Goal: Task Accomplishment & Management: Use online tool/utility

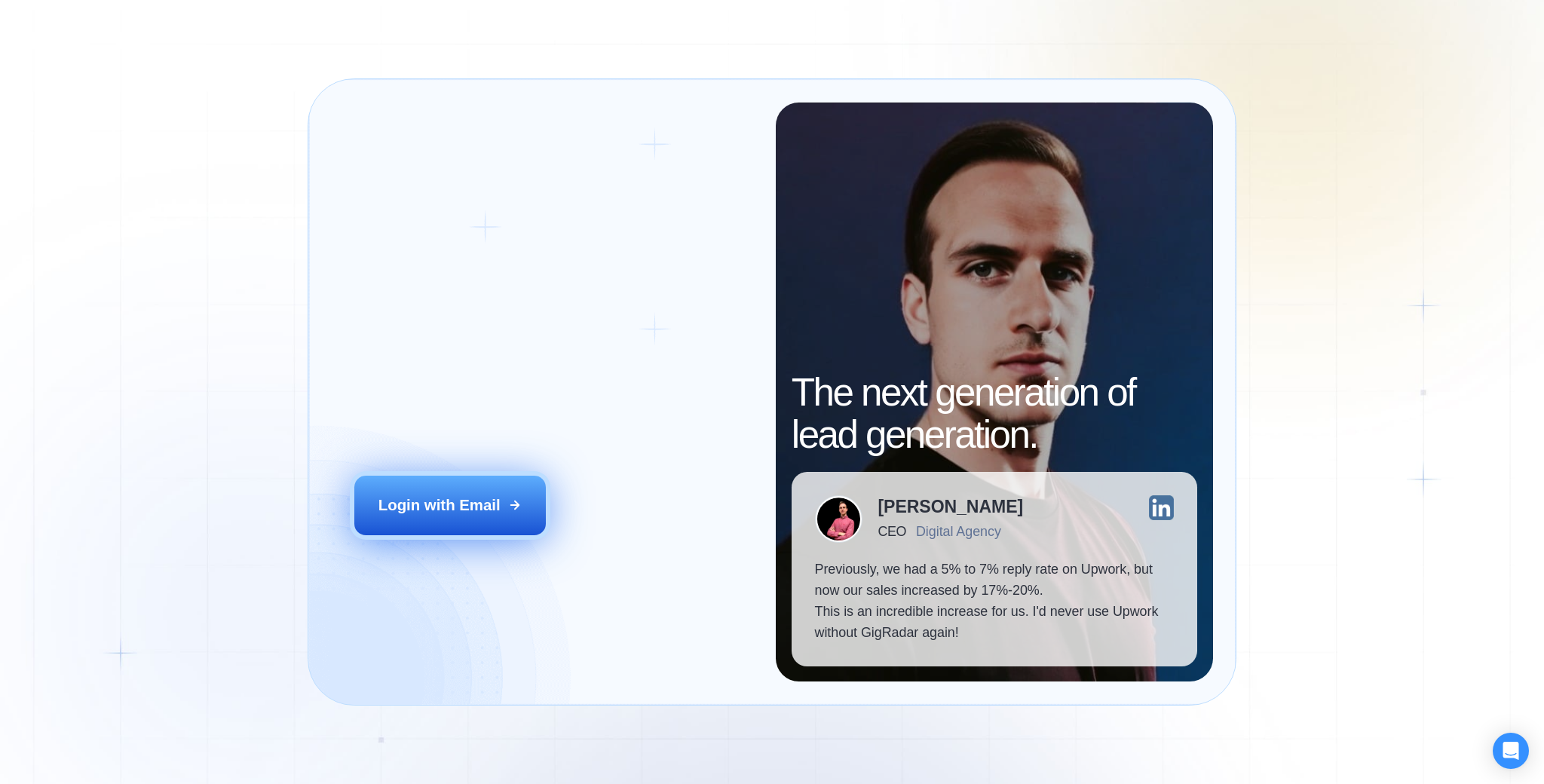
click at [457, 533] on button "Login with Email" at bounding box center [450, 505] width 191 height 59
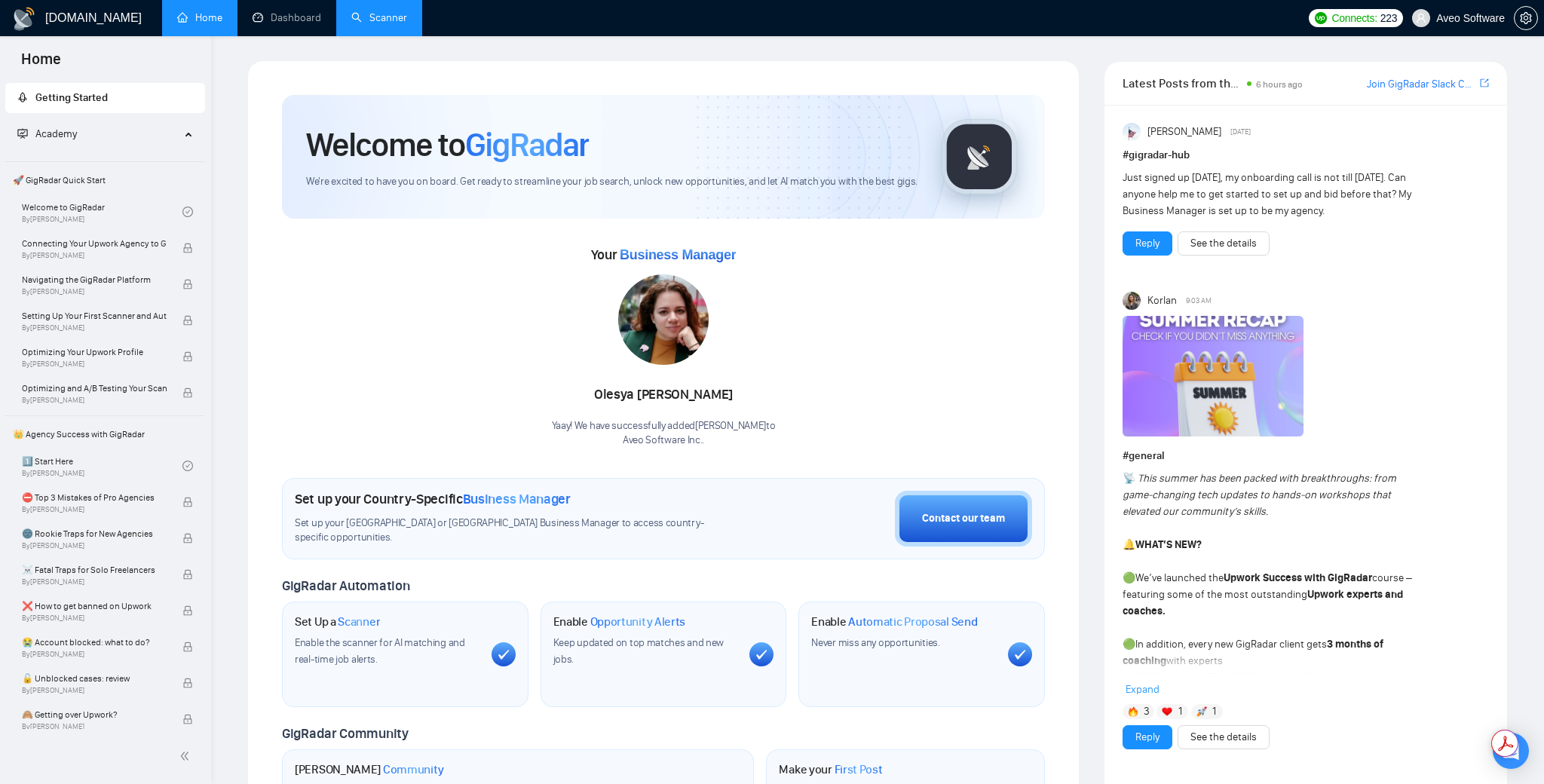
click at [386, 24] on link "Scanner" at bounding box center [379, 18] width 56 height 13
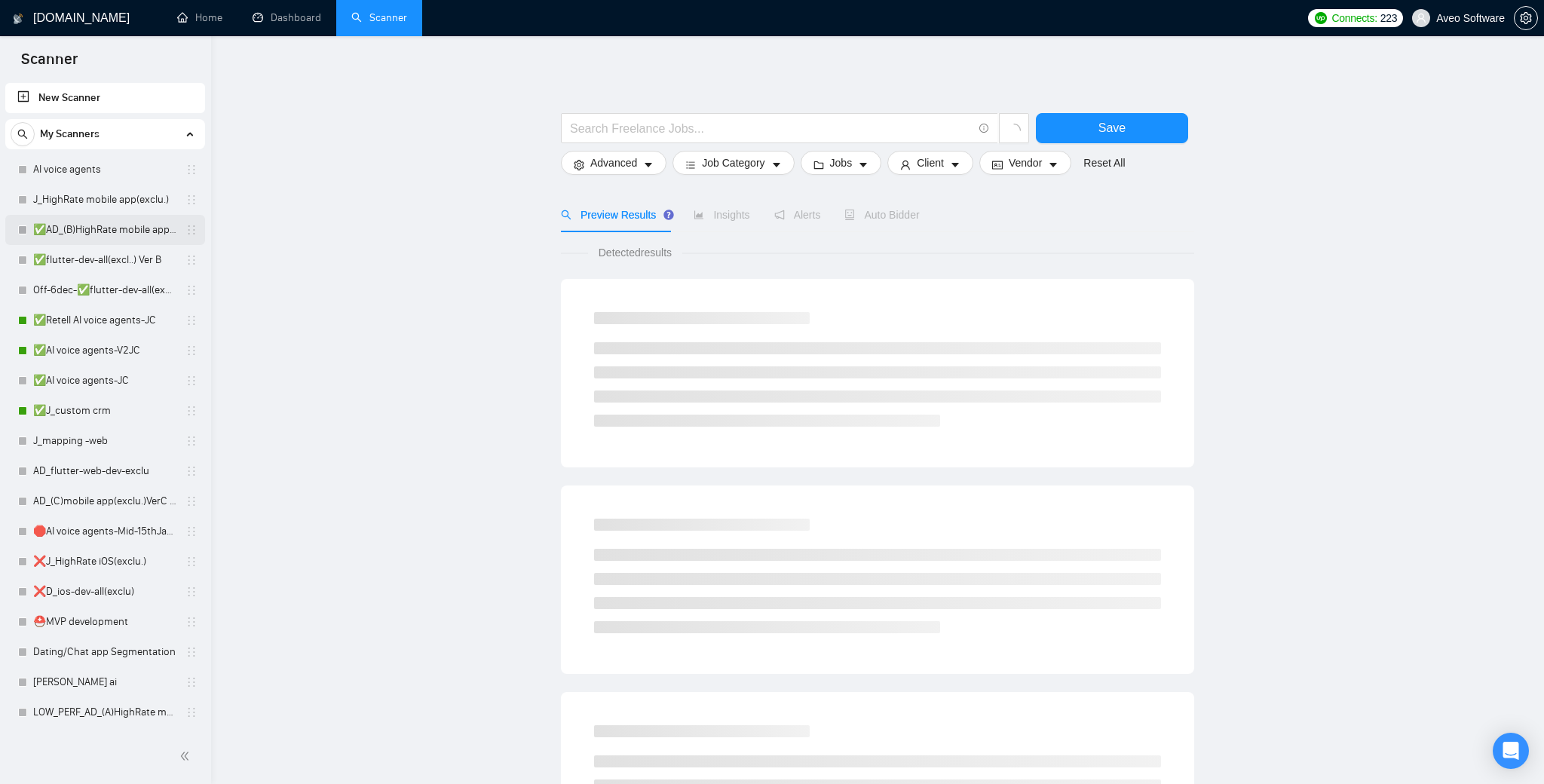
click at [125, 237] on link "✅AD_(B)HighRate mobile app(exclu.)VerB ( shorter prop [DATE])" at bounding box center [105, 229] width 143 height 30
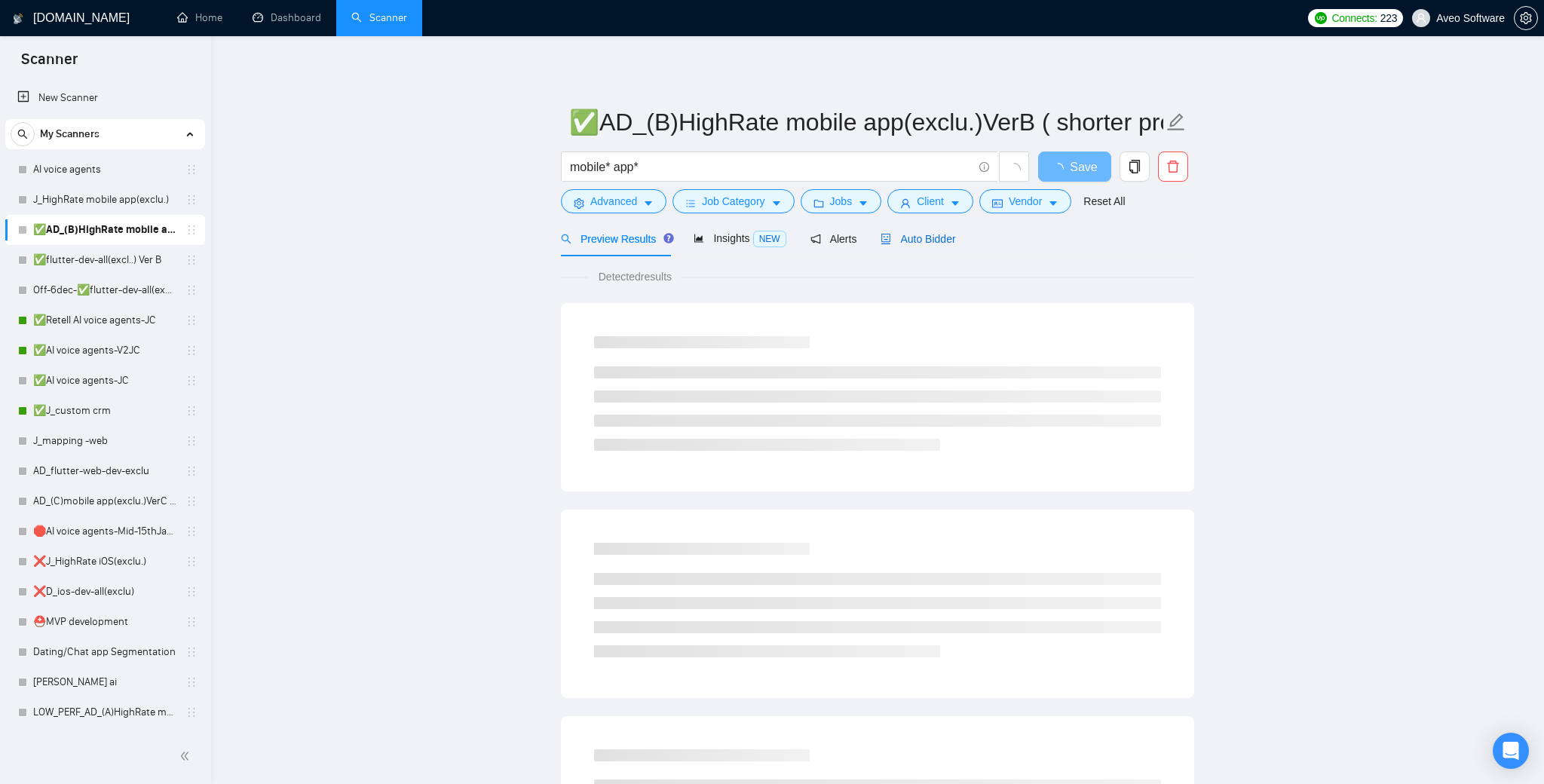
click at [921, 239] on span "Auto Bidder" at bounding box center [917, 239] width 75 height 12
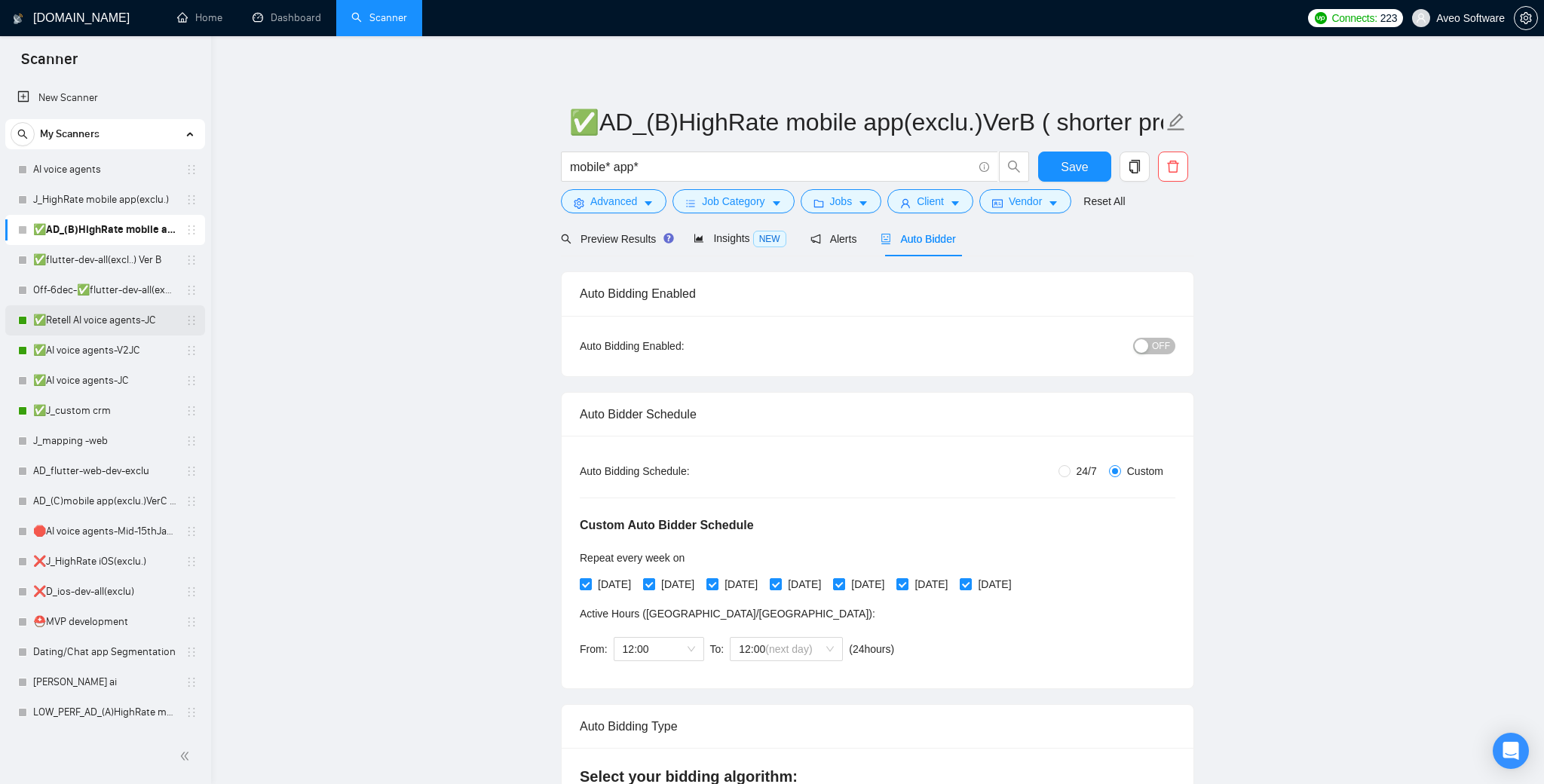
click at [135, 316] on link "✅Retell AI voice agents-JC" at bounding box center [105, 320] width 143 height 30
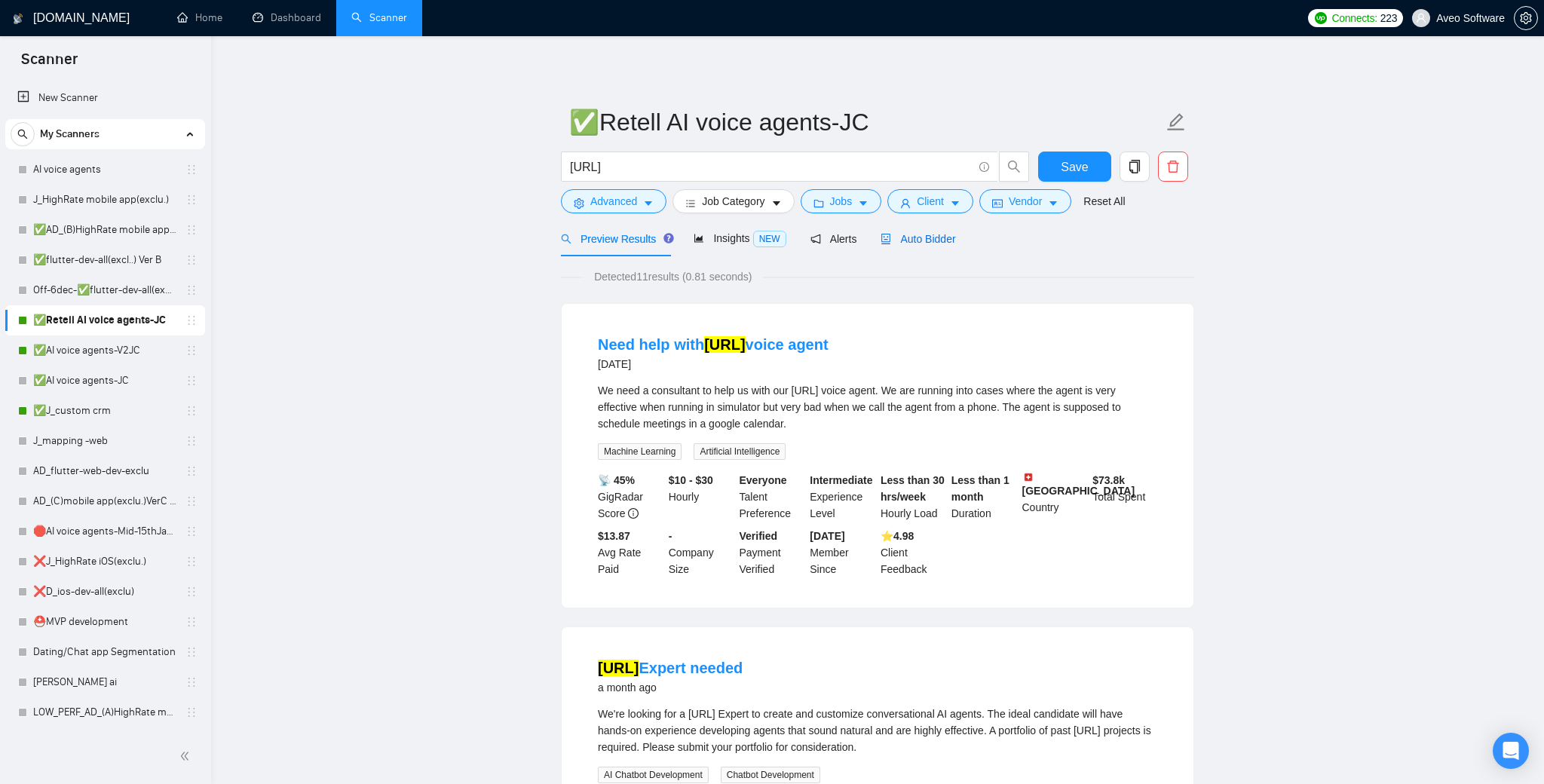
click at [947, 237] on span "Auto Bidder" at bounding box center [917, 239] width 75 height 12
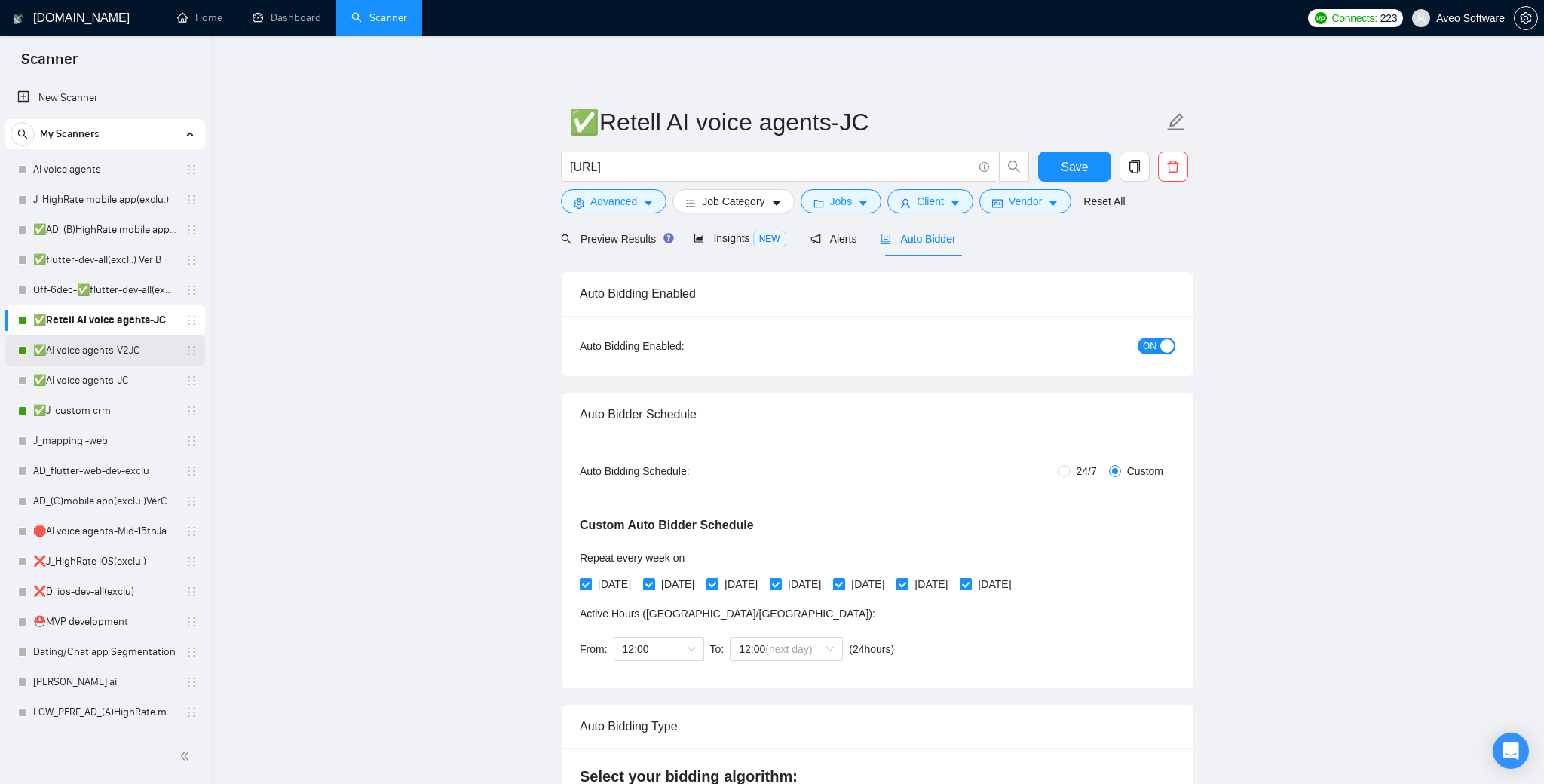
click at [136, 347] on link "✅AI voice agents-V2JC" at bounding box center [105, 350] width 143 height 30
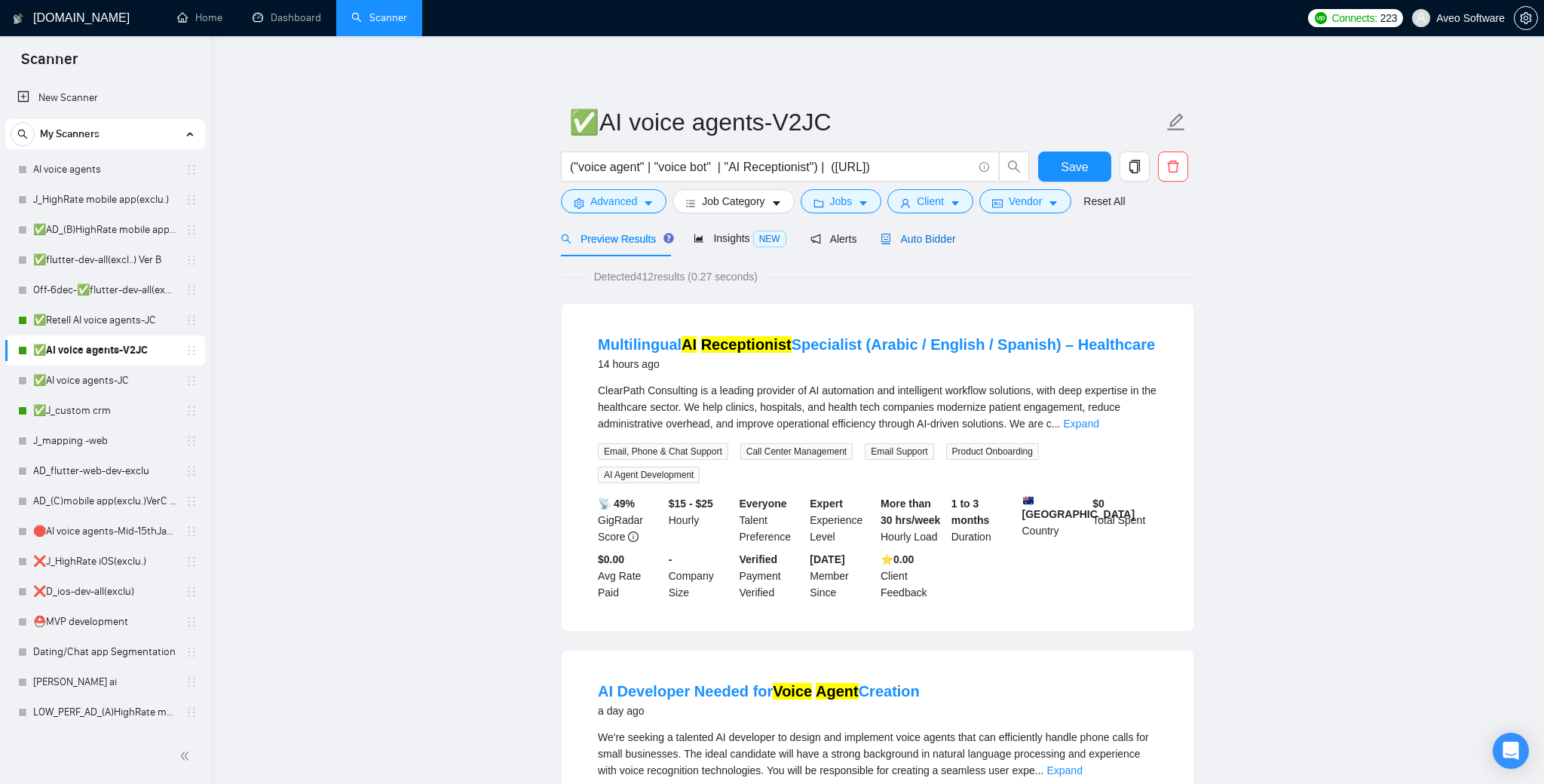
click at [945, 235] on span "Auto Bidder" at bounding box center [917, 239] width 75 height 12
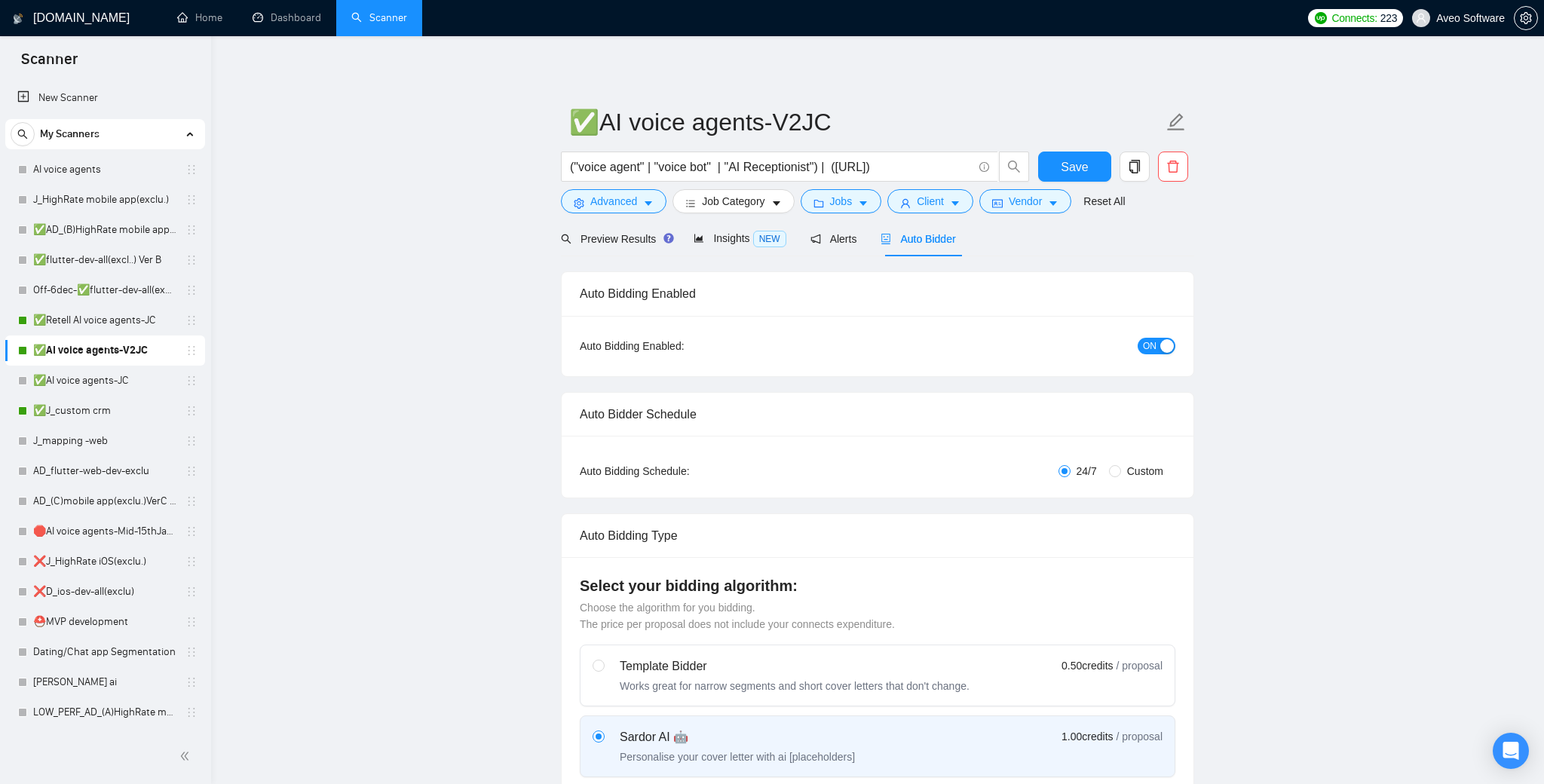
radio input "false"
radio input "true"
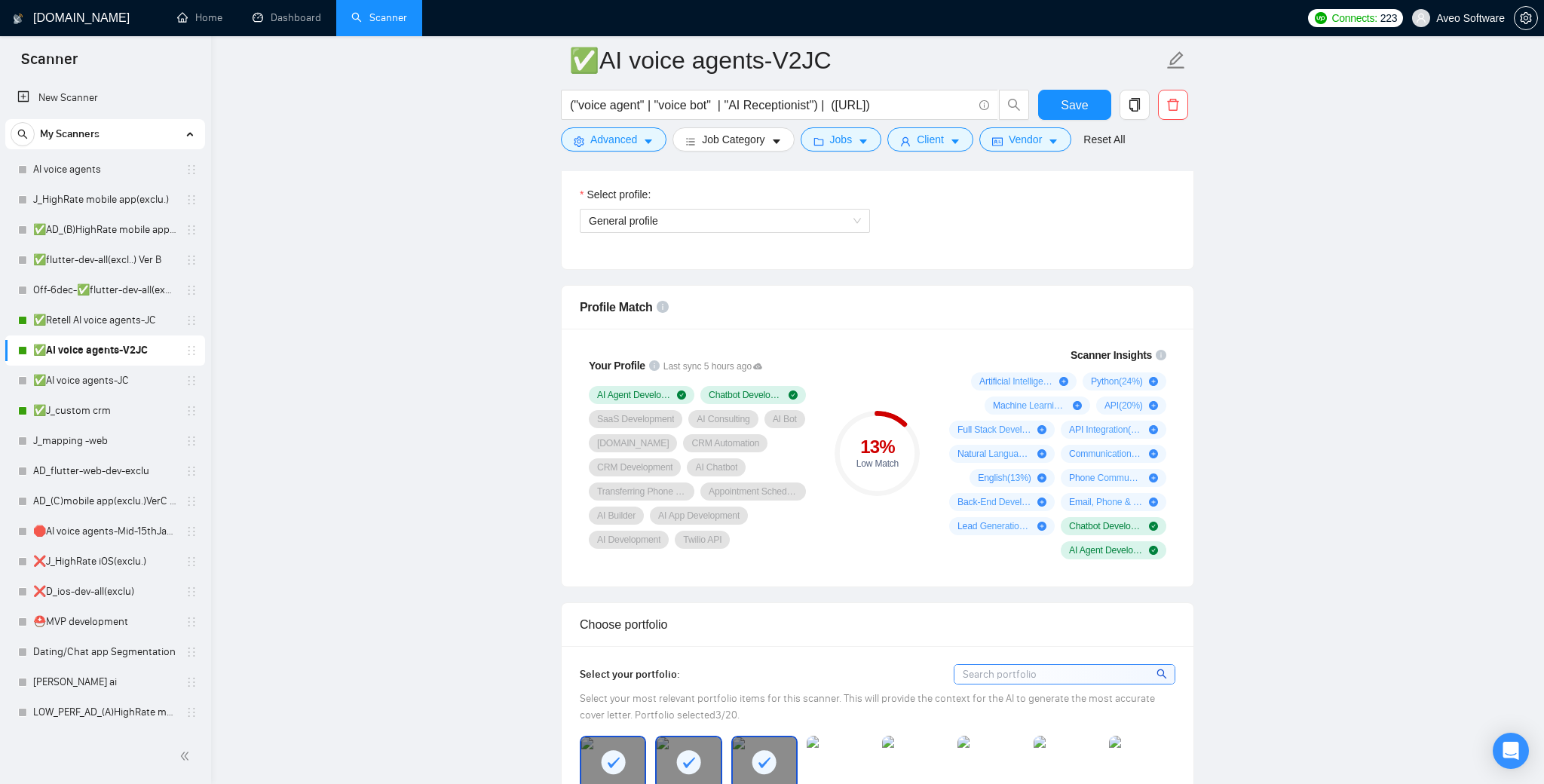
scroll to position [1059, 0]
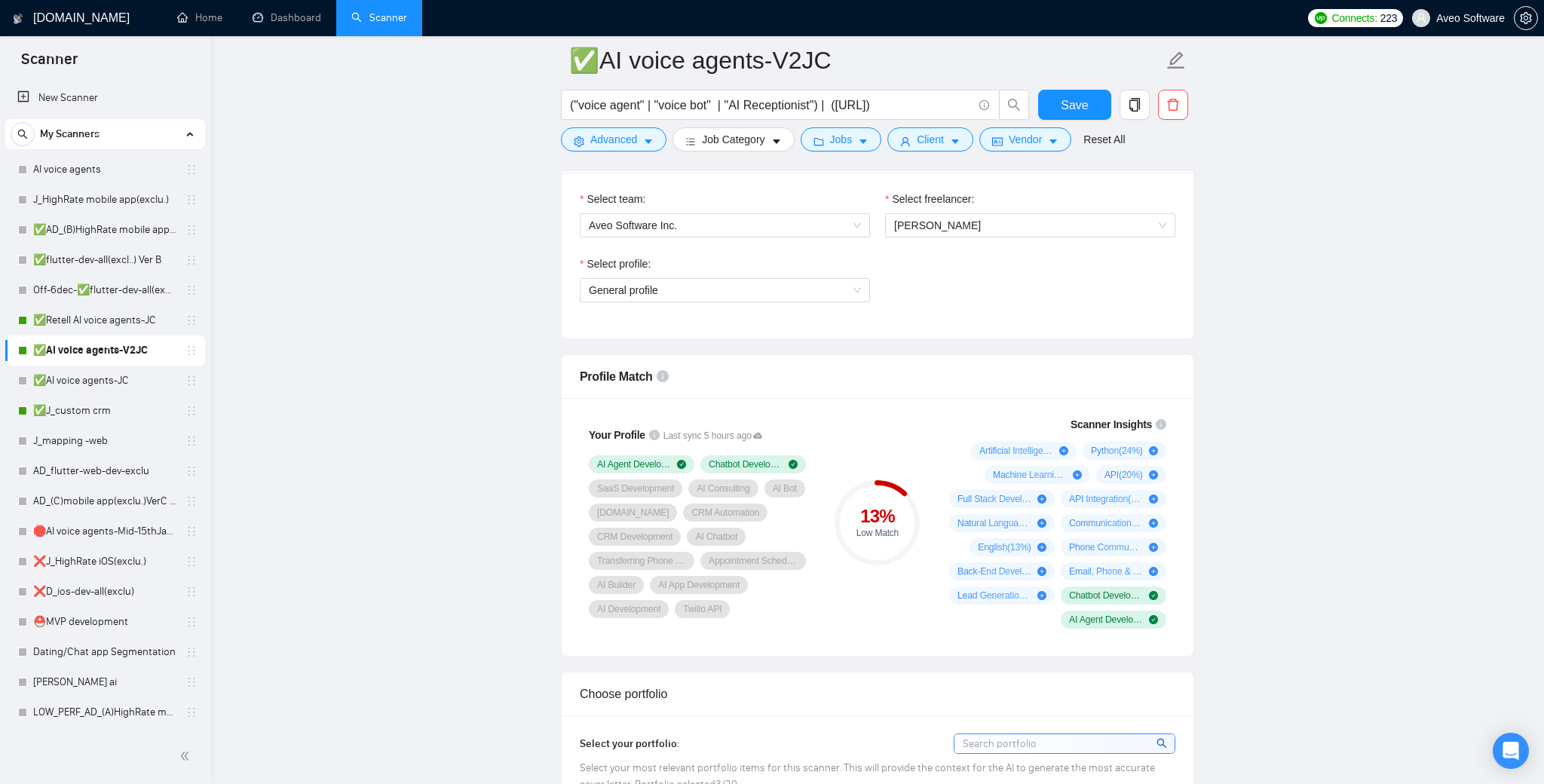
scroll to position [987, 0]
click at [123, 381] on link "✅AI voice agents-JC" at bounding box center [105, 380] width 143 height 30
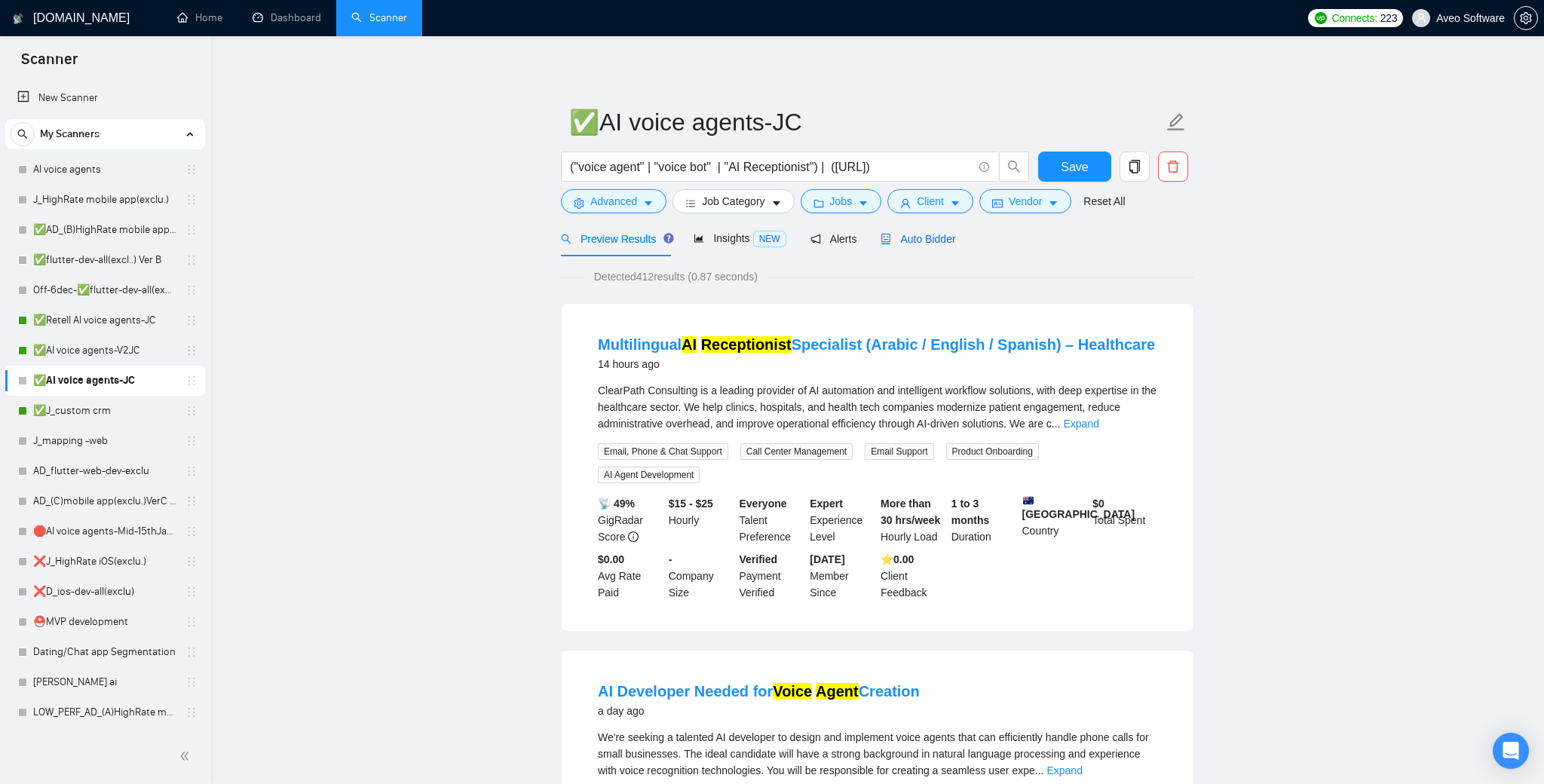
click at [936, 233] on span "Auto Bidder" at bounding box center [917, 239] width 75 height 12
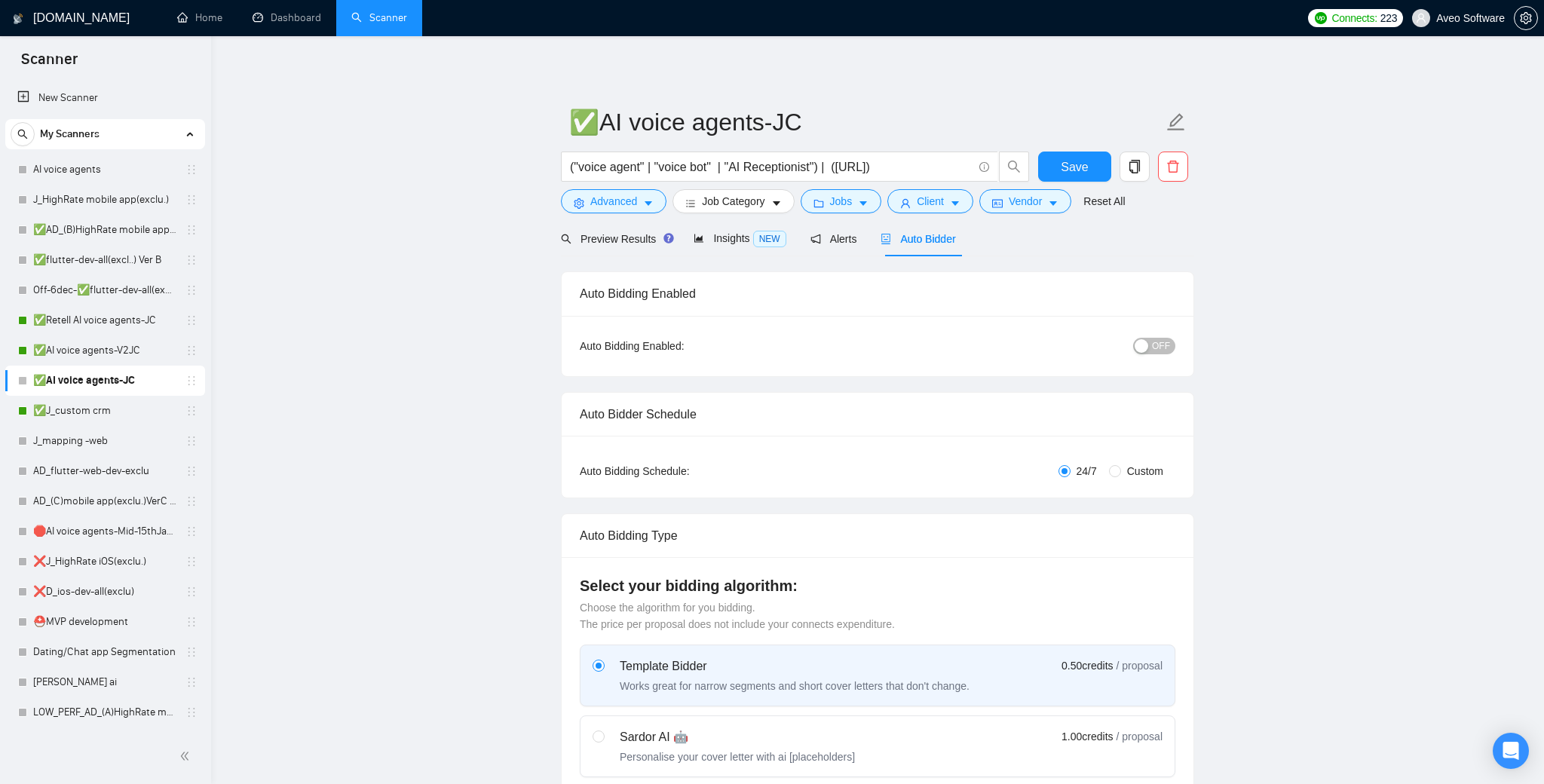
radio input "false"
radio input "true"
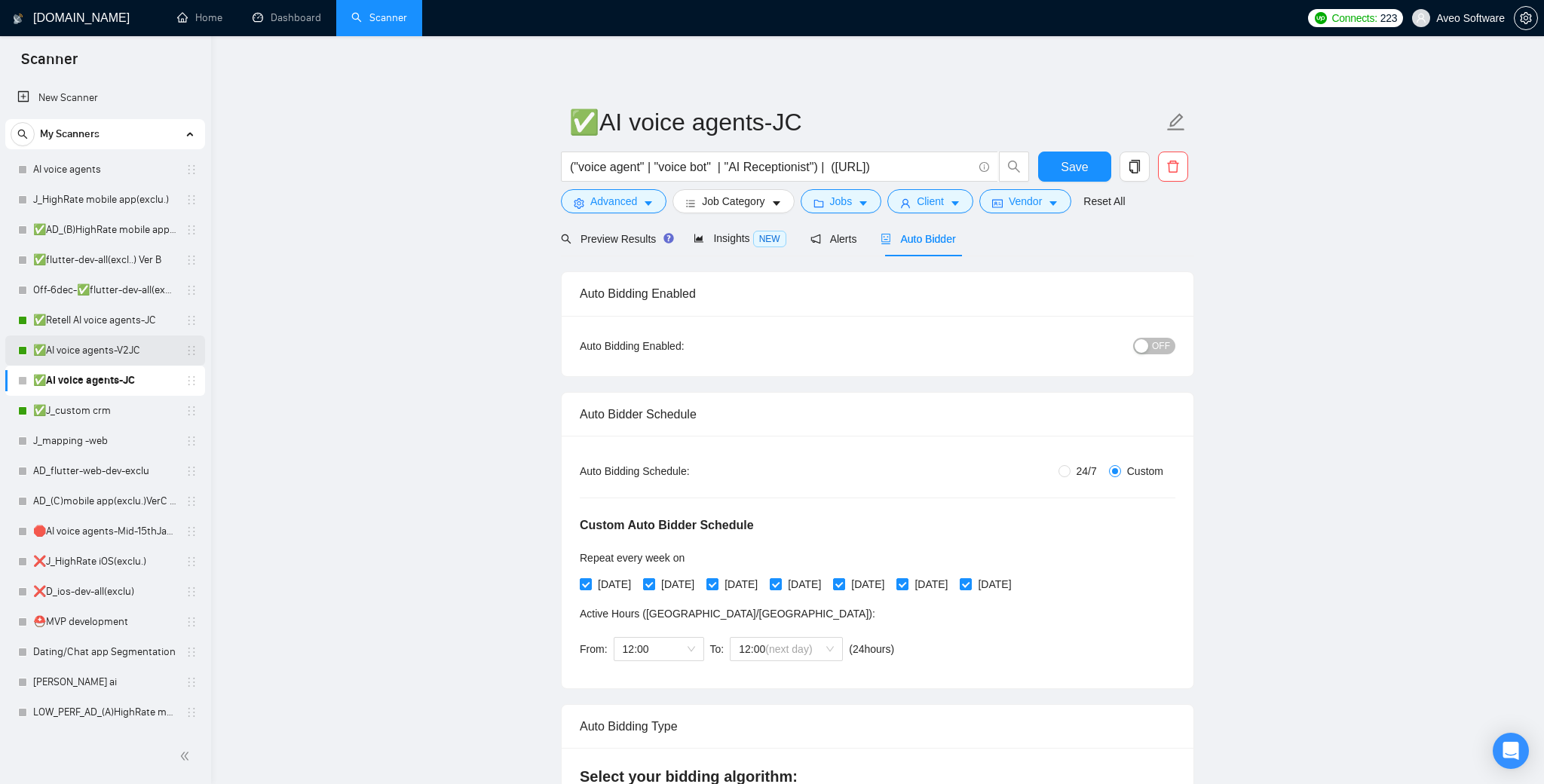
click at [122, 346] on link "✅AI voice agents-V2JC" at bounding box center [105, 350] width 143 height 30
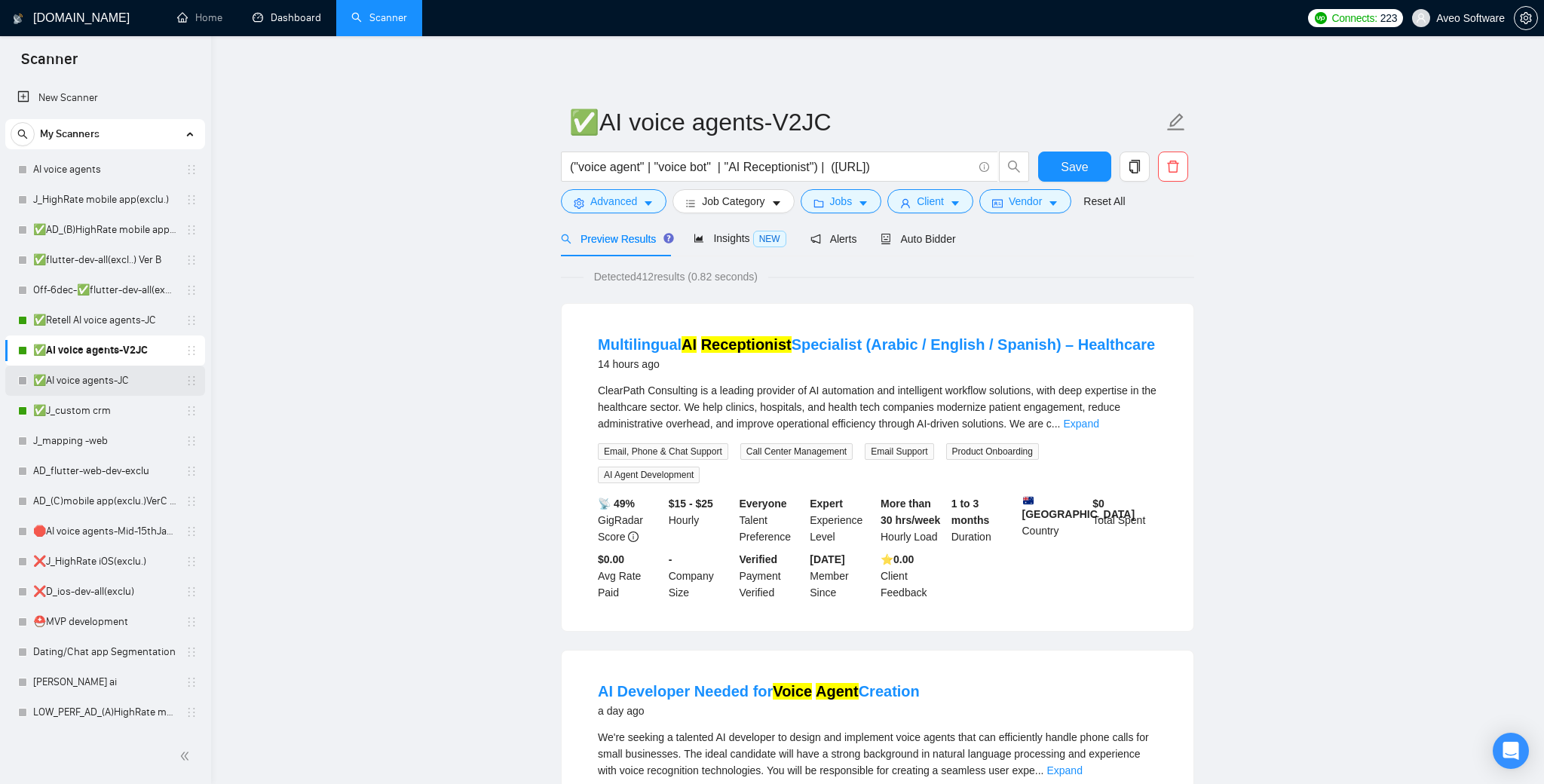
click at [109, 370] on link "✅AI voice agents-JC" at bounding box center [105, 380] width 143 height 30
click at [950, 244] on span "Auto Bidder" at bounding box center [917, 239] width 75 height 12
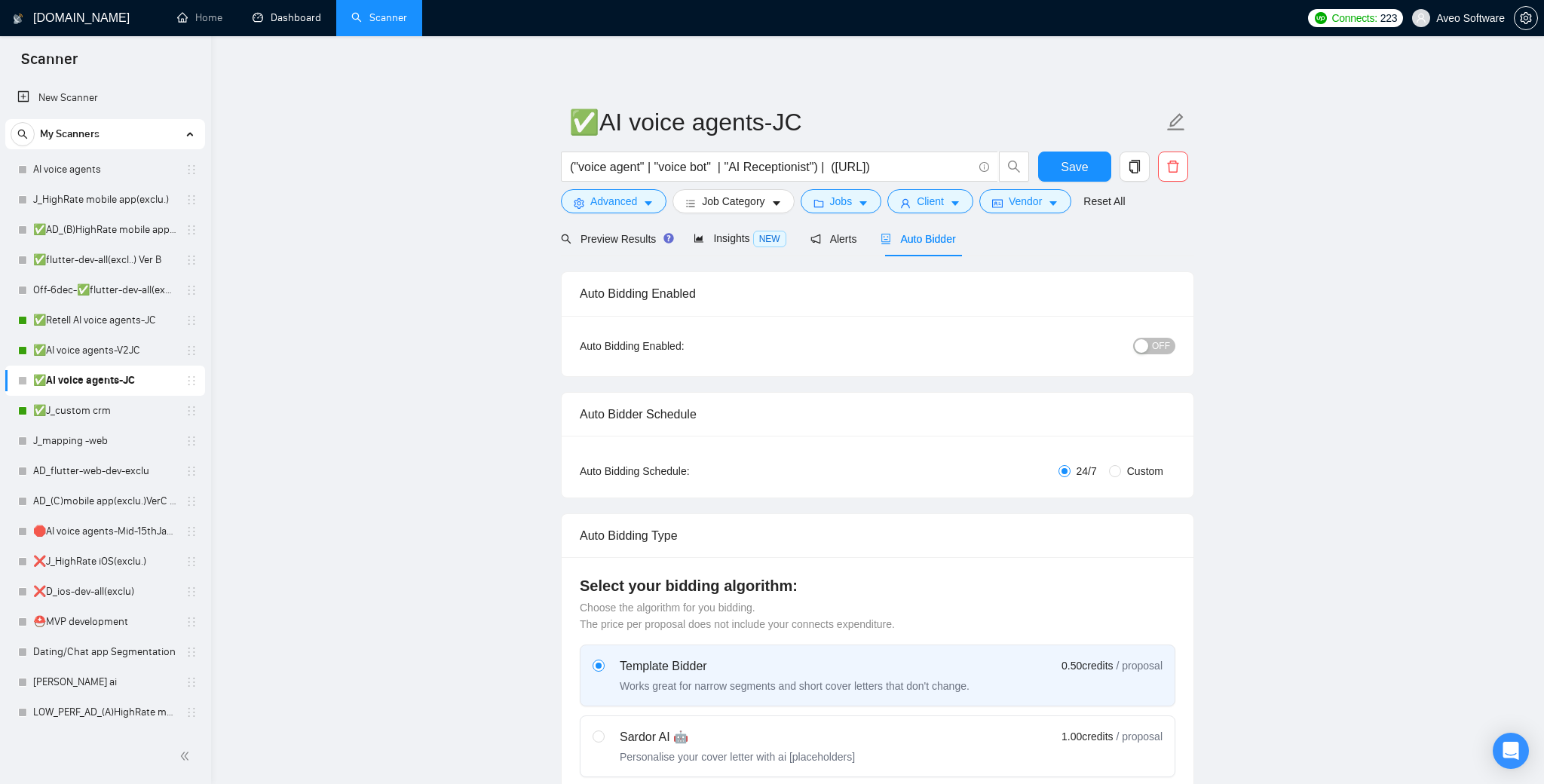
radio input "false"
radio input "true"
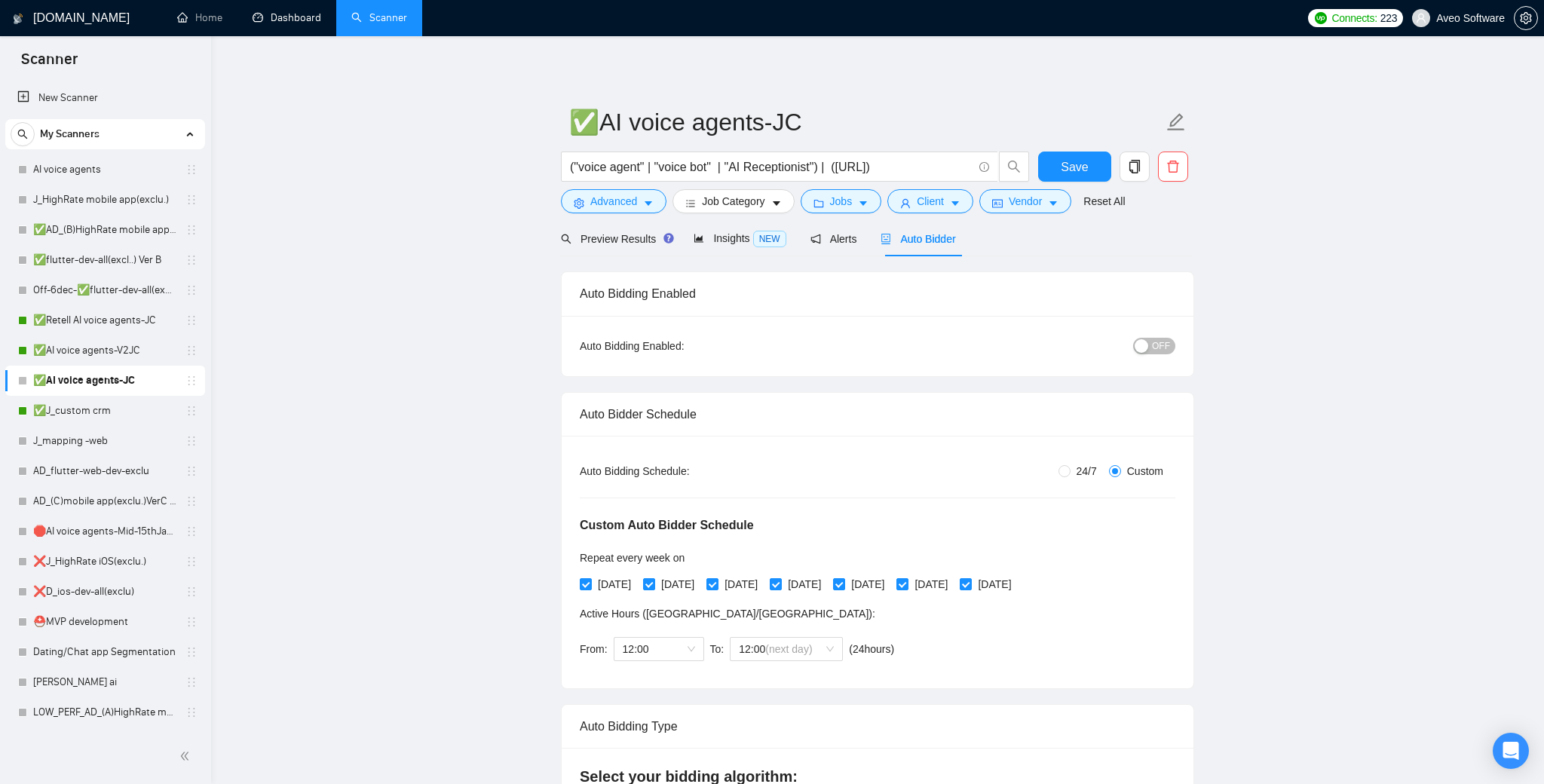
click at [1148, 357] on div "OFF" at bounding box center [1076, 345] width 198 height 24
click at [1140, 348] on div "button" at bounding box center [1142, 346] width 14 height 14
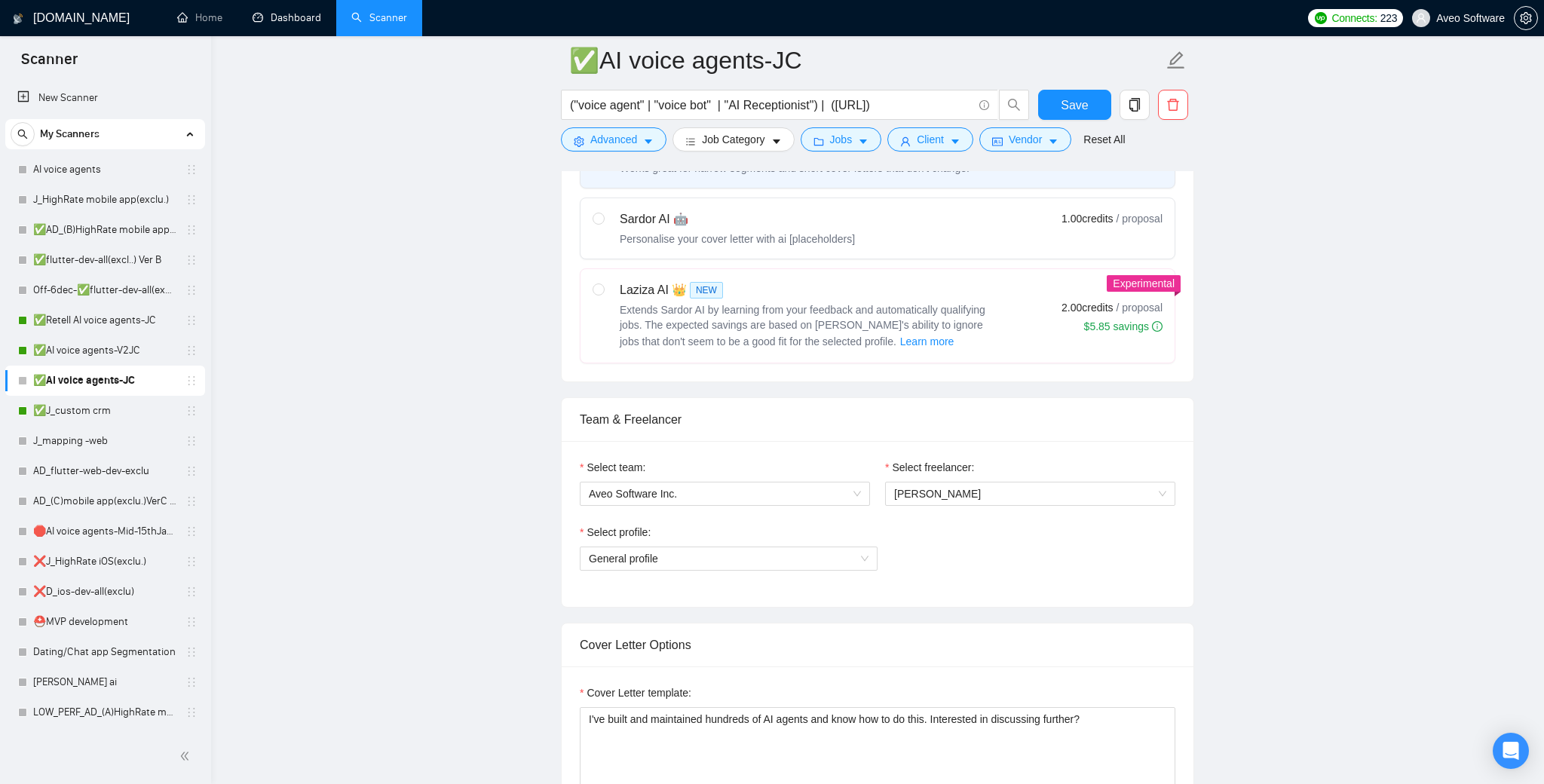
scroll to position [919, 0]
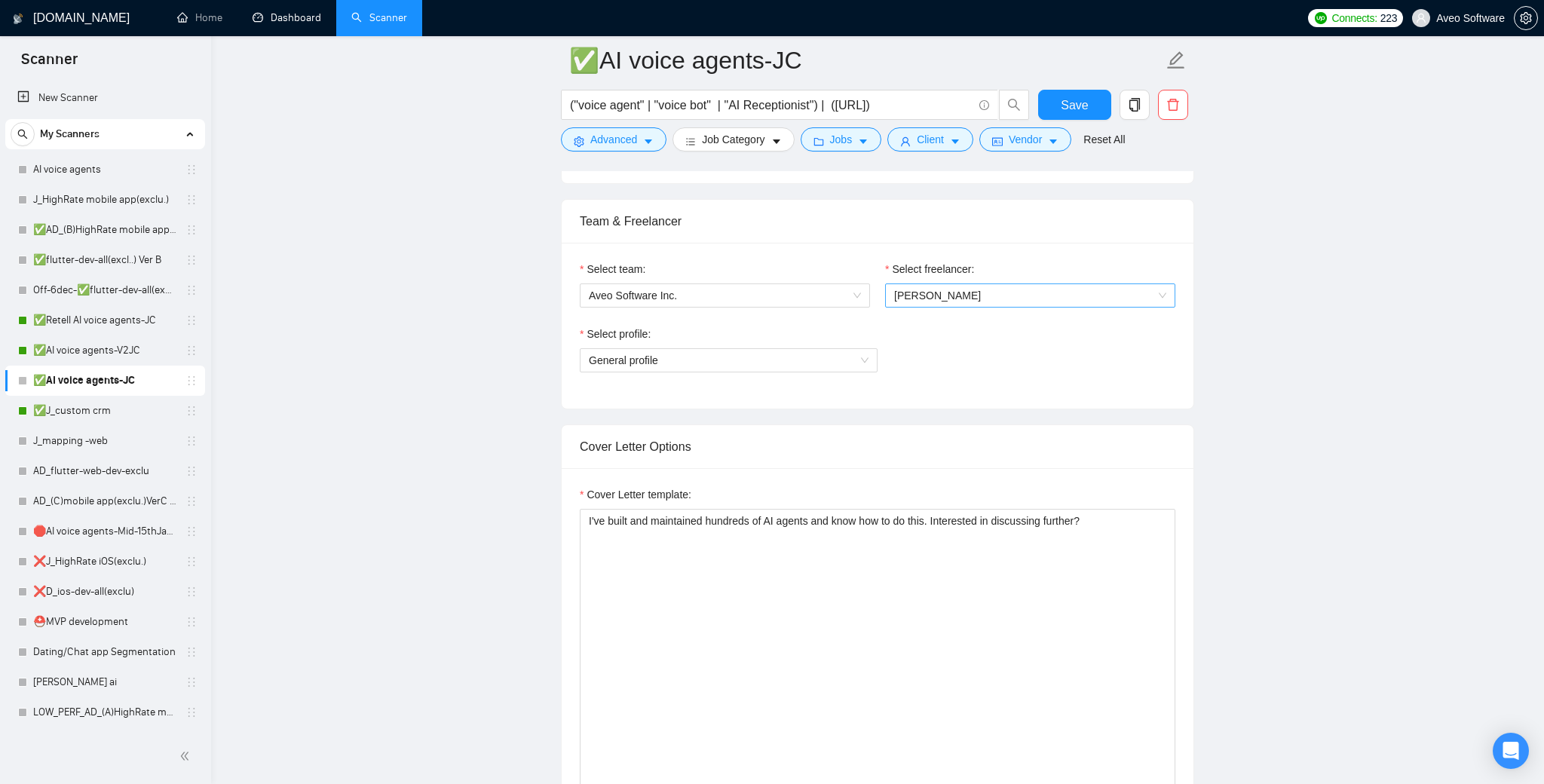
click at [971, 295] on span "[PERSON_NAME]" at bounding box center [1030, 295] width 272 height 22
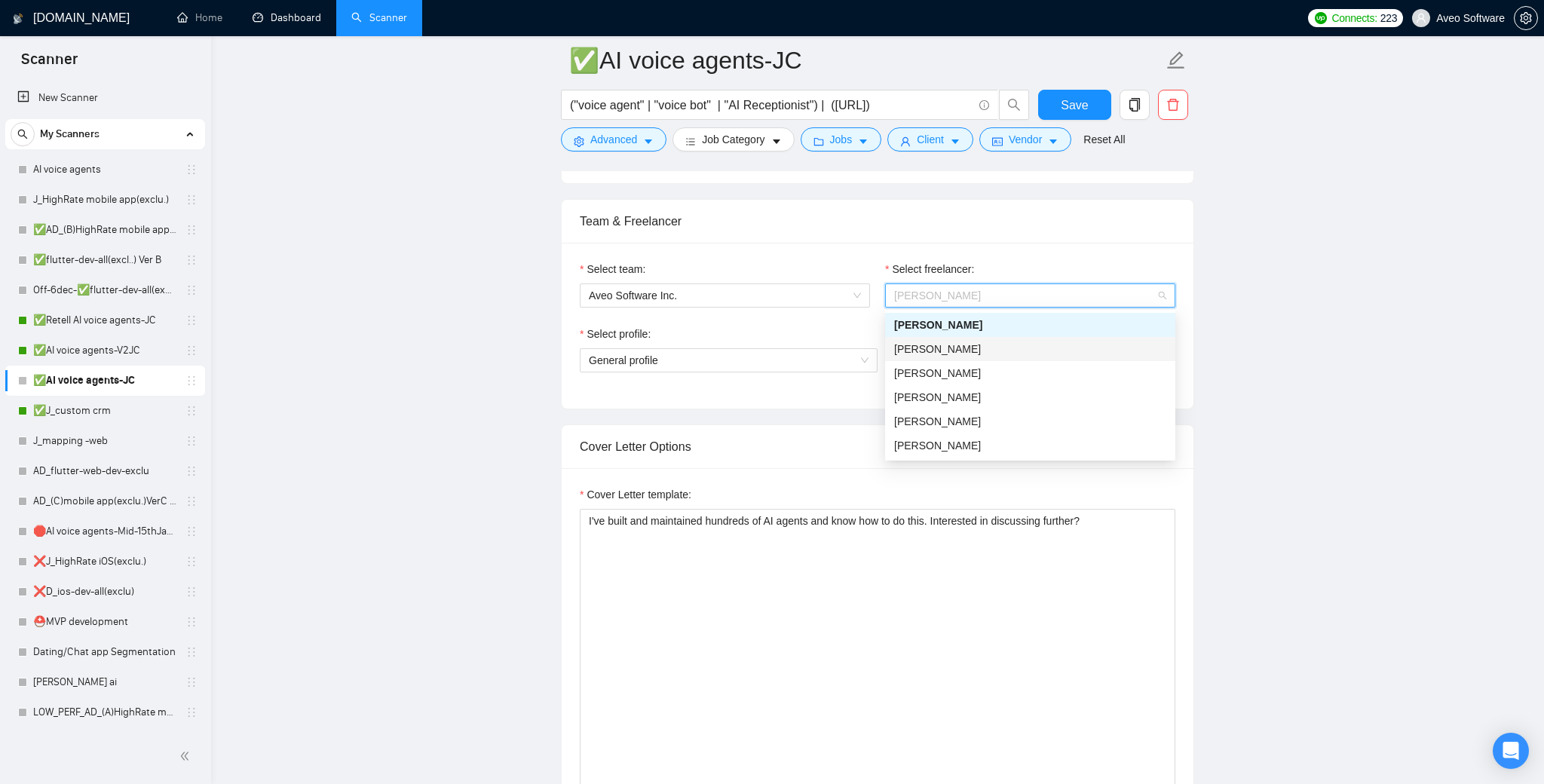
click at [961, 347] on div "[PERSON_NAME]" at bounding box center [1030, 349] width 272 height 17
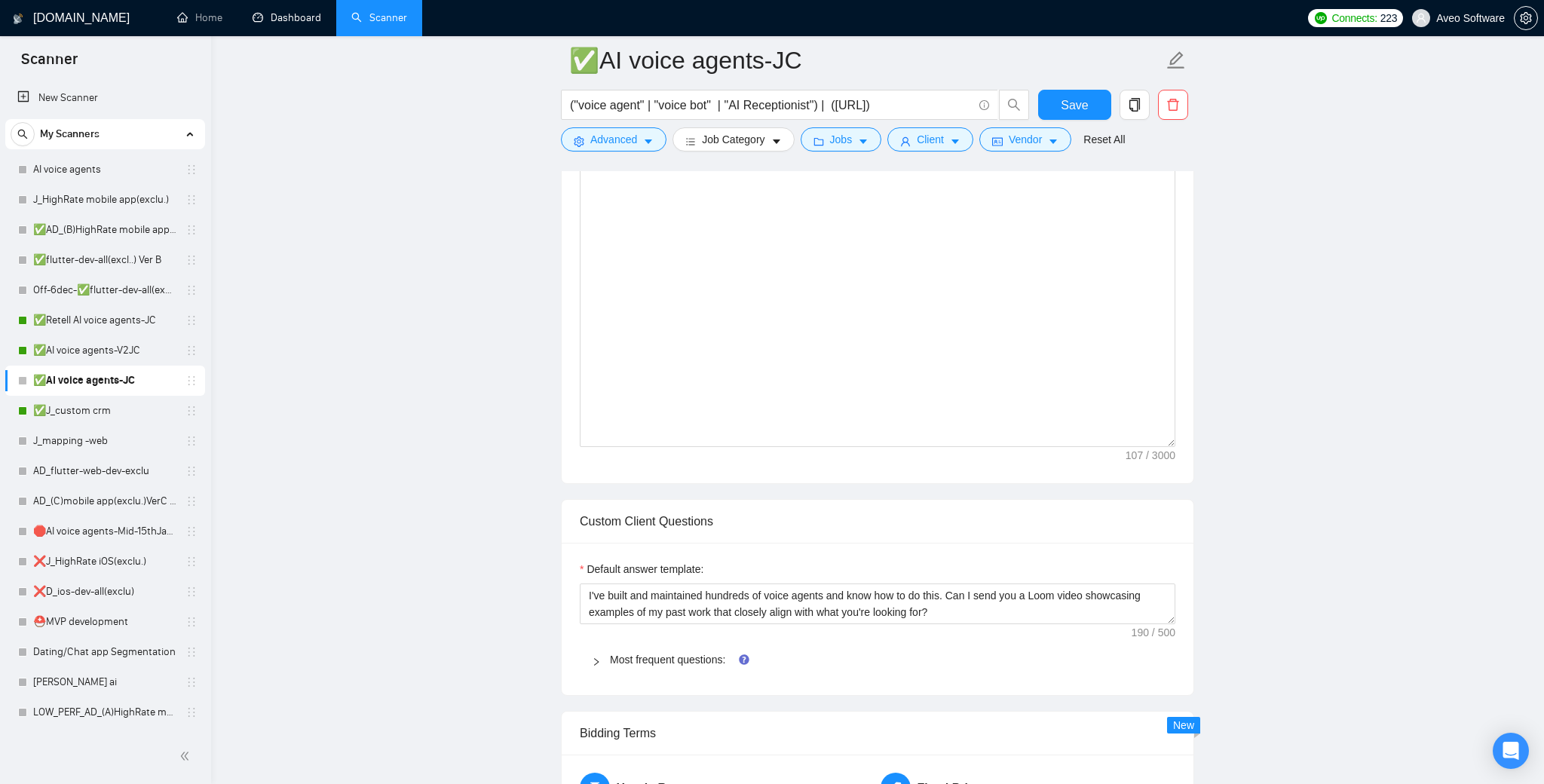
scroll to position [1331, 0]
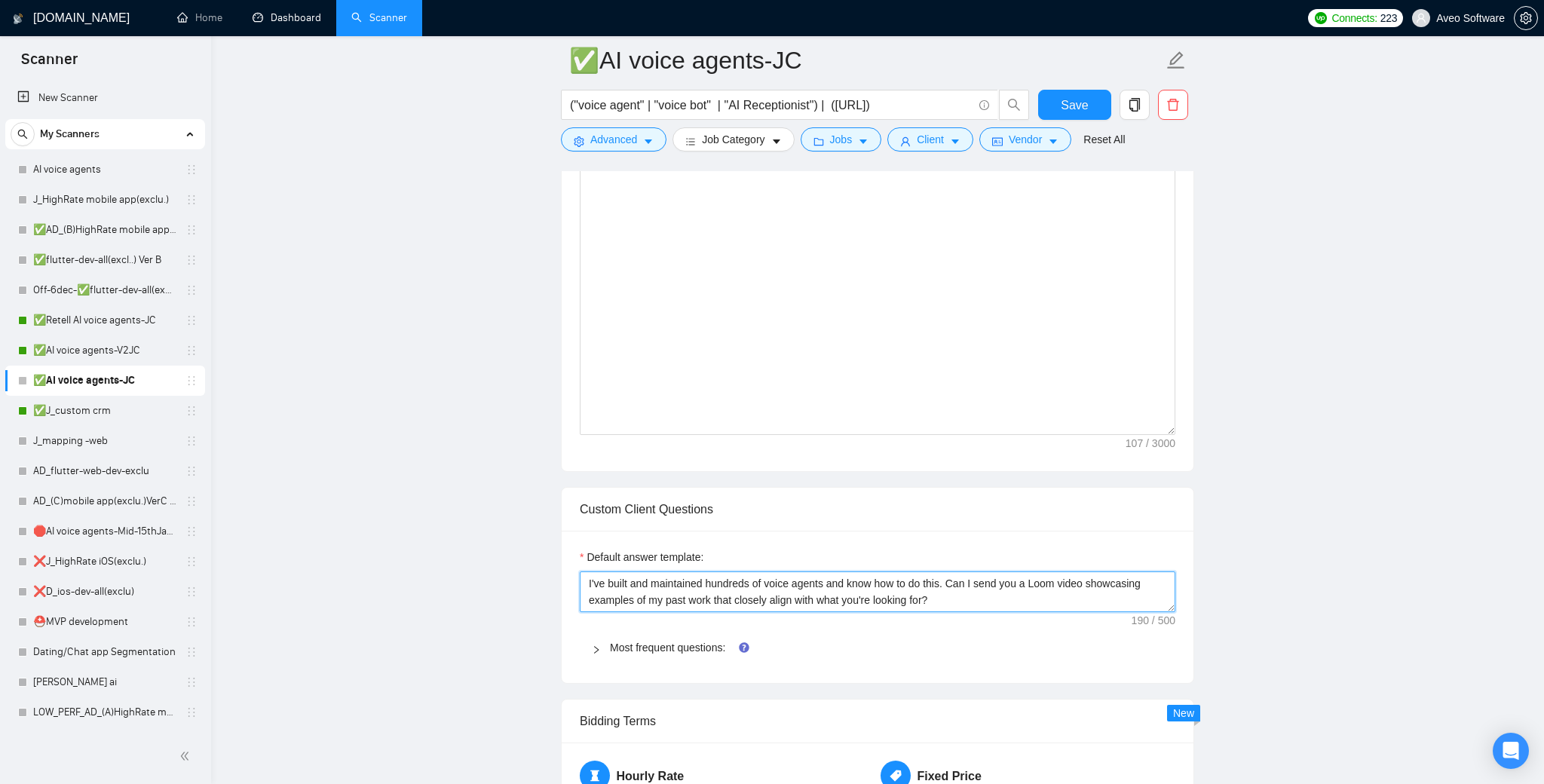
click at [1066, 601] on textarea "I've built and maintained hundreds of voice agents and know how to do this. Can…" at bounding box center [877, 591] width 596 height 41
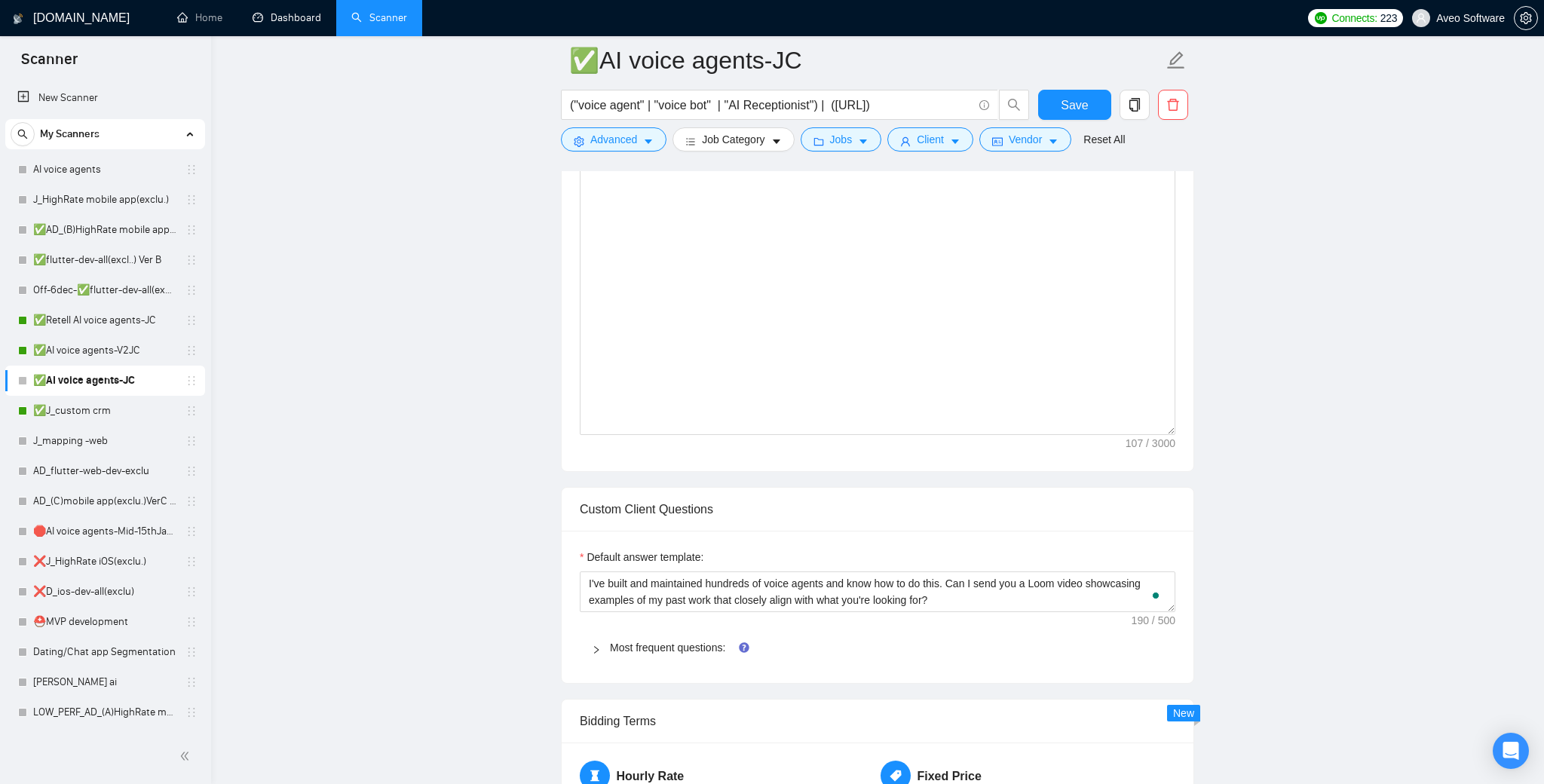
click at [1057, 626] on div "Default answer template: I've built and maintained hundreds of voice agents and…" at bounding box center [877, 606] width 632 height 152
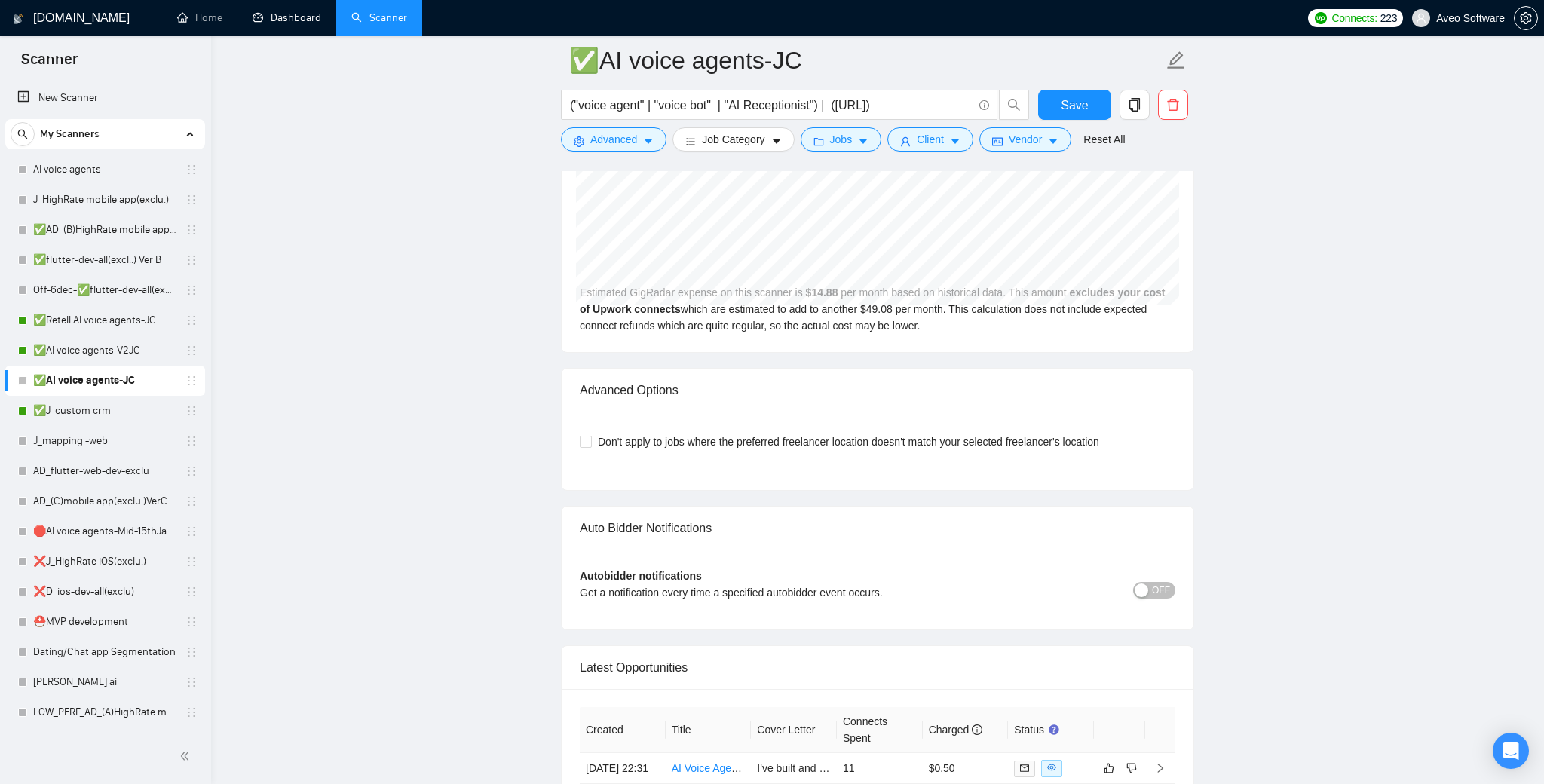
scroll to position [2779, 0]
click at [581, 444] on input "Don't apply to jobs where the preferred freelancer location doesn't match your …" at bounding box center [585, 443] width 11 height 11
checkbox input "true"
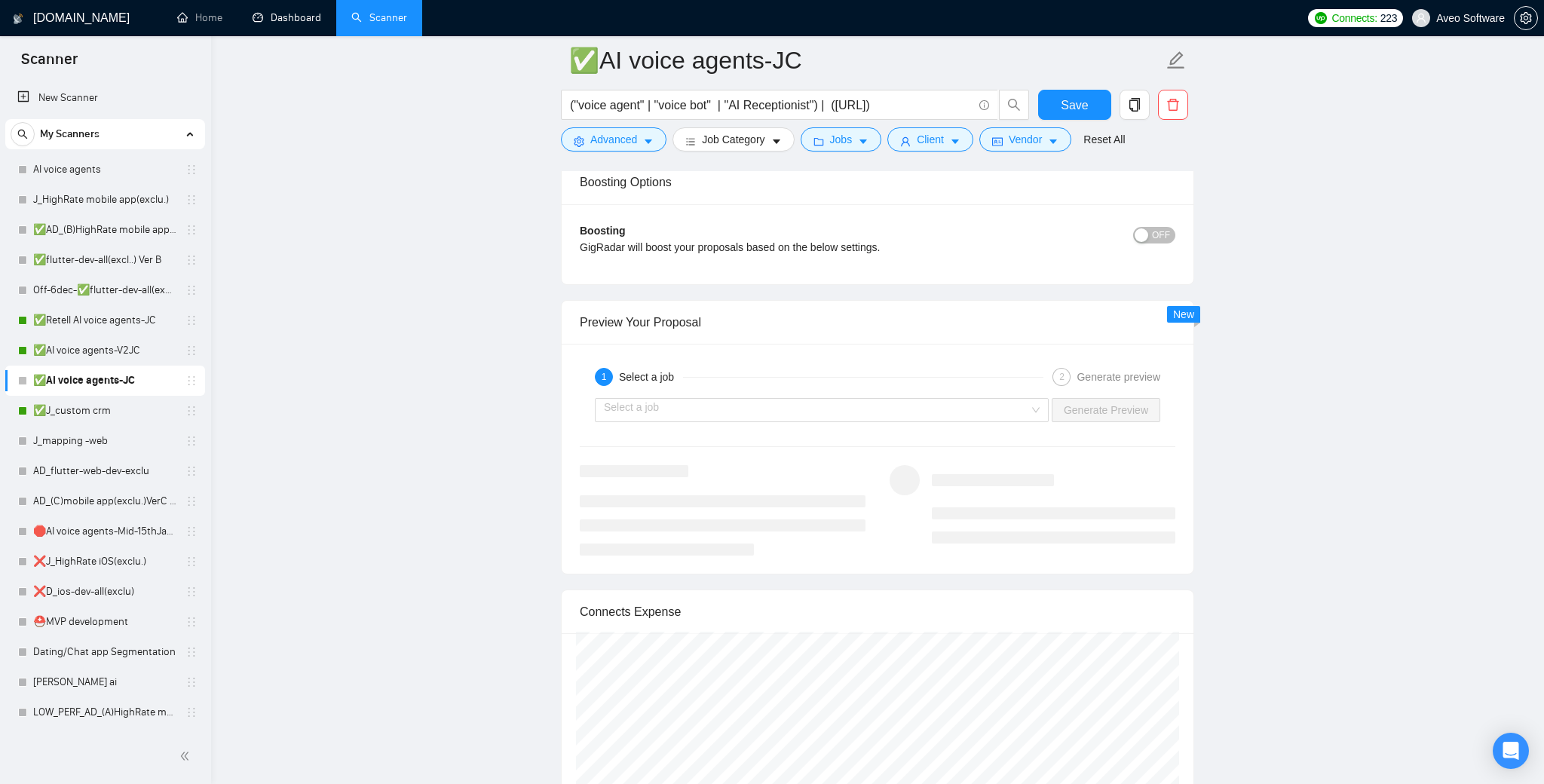
scroll to position [2133, 0]
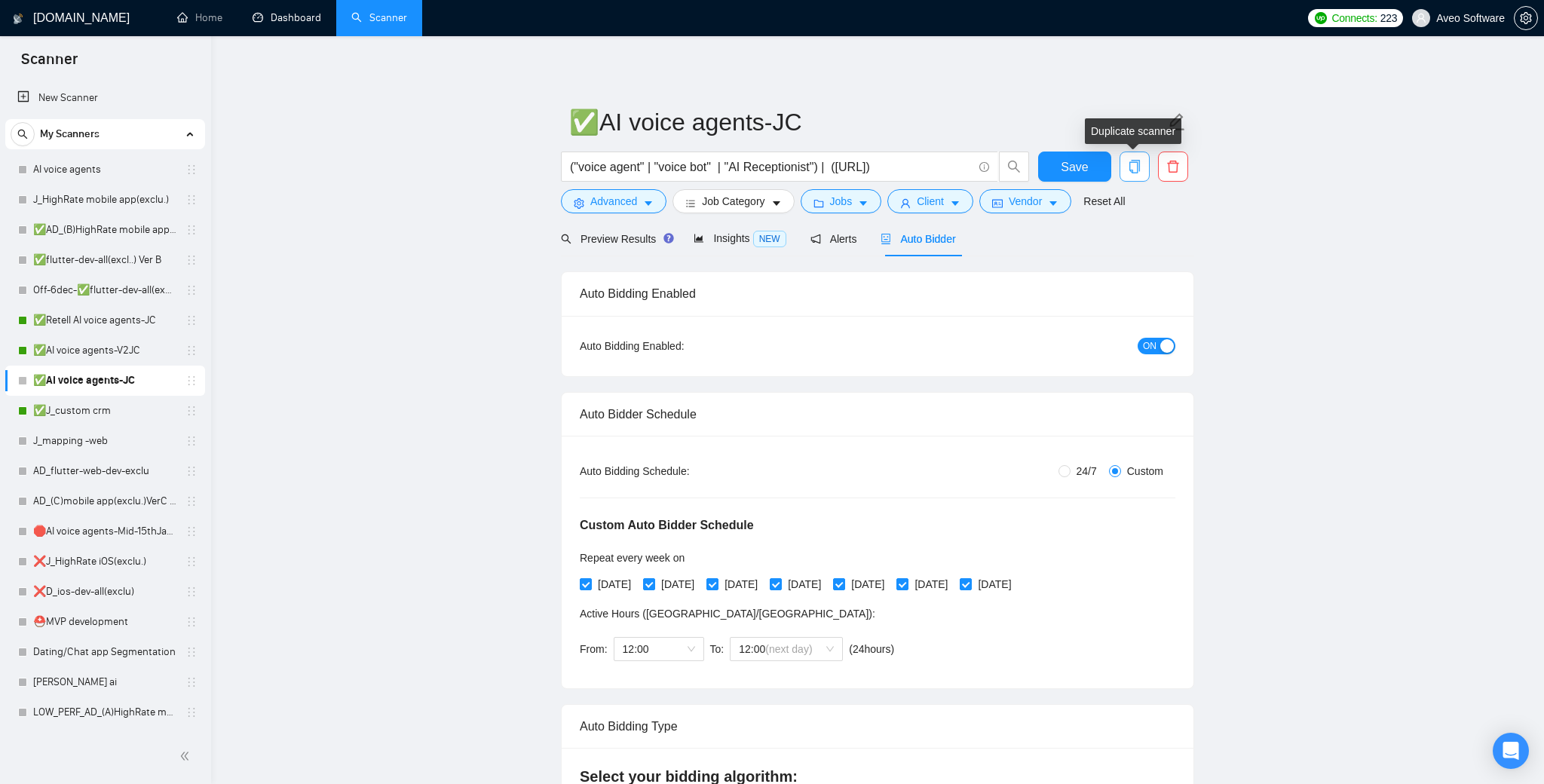
click at [1138, 165] on icon "copy" at bounding box center [1135, 167] width 14 height 14
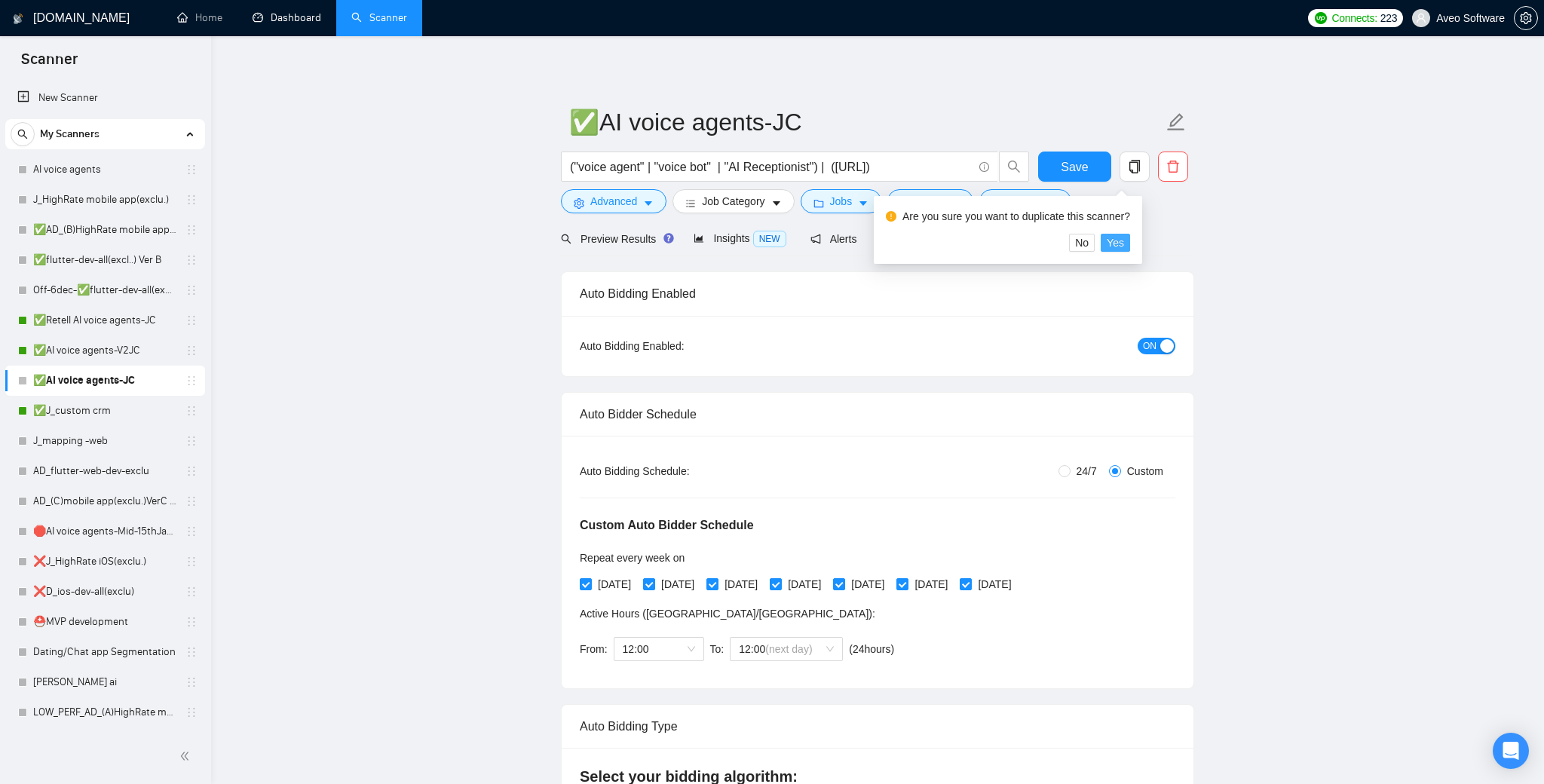
click at [1124, 243] on span "Yes" at bounding box center [1115, 243] width 18 height 17
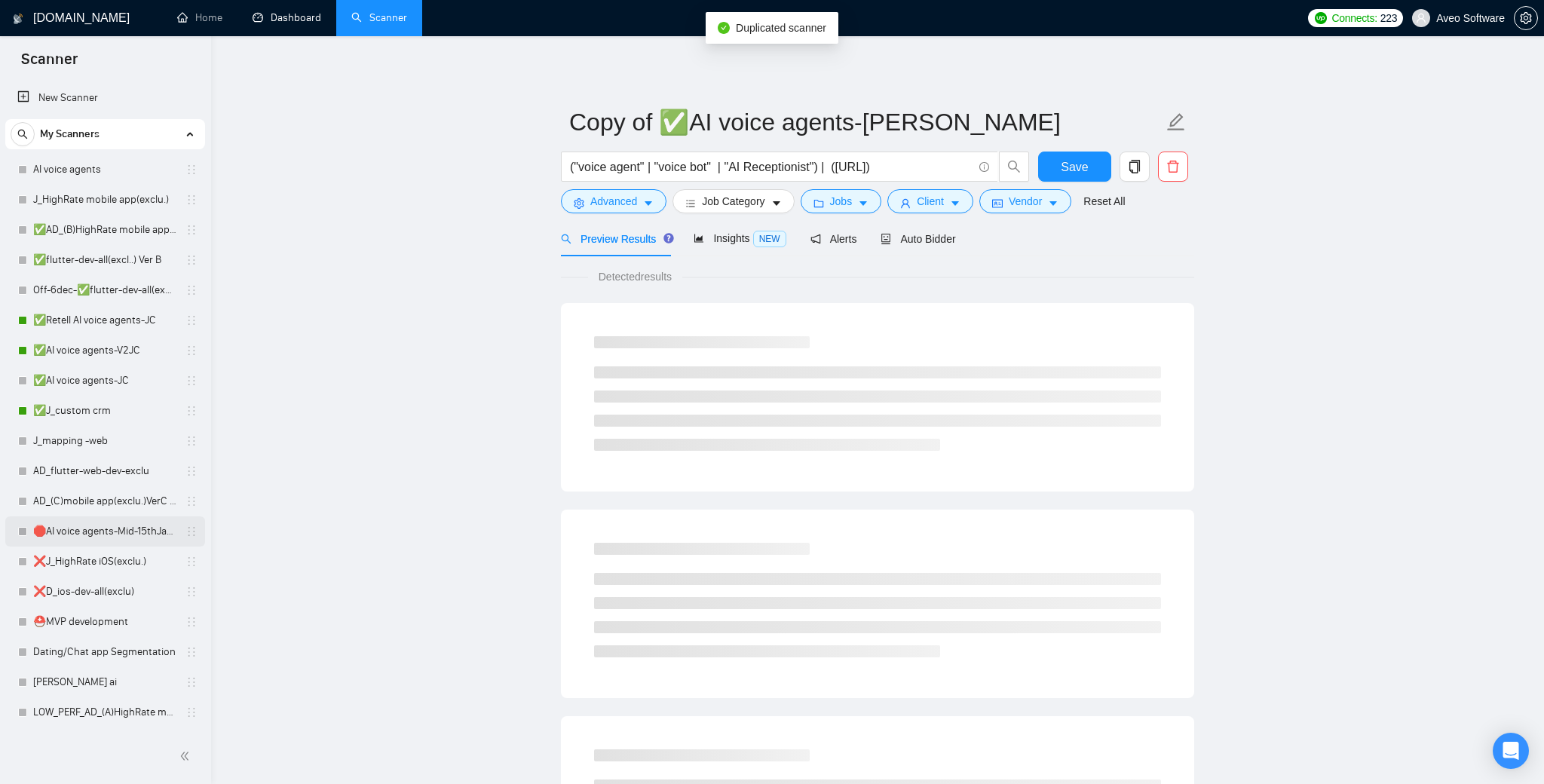
scroll to position [481, 0]
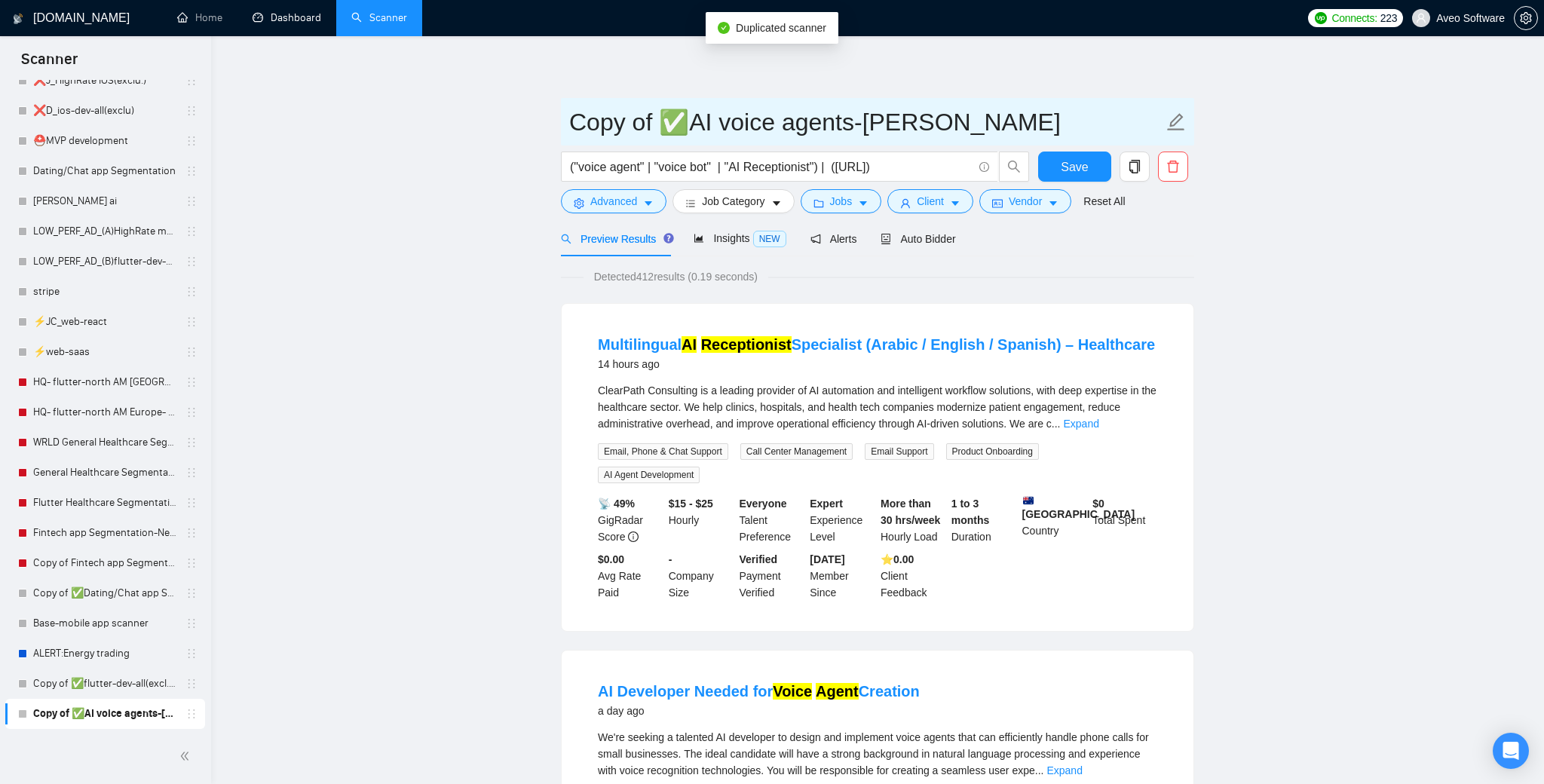
drag, startPoint x: 650, startPoint y: 123, endPoint x: 521, endPoint y: 123, distance: 129.0
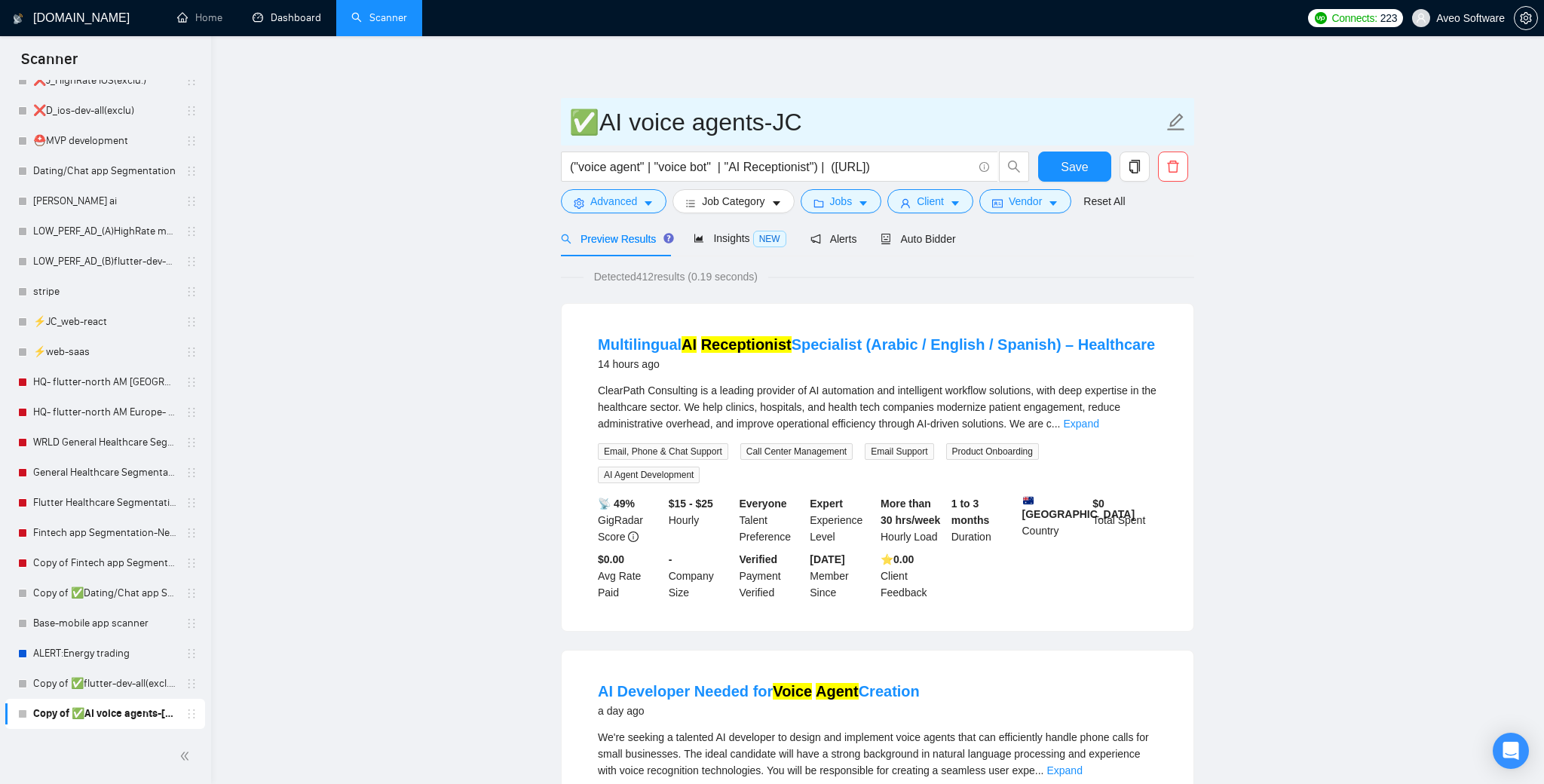
click at [788, 108] on input "✅AI voice agents-JC" at bounding box center [866, 121] width 594 height 38
click at [770, 117] on input "✅AI voice agents-DC" at bounding box center [866, 121] width 594 height 38
type input "✅AI voice agents-DC"
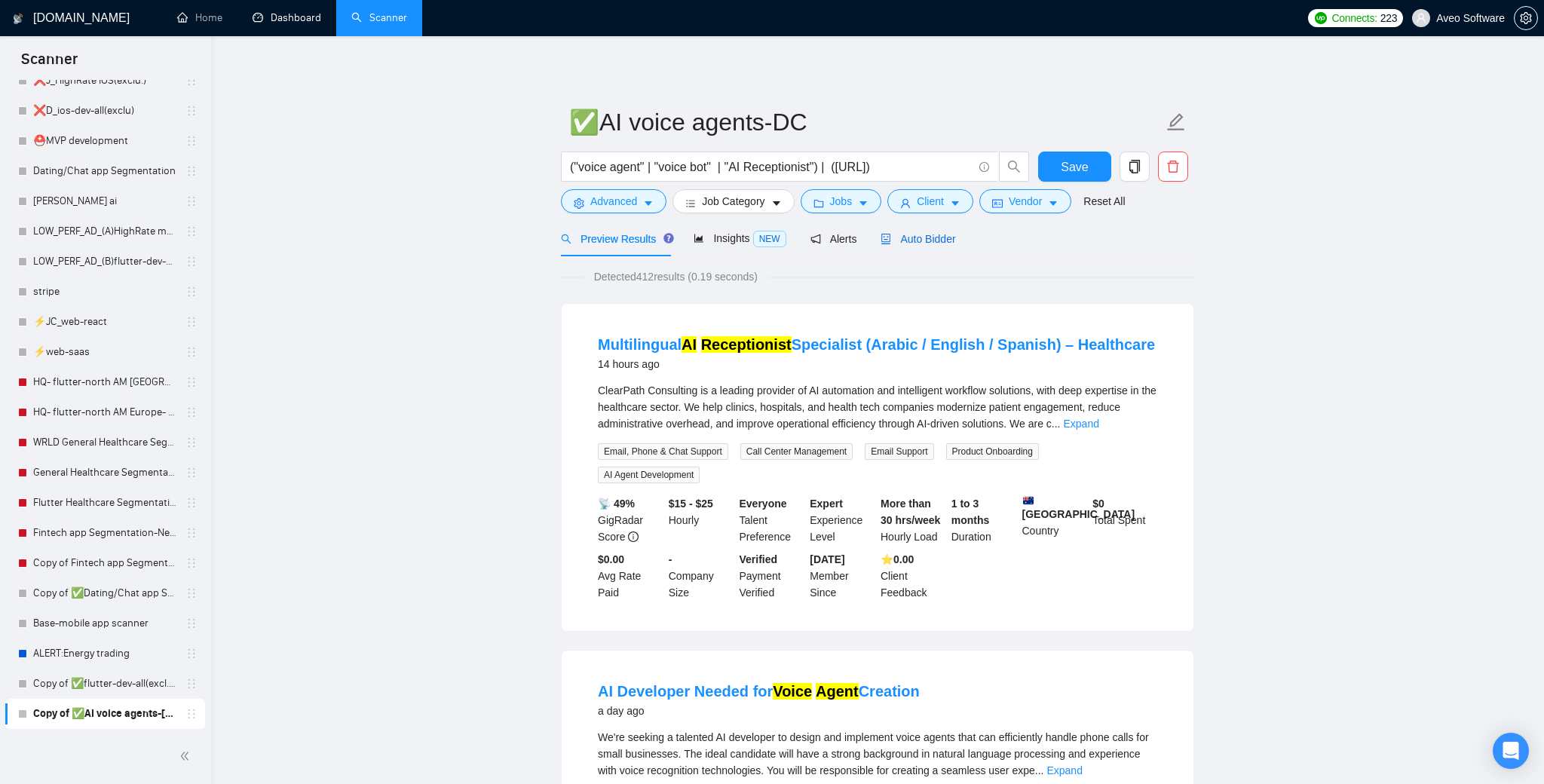
click at [930, 241] on span "Auto Bidder" at bounding box center [917, 239] width 75 height 12
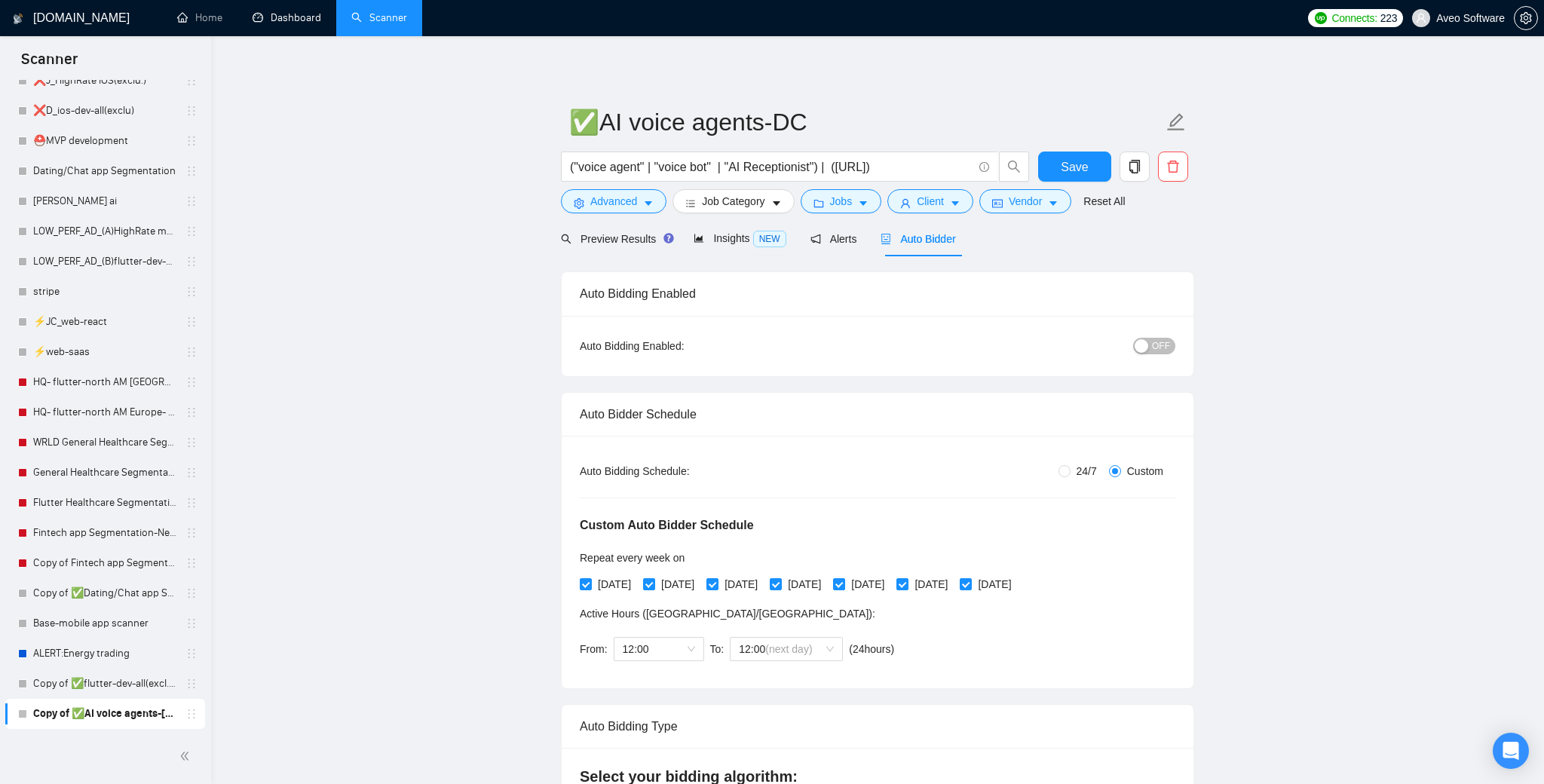
click at [1160, 341] on span "OFF" at bounding box center [1161, 346] width 18 height 17
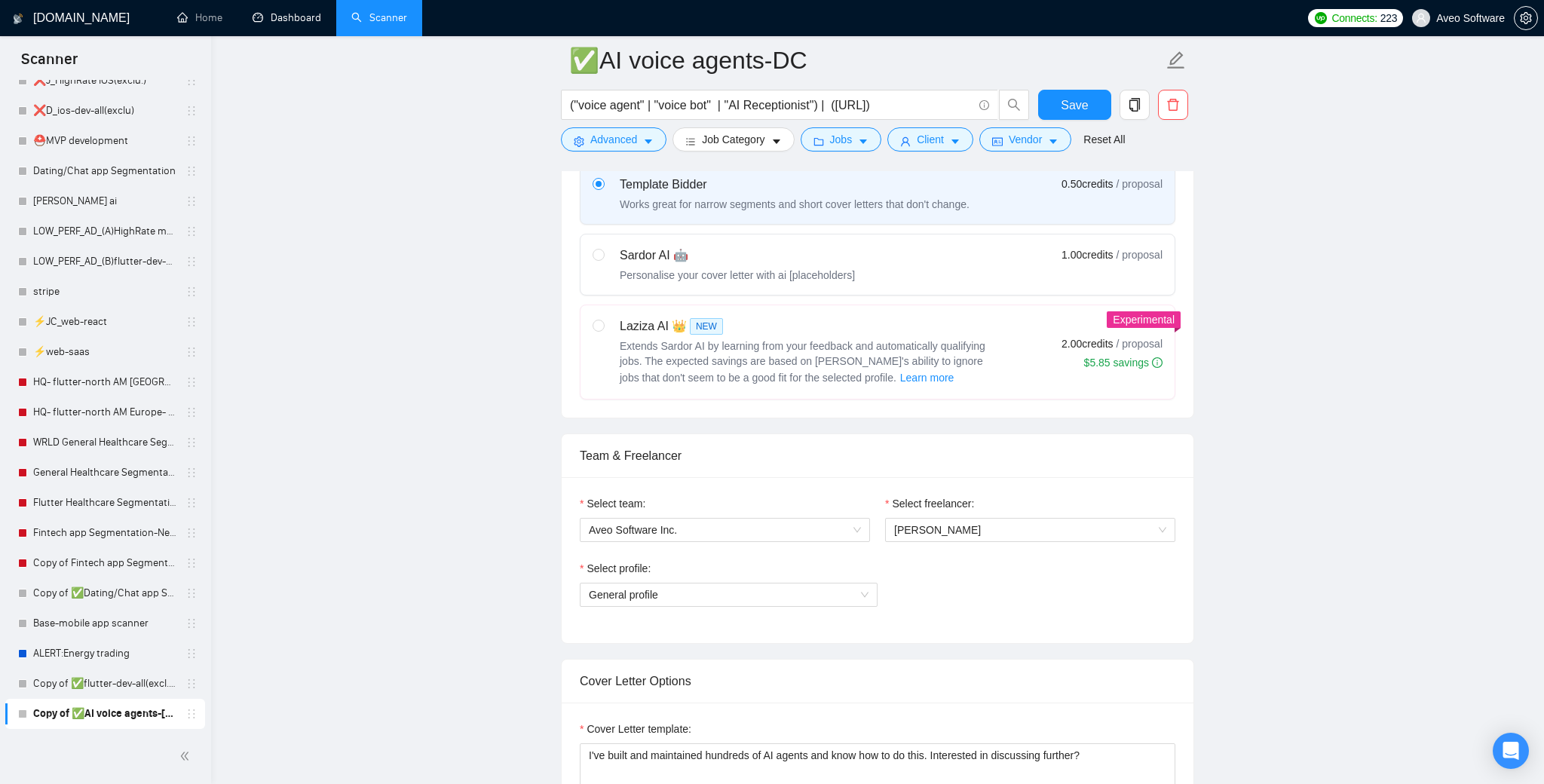
scroll to position [688, 0]
click at [998, 525] on span "[PERSON_NAME]" at bounding box center [1030, 526] width 272 height 22
click at [979, 525] on span "[PERSON_NAME]" at bounding box center [1030, 526] width 272 height 22
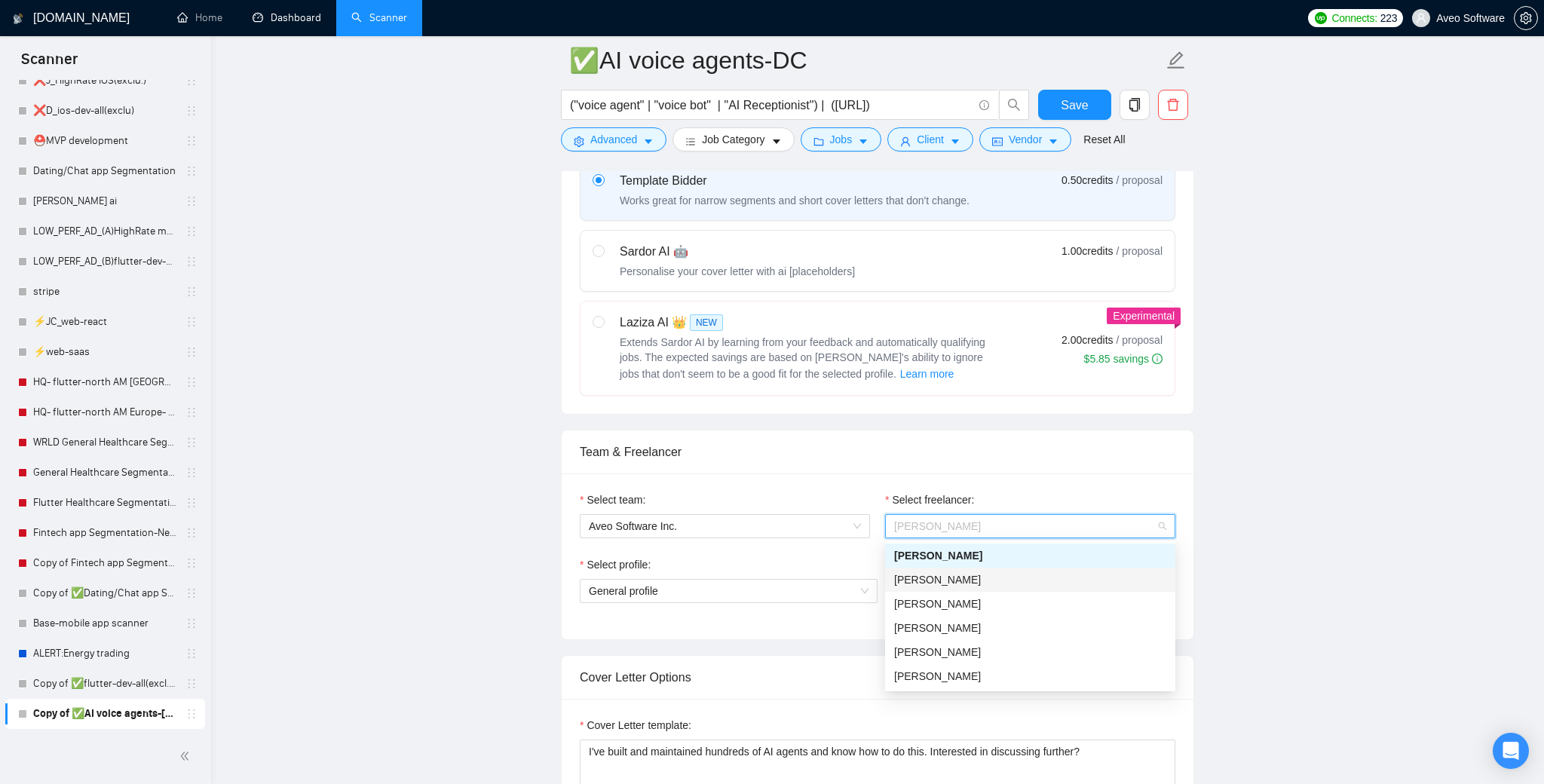
click at [942, 580] on div "[PERSON_NAME]" at bounding box center [1030, 580] width 272 height 17
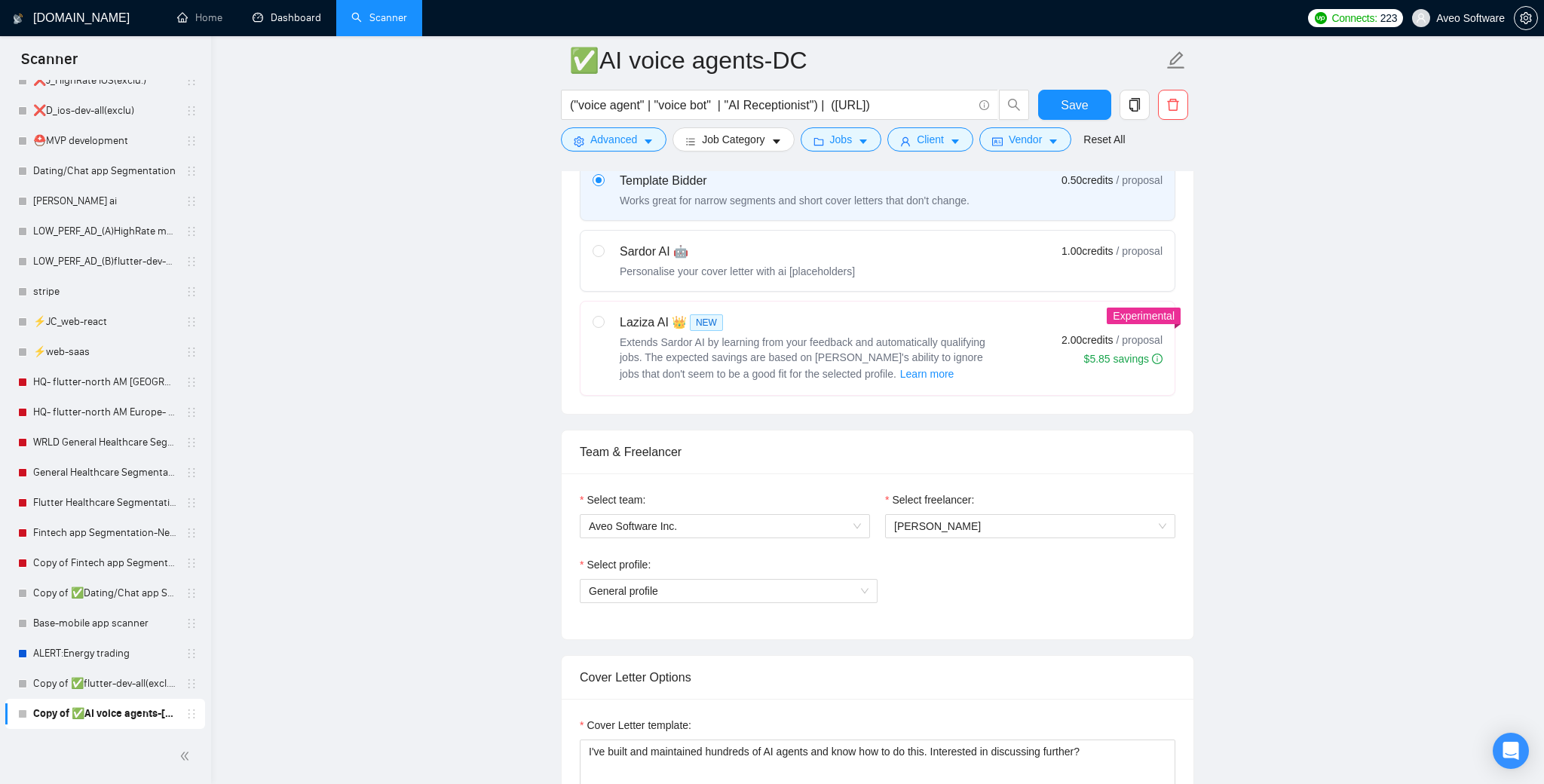
click at [1009, 623] on div "Select team: Aveo Software Inc. Select freelancer: [PERSON_NAME] Select profile…" at bounding box center [877, 556] width 632 height 166
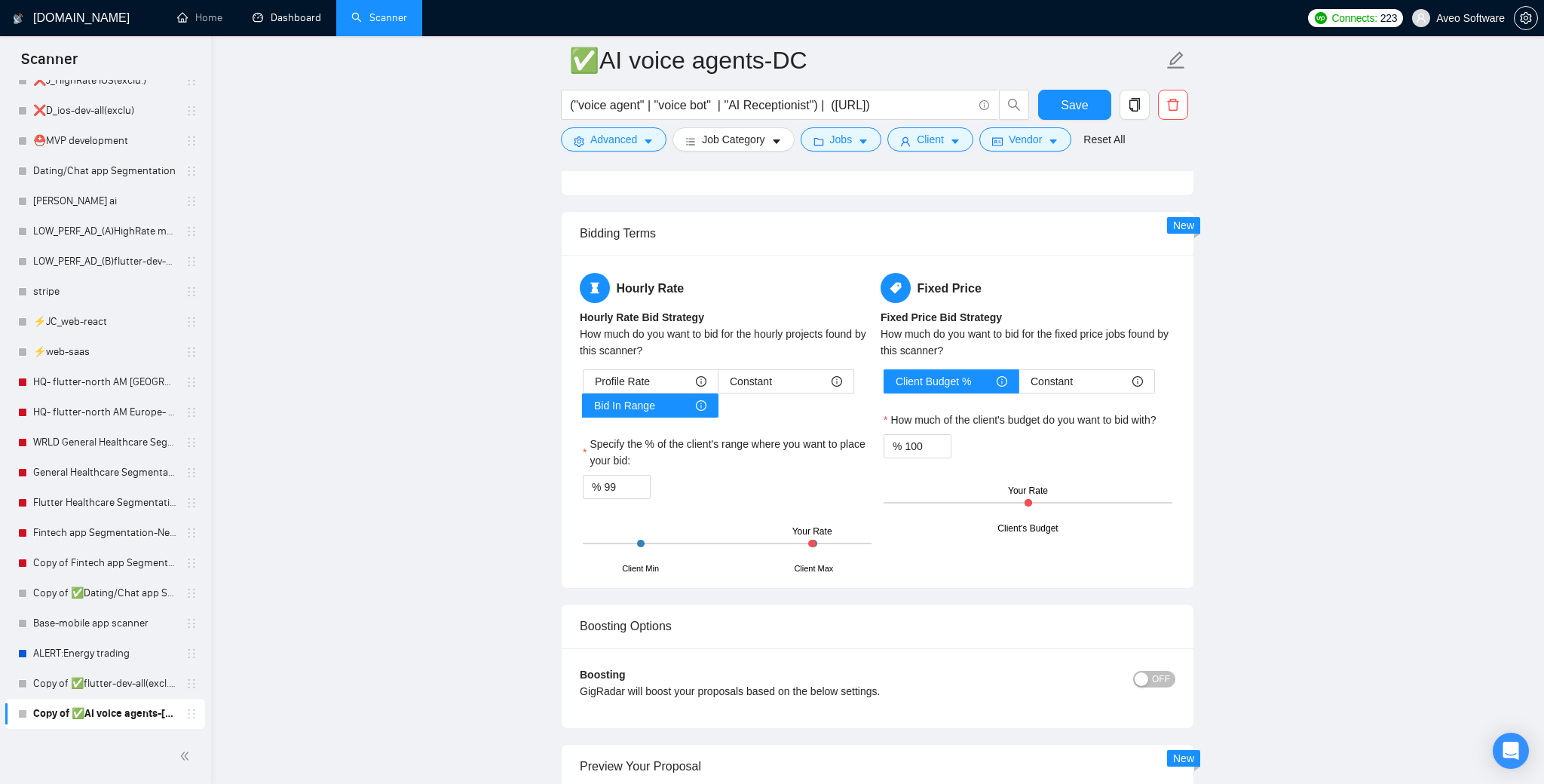
scroll to position [1819, 0]
click at [922, 445] on input "100" at bounding box center [928, 446] width 46 height 22
type input "99"
click at [1231, 490] on main "✅AI voice agents-DC ("voice agent" | "voice bot" | "AI Receptionist") | ([URL])…" at bounding box center [877, 50] width 1285 height 3618
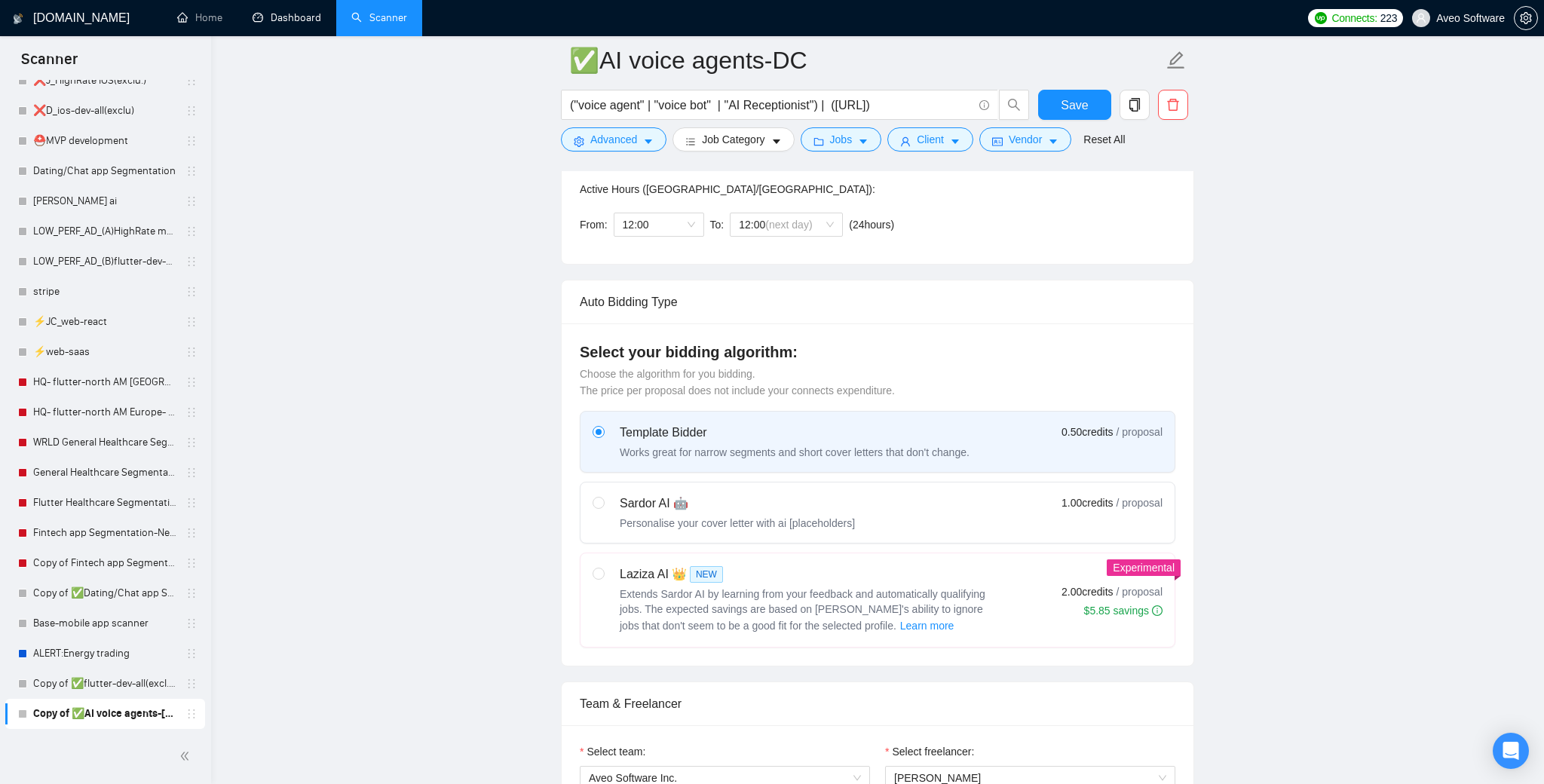
scroll to position [0, 0]
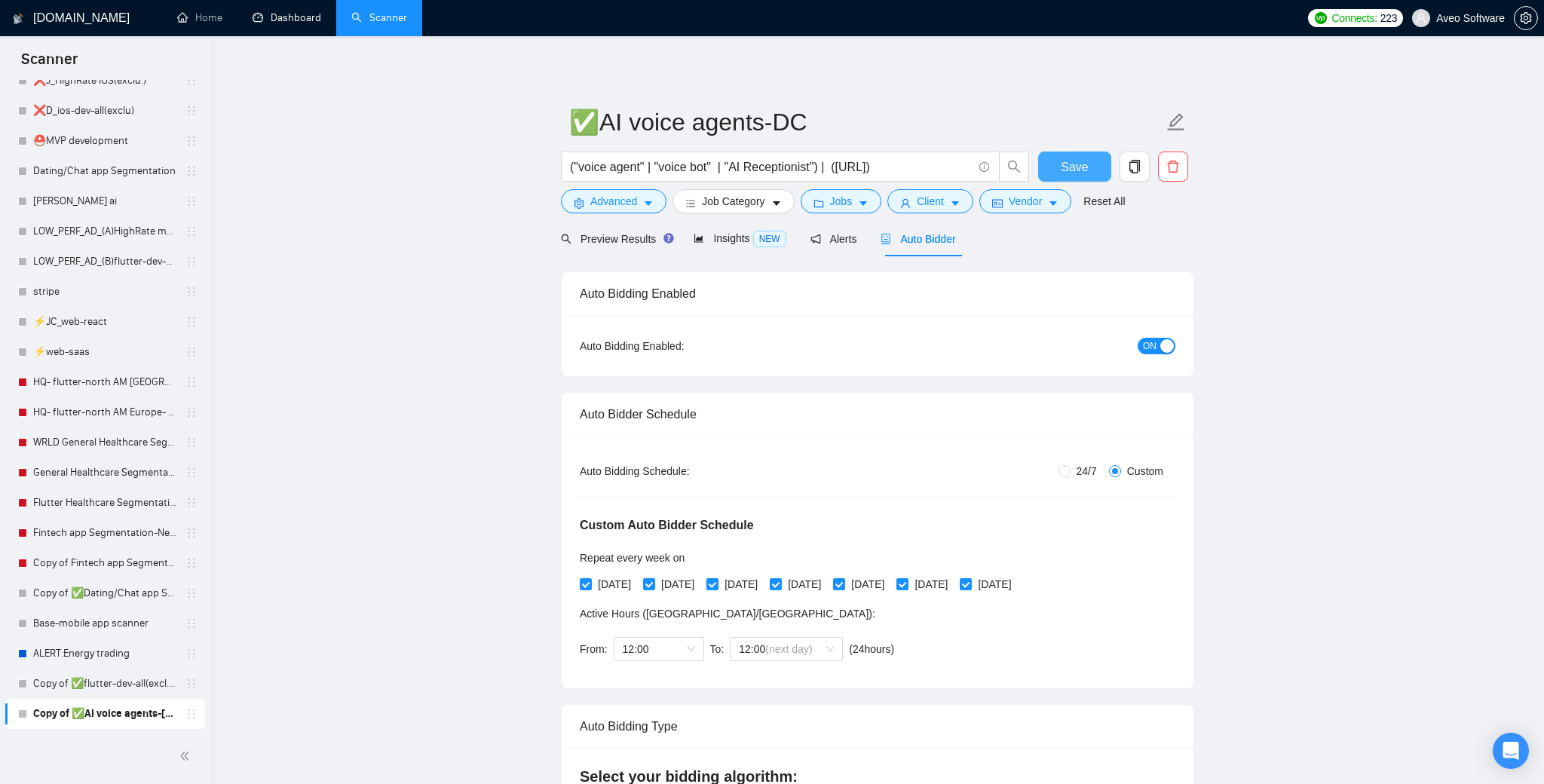
click at [1077, 166] on span "Save" at bounding box center [1074, 167] width 27 height 19
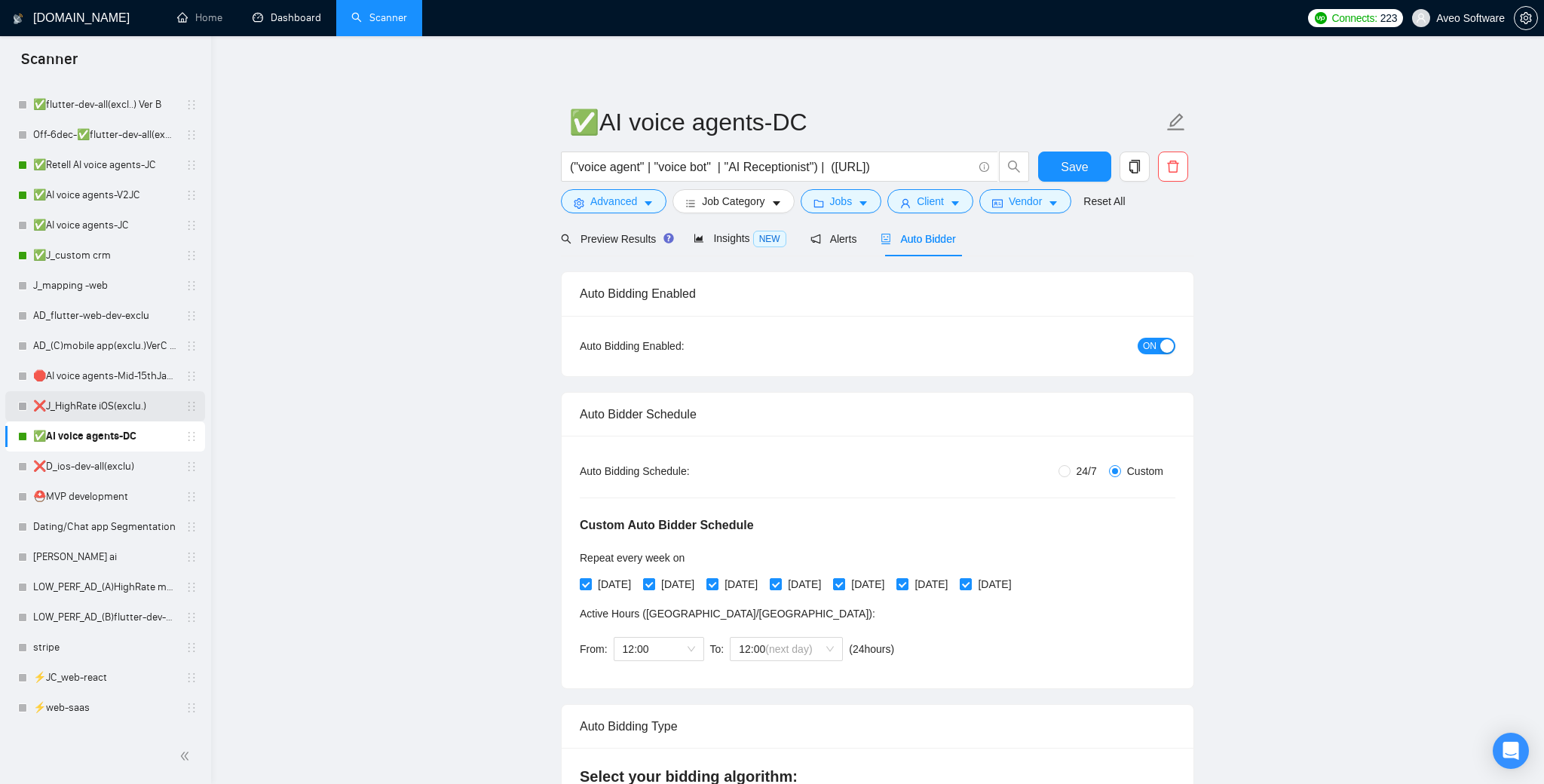
scroll to position [142, 0]
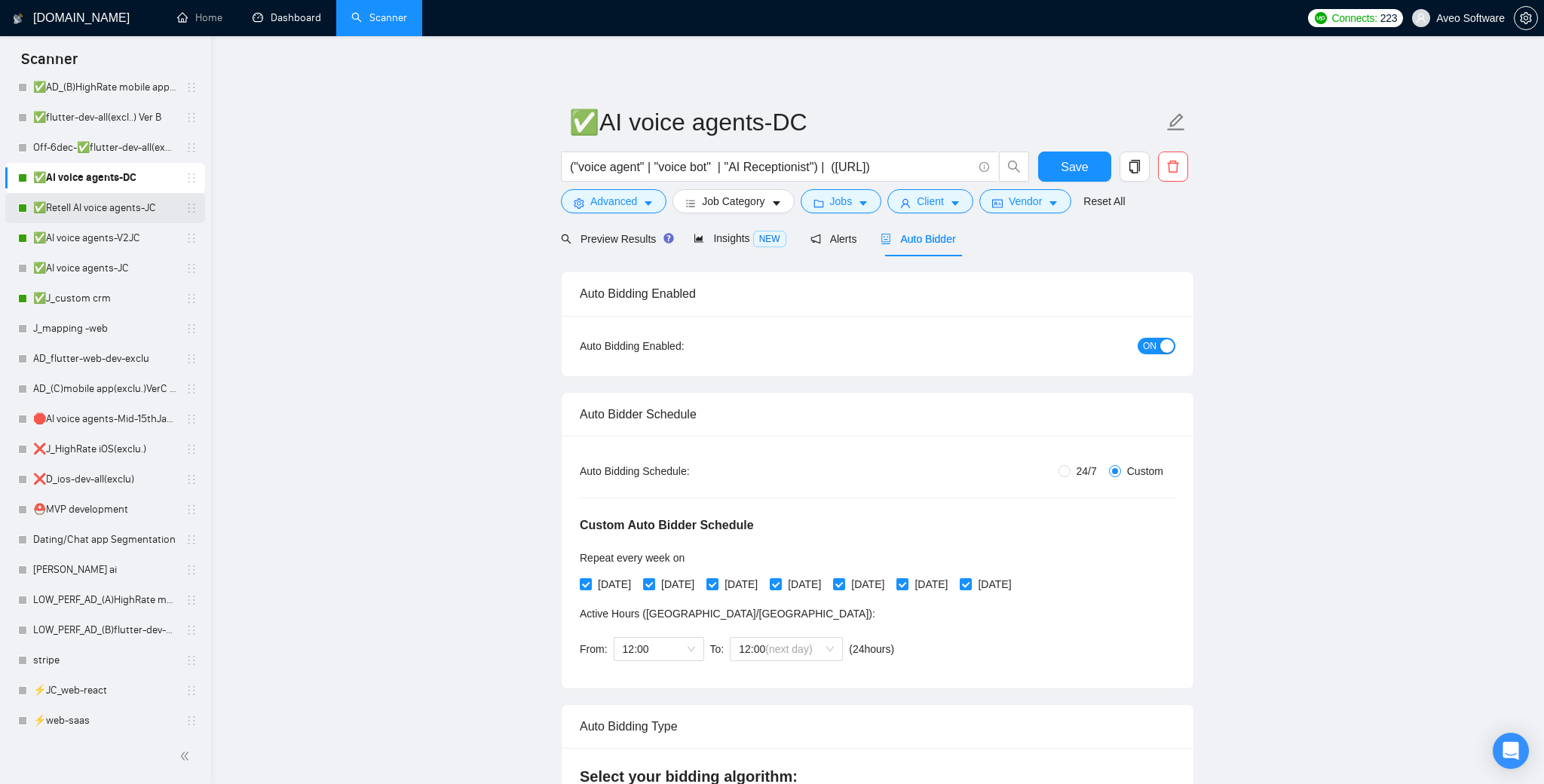
click at [103, 206] on link "✅Retell AI voice agents-JC" at bounding box center [105, 208] width 143 height 30
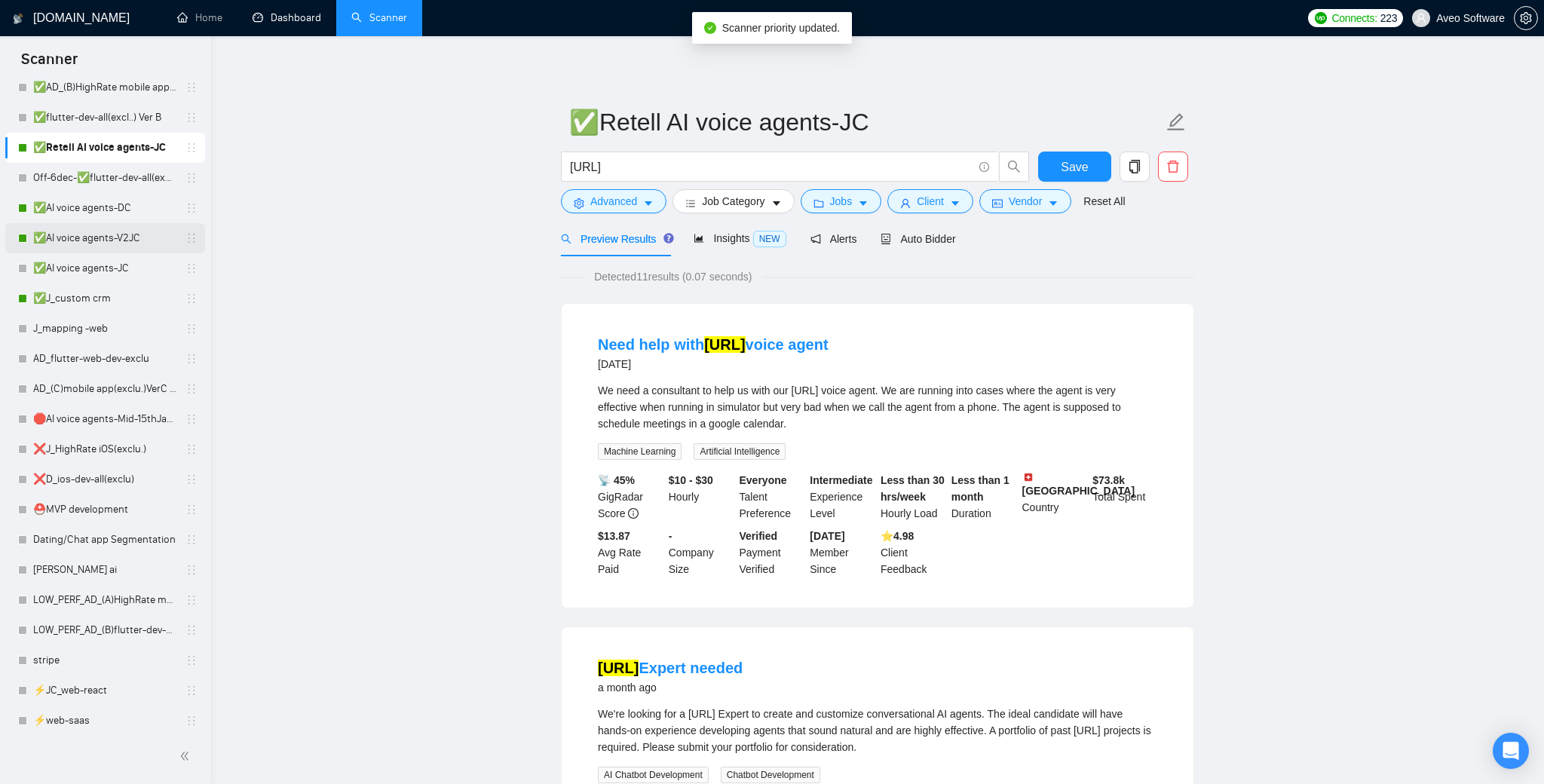
click at [147, 237] on link "✅AI voice agents-V2JC" at bounding box center [105, 238] width 143 height 30
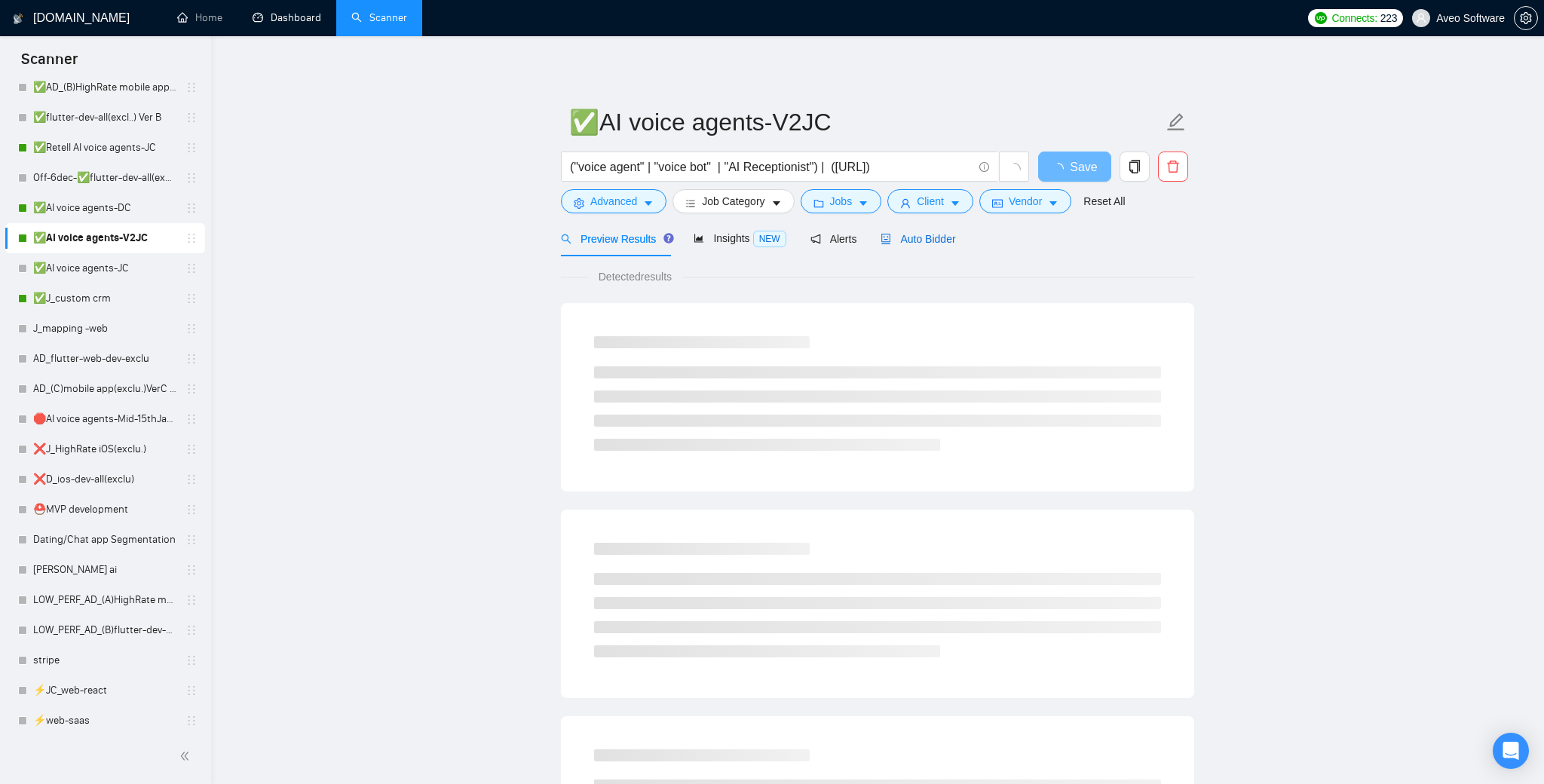
click at [944, 233] on span "Auto Bidder" at bounding box center [917, 239] width 75 height 12
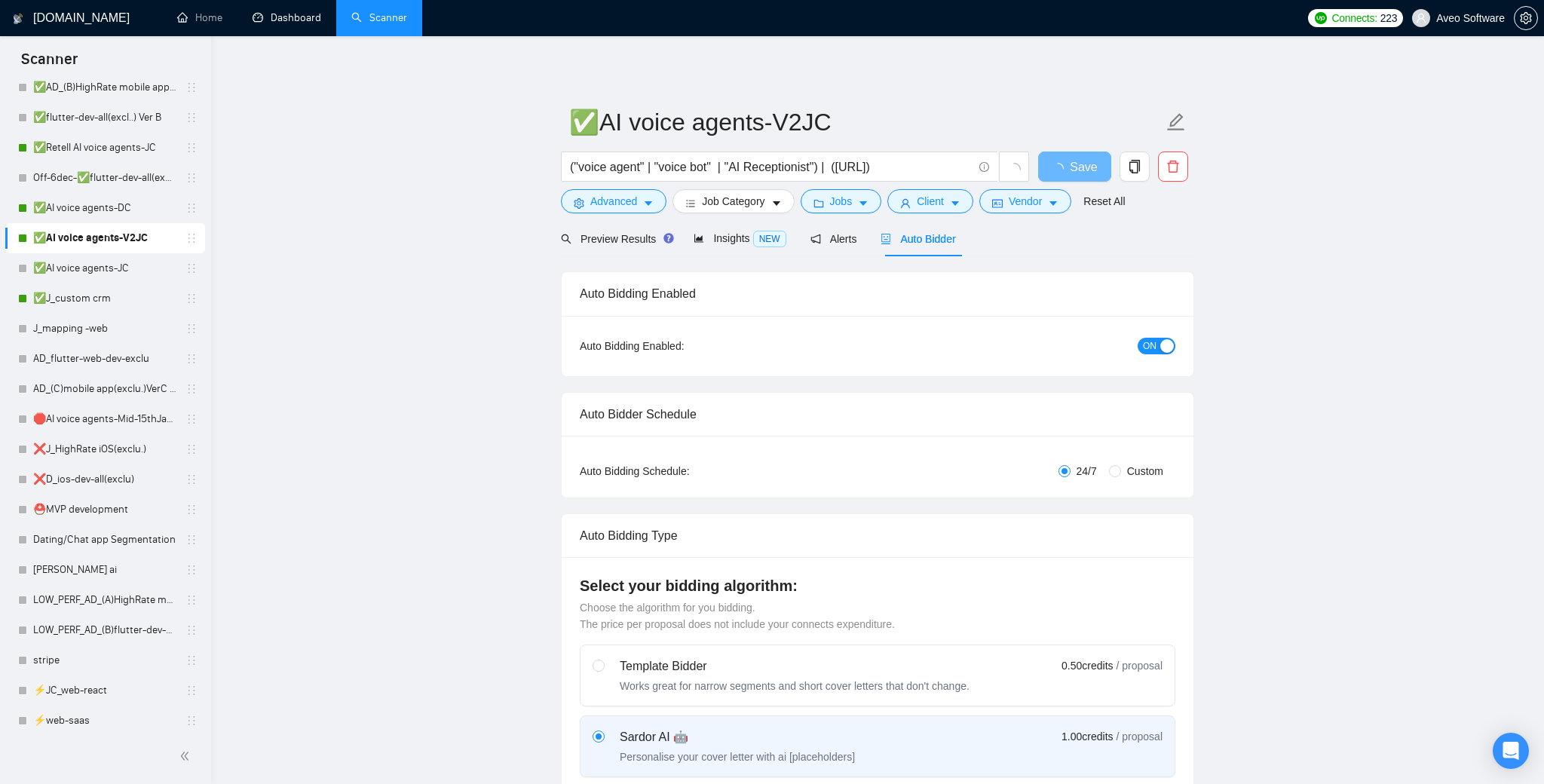
radio input "false"
radio input "true"
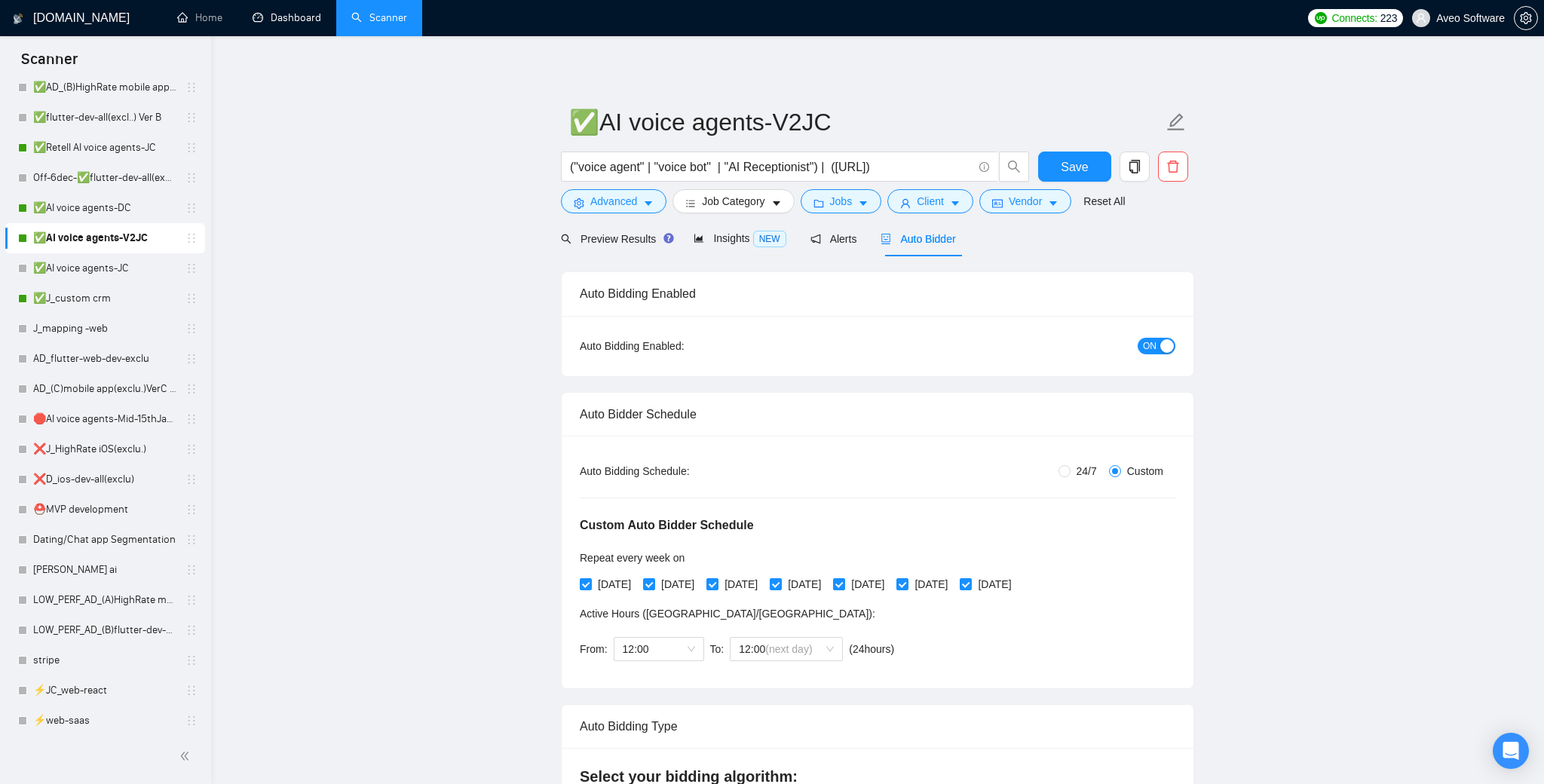
click at [1166, 340] on div "button" at bounding box center [1167, 346] width 14 height 14
drag, startPoint x: 599, startPoint y: 111, endPoint x: 492, endPoint y: 109, distance: 107.0
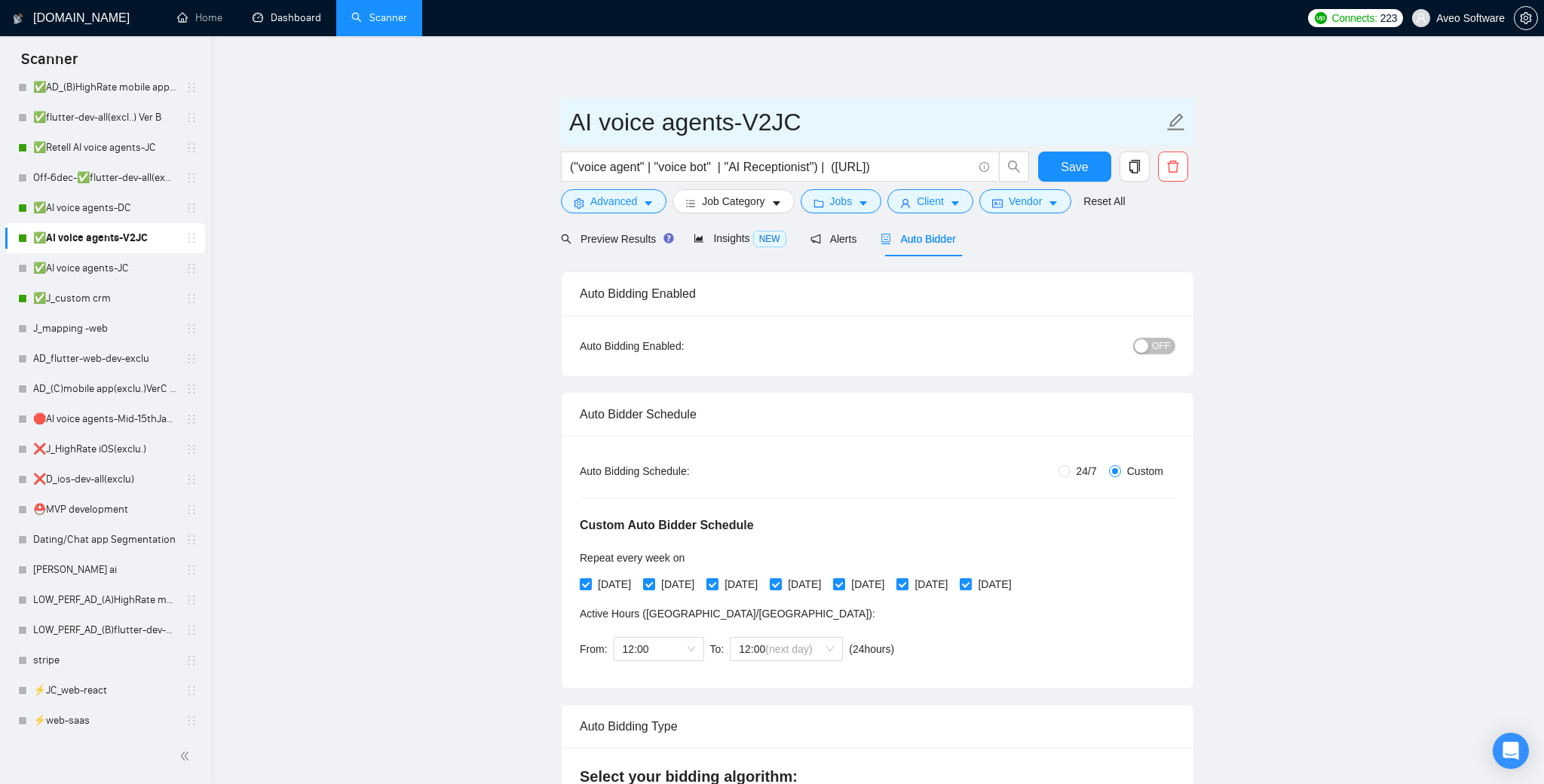
click at [873, 118] on input "AI voice agents-V2JC" at bounding box center [866, 121] width 594 height 38
type input "AI voice agents-V2JC"
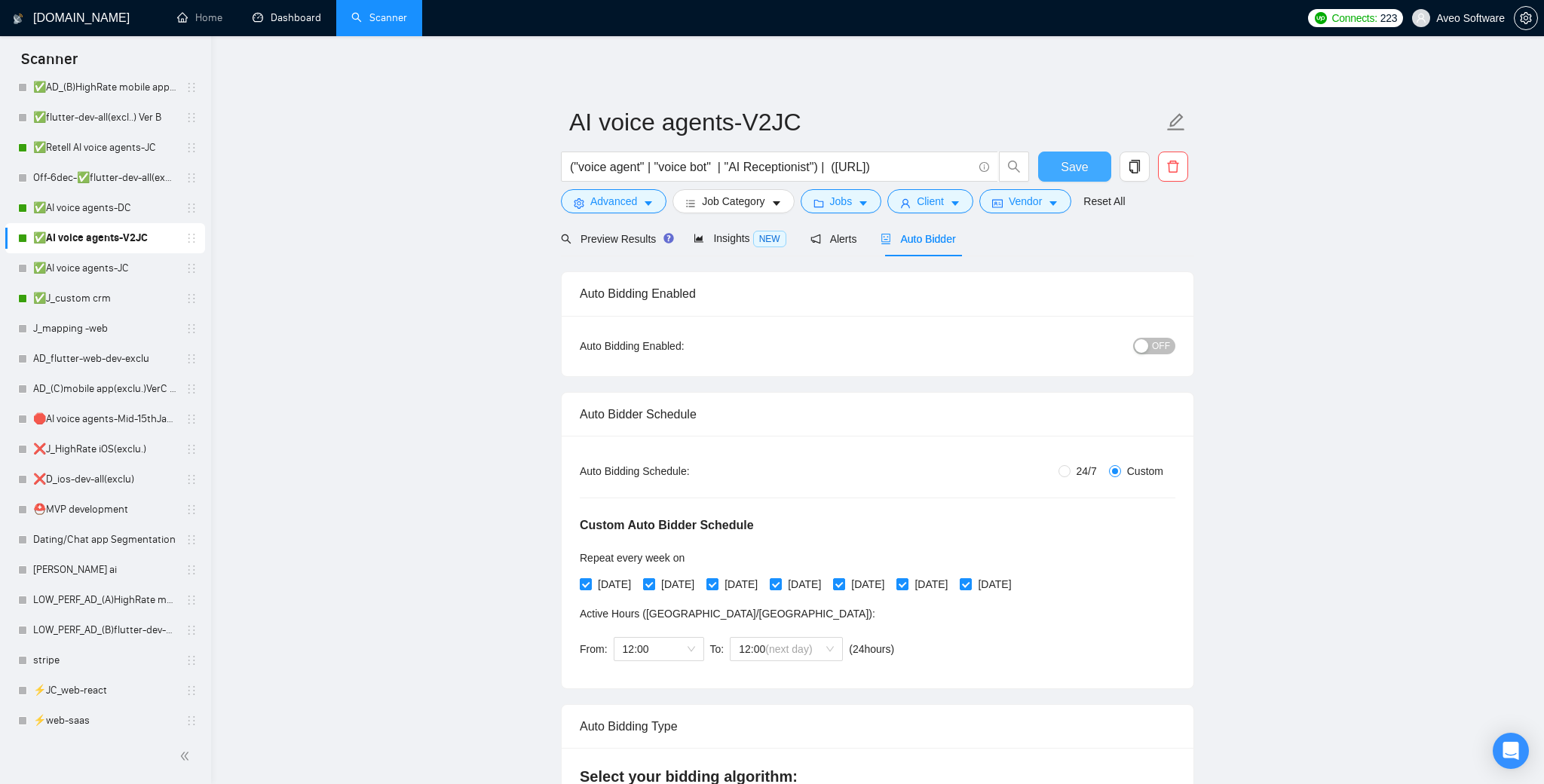
click at [1088, 174] on button "Save" at bounding box center [1074, 166] width 73 height 30
click at [135, 268] on link "✅AI voice agents-JC" at bounding box center [105, 267] width 143 height 30
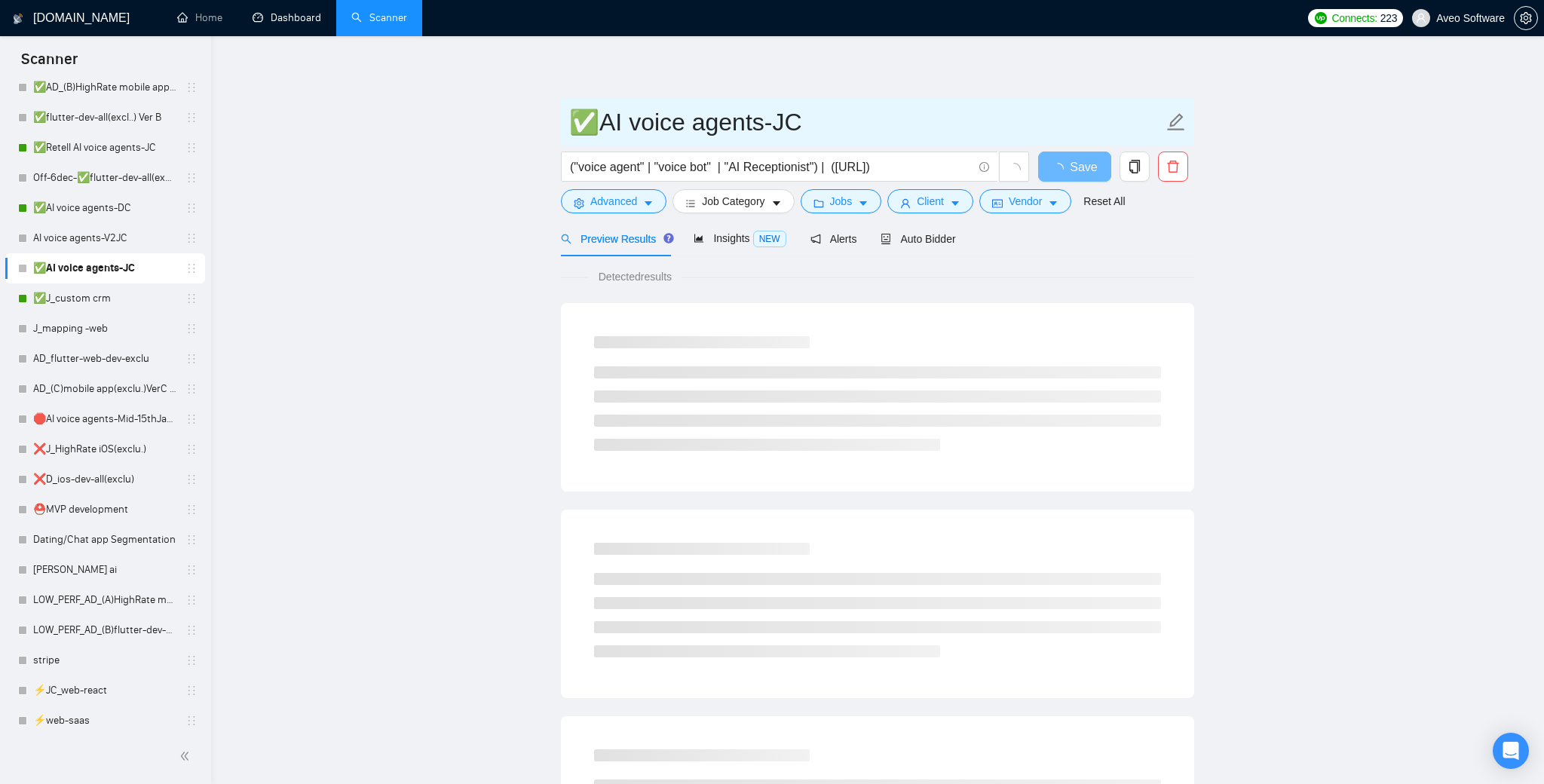
click at [587, 119] on input "✅AI voice agents-JC" at bounding box center [866, 121] width 594 height 38
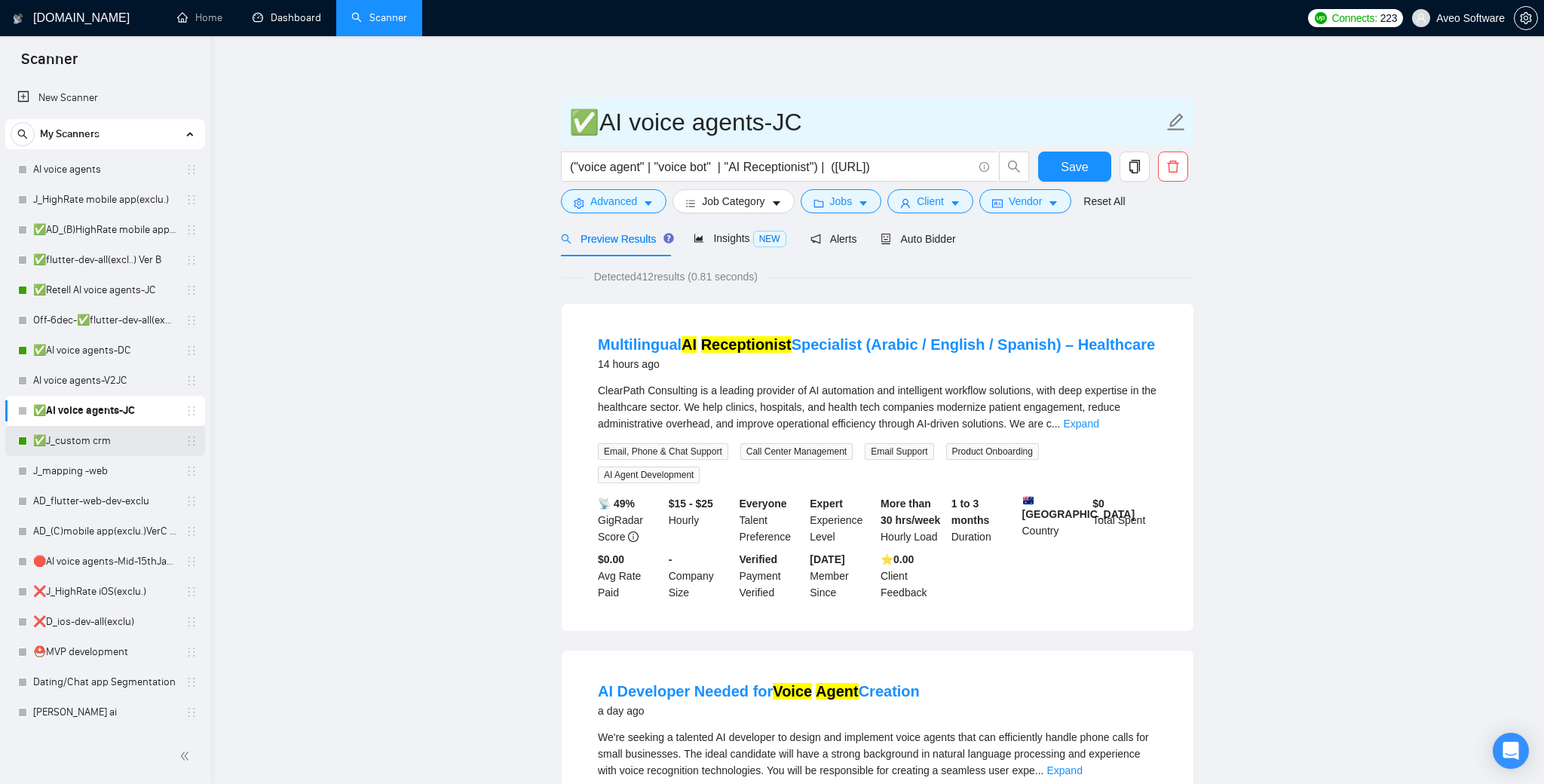
scroll to position [1, 0]
click at [144, 283] on link "✅Retell AI voice agents-JC" at bounding box center [105, 289] width 143 height 30
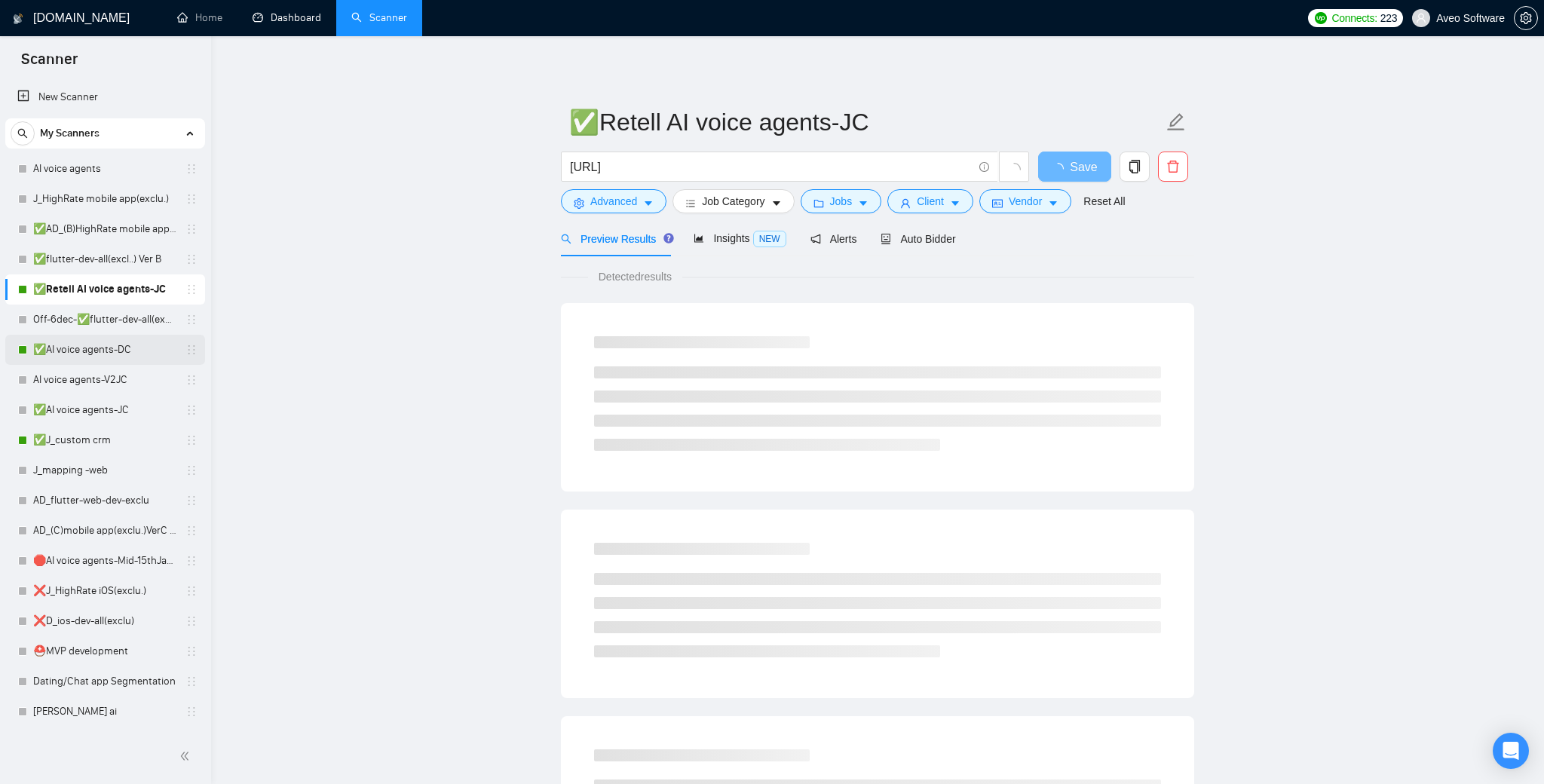
click at [148, 348] on link "✅AI voice agents-DC" at bounding box center [105, 349] width 143 height 30
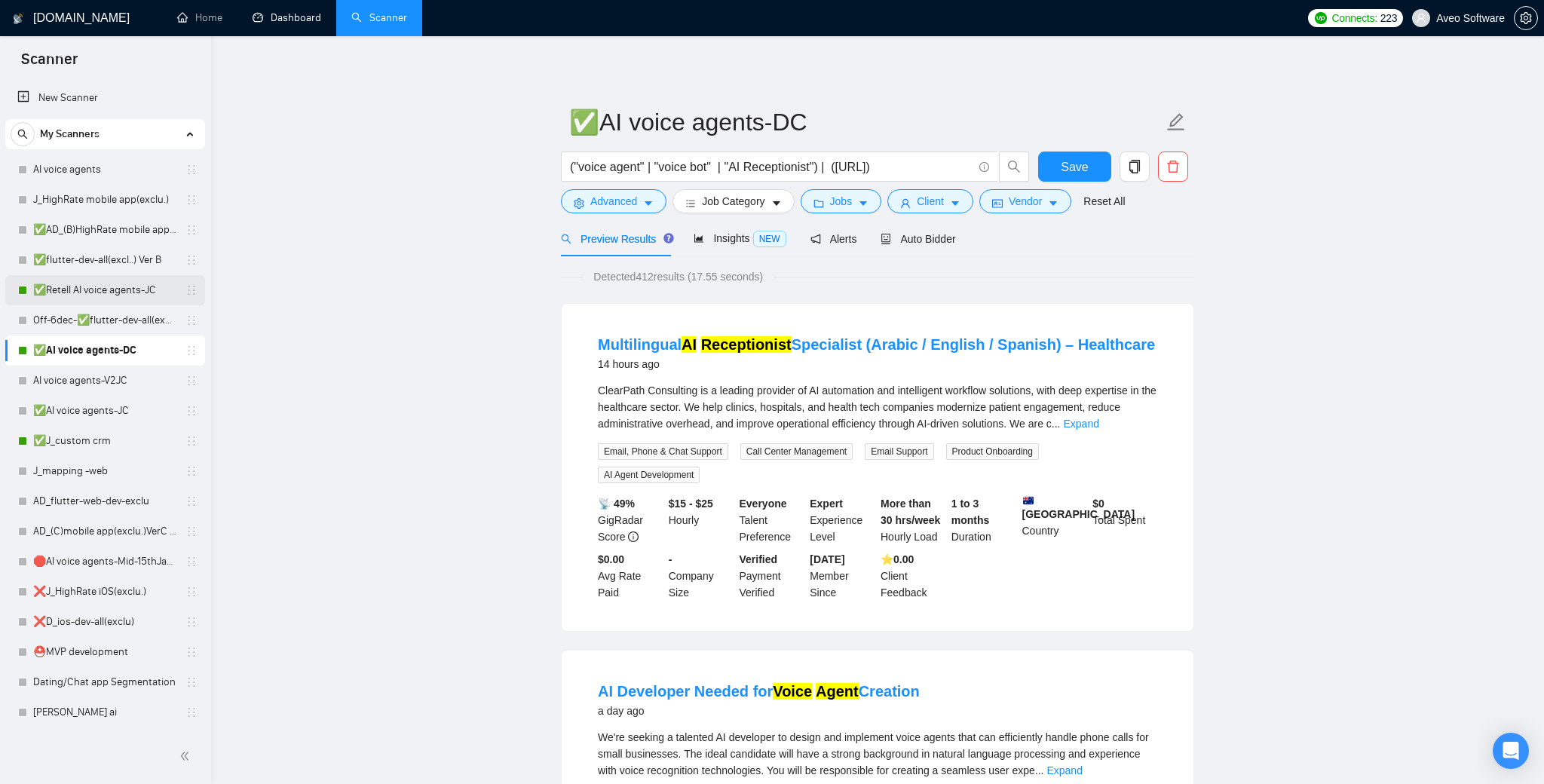
click at [131, 293] on link "✅Retell AI voice agents-JC" at bounding box center [105, 290] width 143 height 30
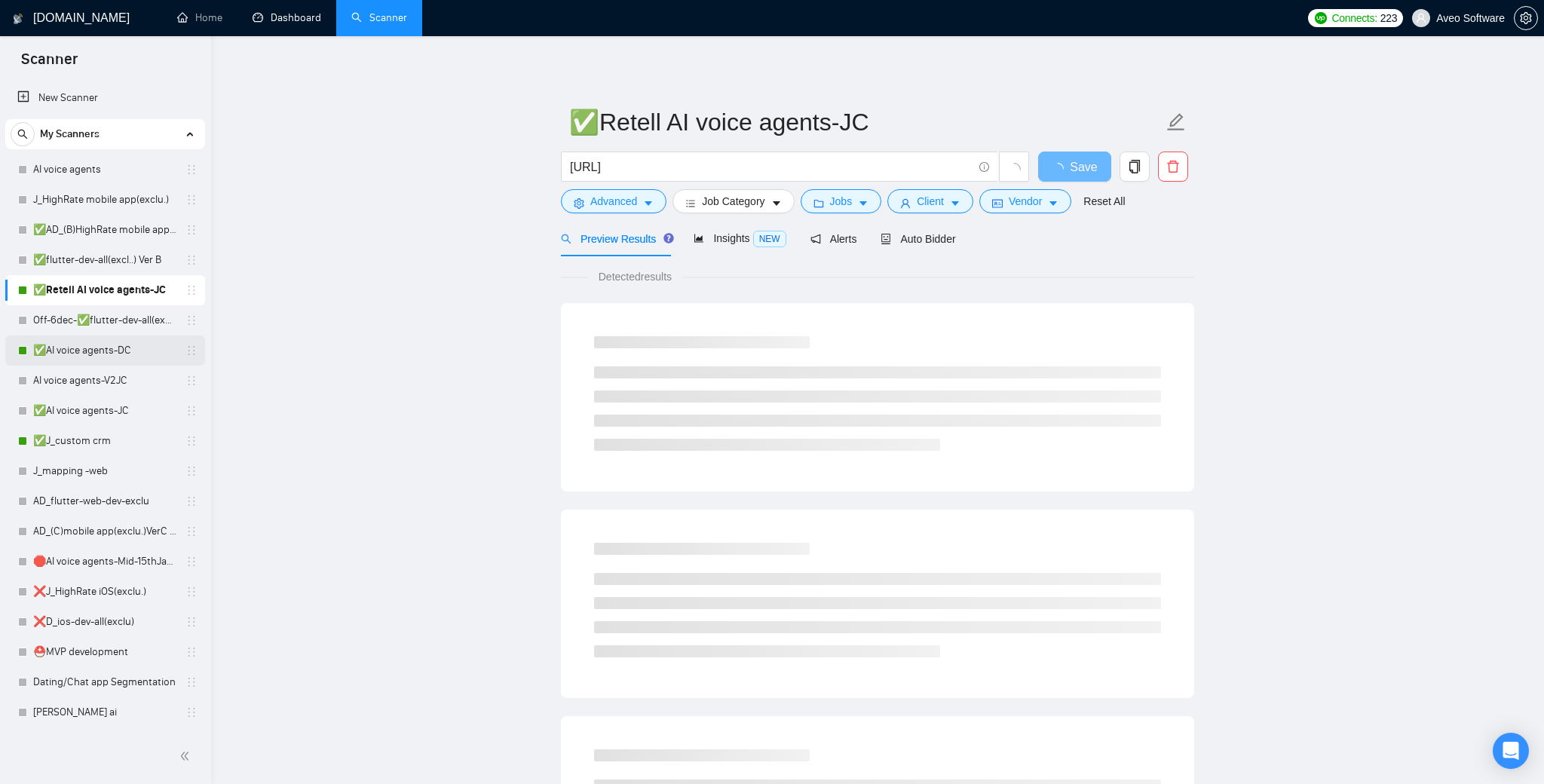
click at [116, 344] on link "✅AI voice agents-DC" at bounding box center [105, 350] width 143 height 30
click at [418, 291] on main "✅AI voice agents-DC ("voice agent" | "voice bot" | "AI Receptionist") | ([URL])…" at bounding box center [877, 688] width 1285 height 1257
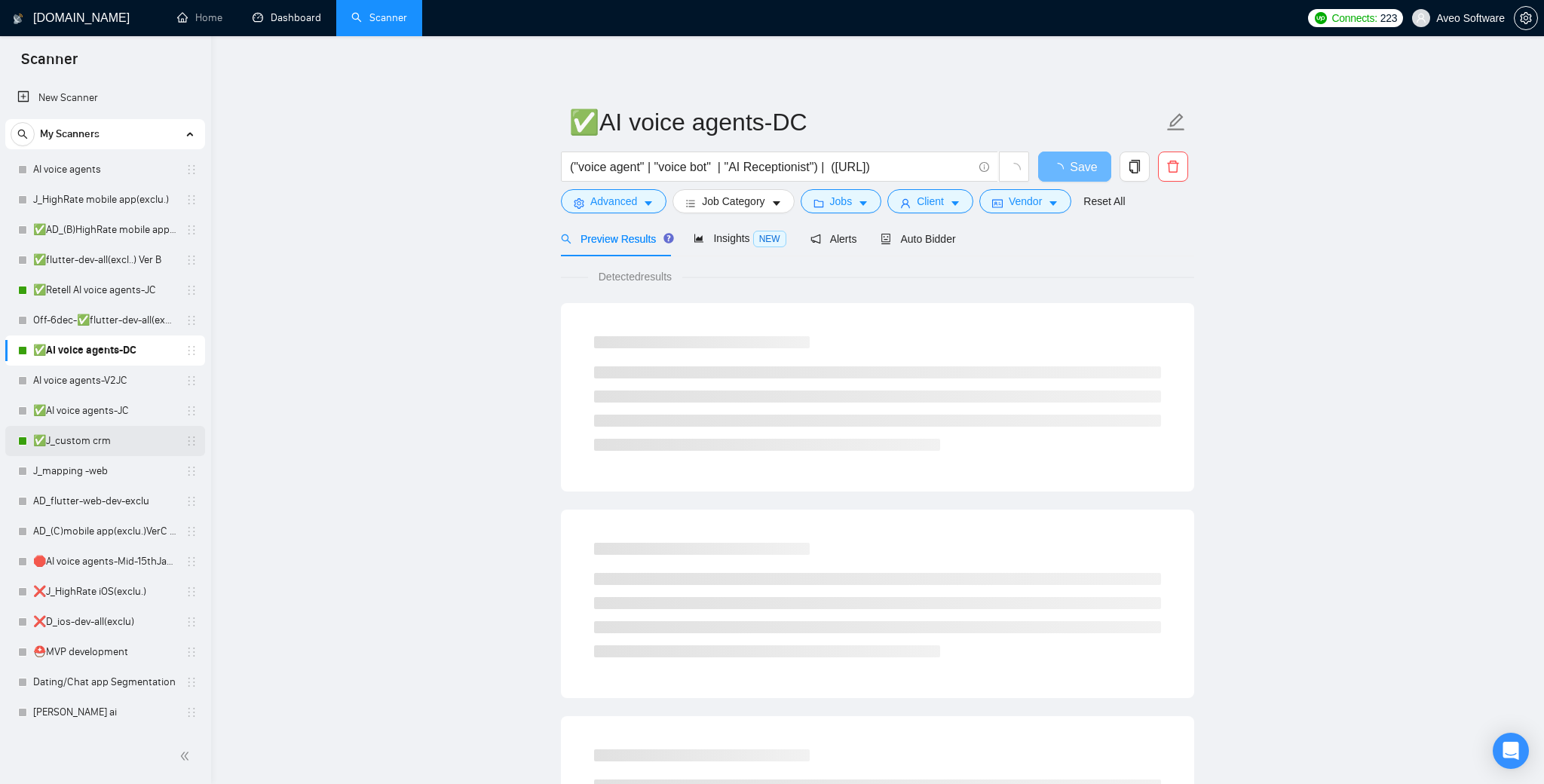
click at [136, 443] on link "✅J_custom crm" at bounding box center [105, 440] width 143 height 30
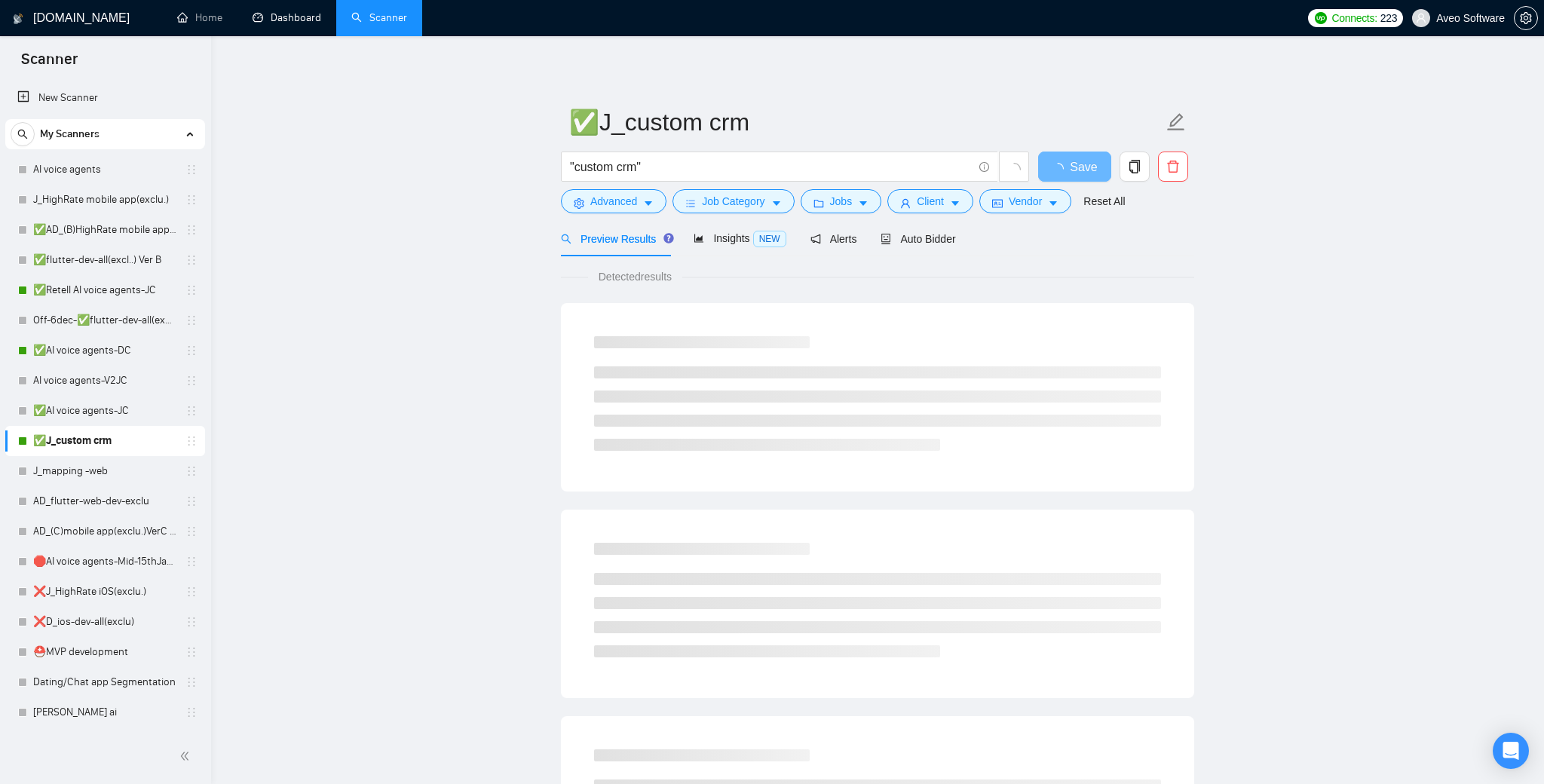
click at [344, 342] on main "✅J_custom crm "custom crm" Save Advanced Job Category Jobs Client Vendor Reset …" at bounding box center [877, 688] width 1285 height 1257
click at [344, 297] on main "✅J_custom crm "custom crm" Save Advanced Job Category Jobs Client Vendor Reset …" at bounding box center [877, 688] width 1285 height 1257
click at [125, 259] on link "✅flutter-dev-all(excl..) Ver B" at bounding box center [105, 260] width 143 height 30
click at [950, 241] on span "Auto Bidder" at bounding box center [917, 239] width 75 height 12
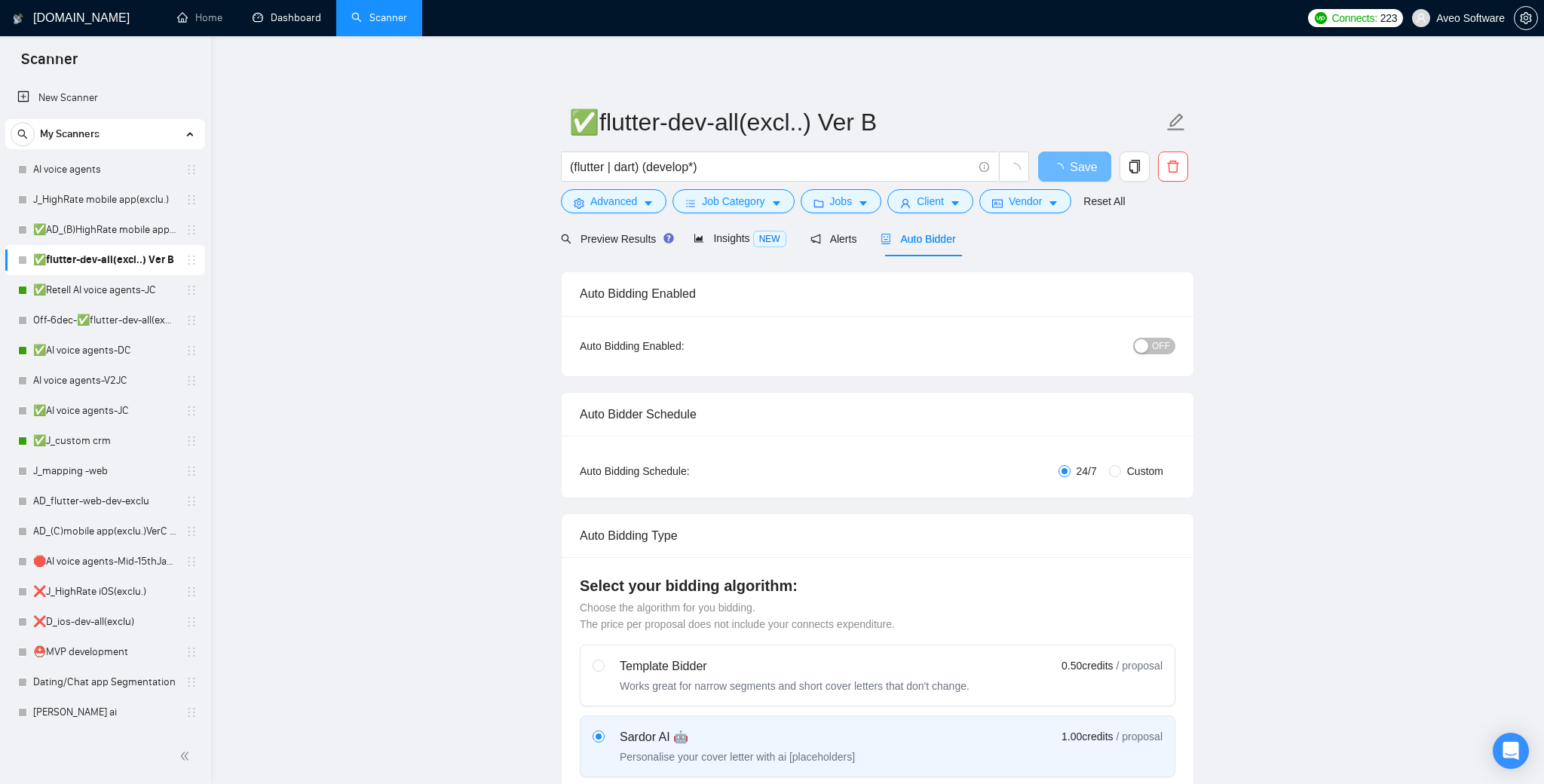
radio input "false"
radio input "true"
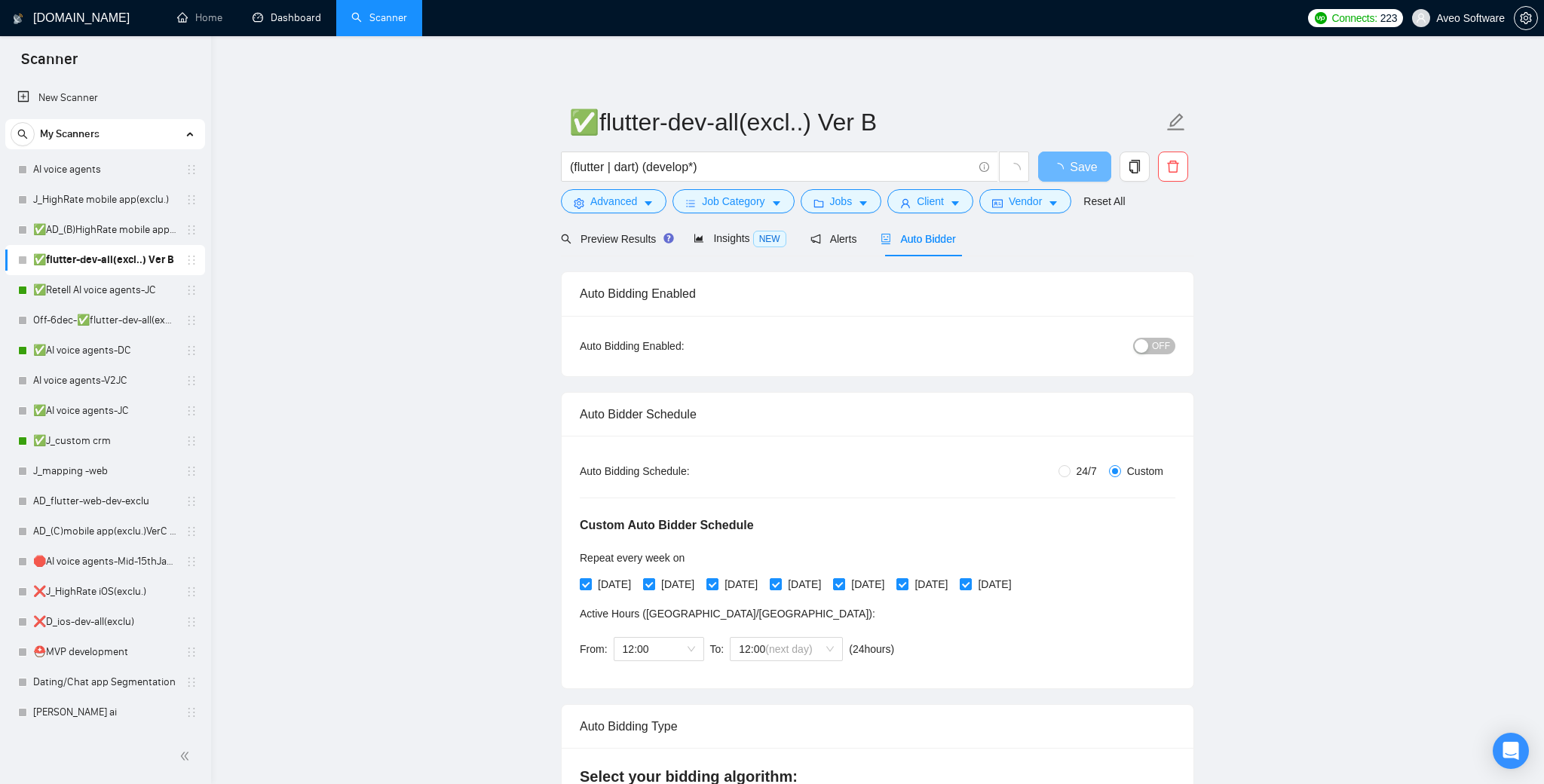
click at [1144, 344] on div "button" at bounding box center [1142, 346] width 14 height 14
click at [1160, 274] on div "Auto Bidding Enabled" at bounding box center [877, 294] width 596 height 43
click at [1166, 339] on div "button" at bounding box center [1167, 346] width 14 height 14
click at [1147, 349] on div "button" at bounding box center [1142, 346] width 14 height 14
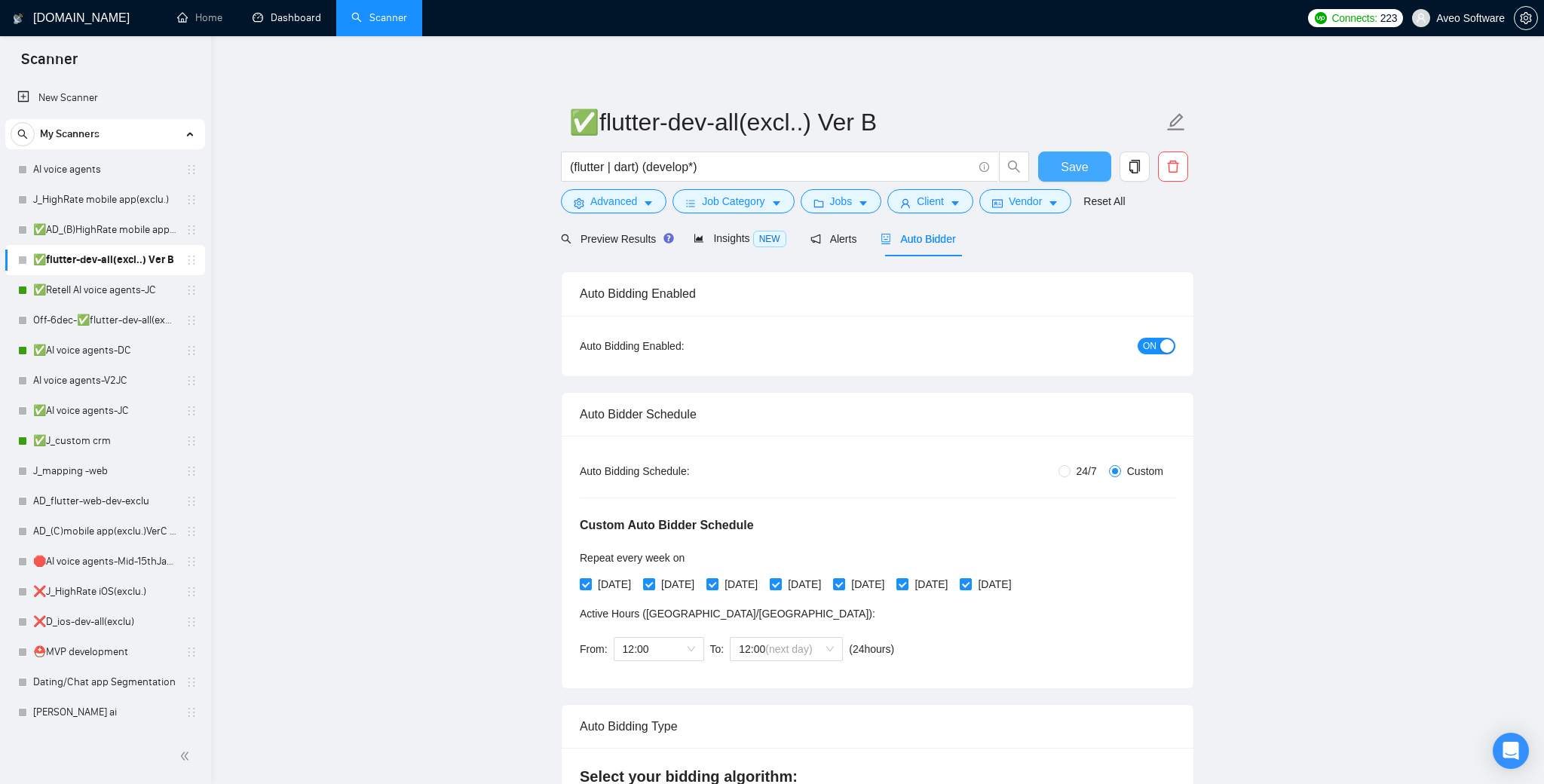
click at [1072, 168] on span "Save" at bounding box center [1074, 167] width 27 height 19
click at [134, 233] on link "✅AD_(B)HighRate mobile app(exclu.)VerB ( shorter prop [DATE])" at bounding box center [105, 229] width 143 height 30
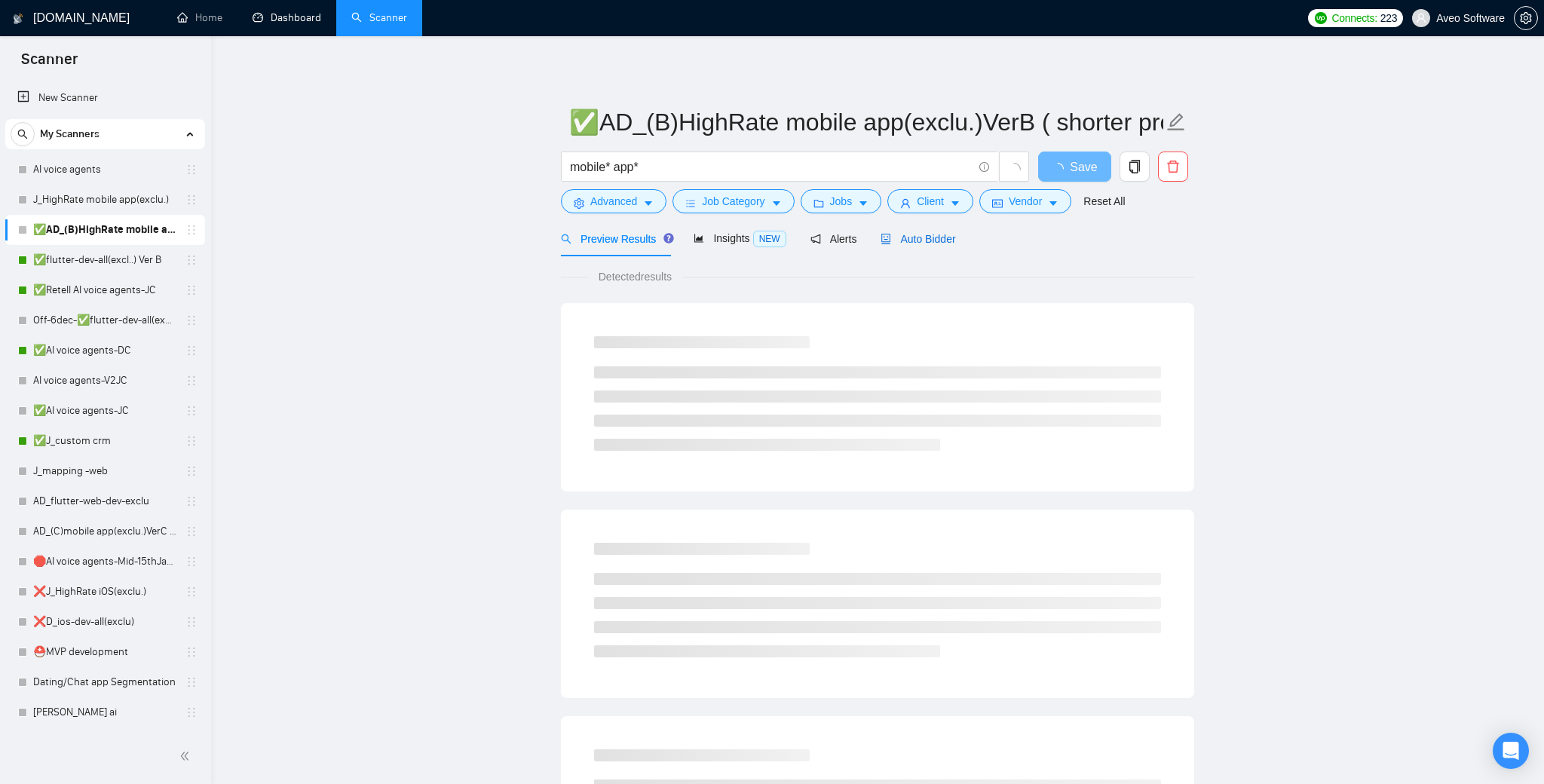
click at [930, 246] on div "Auto Bidder" at bounding box center [917, 239] width 75 height 17
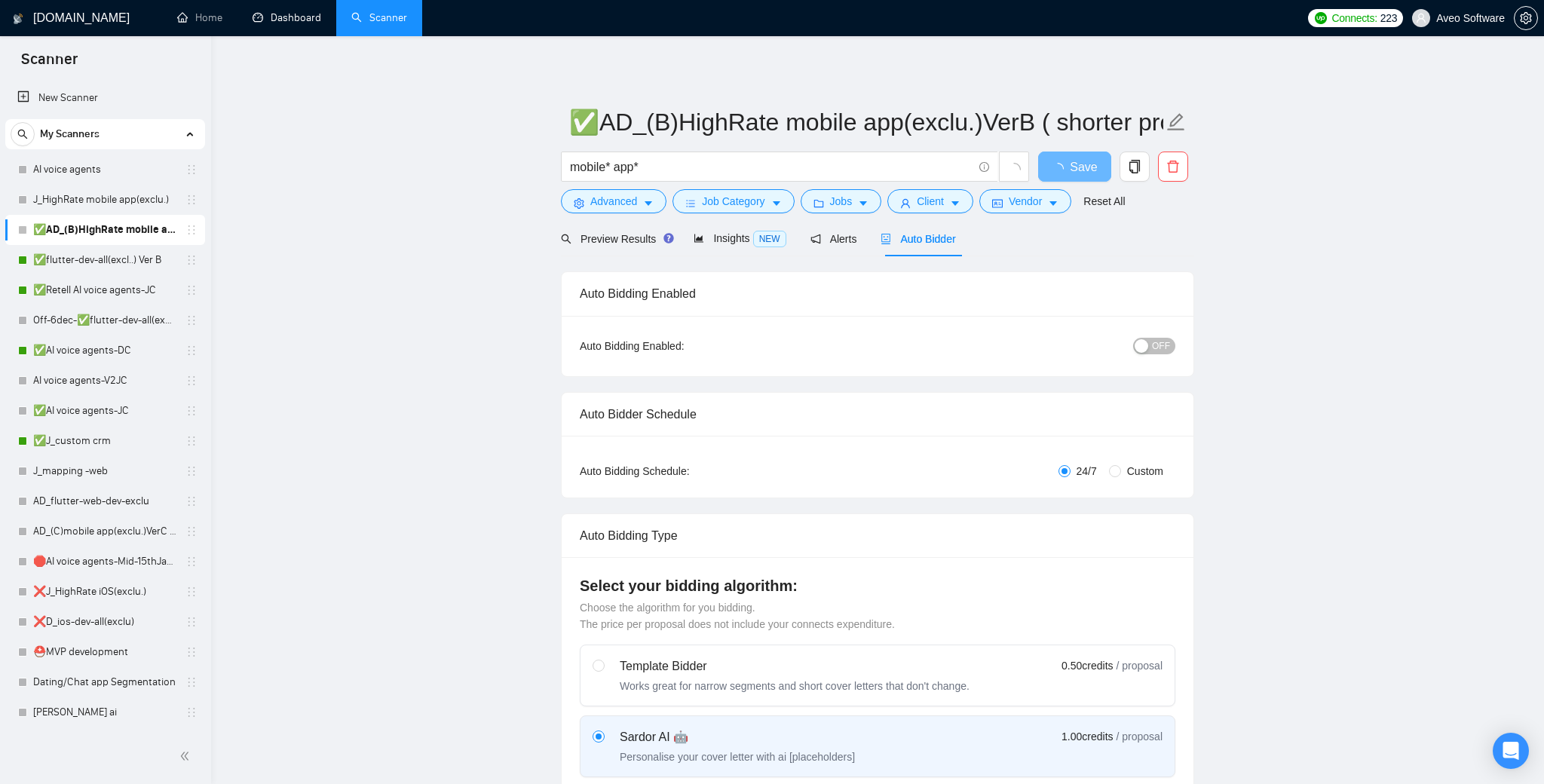
radio input "false"
radio input "true"
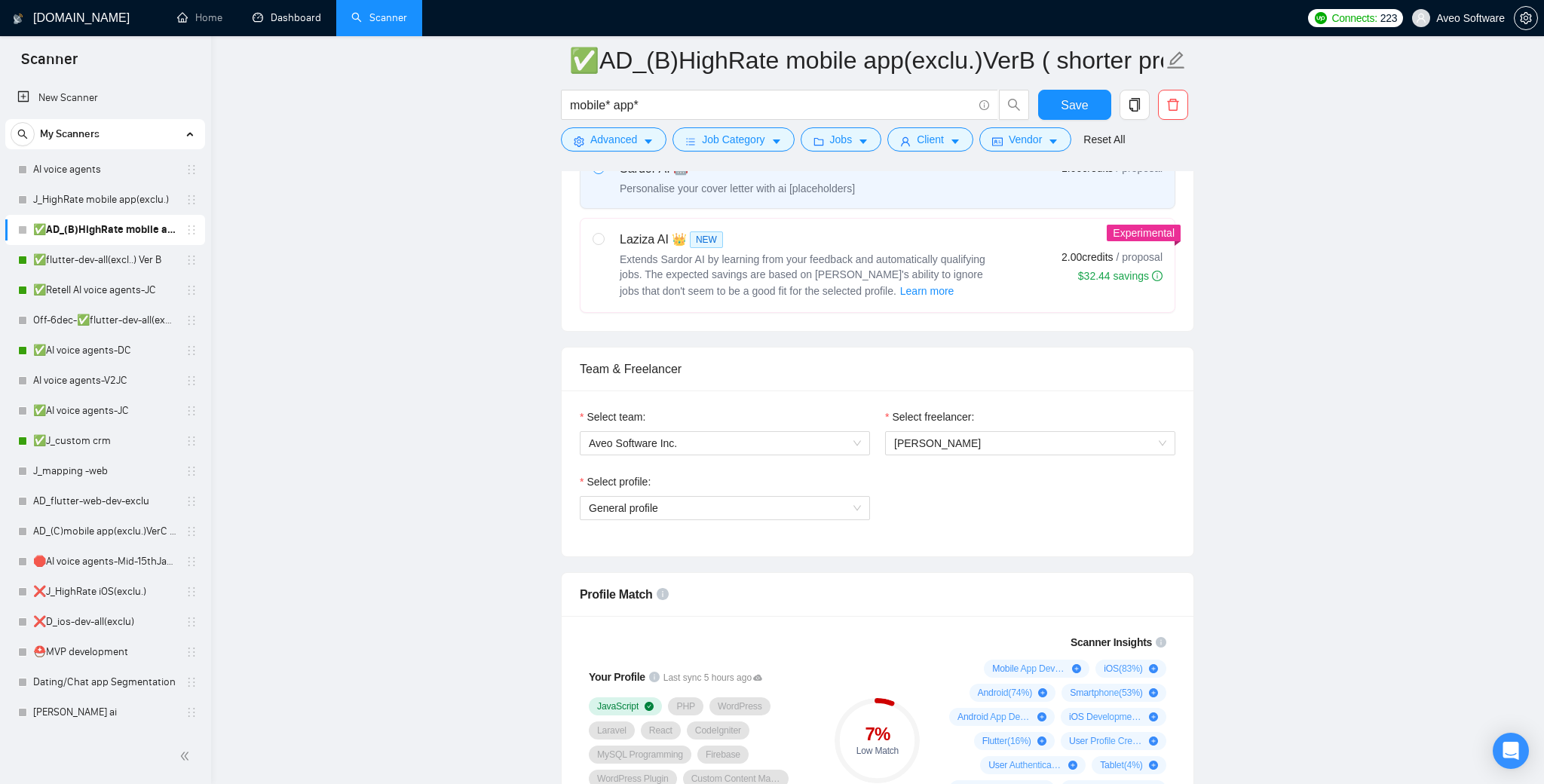
scroll to position [727, 0]
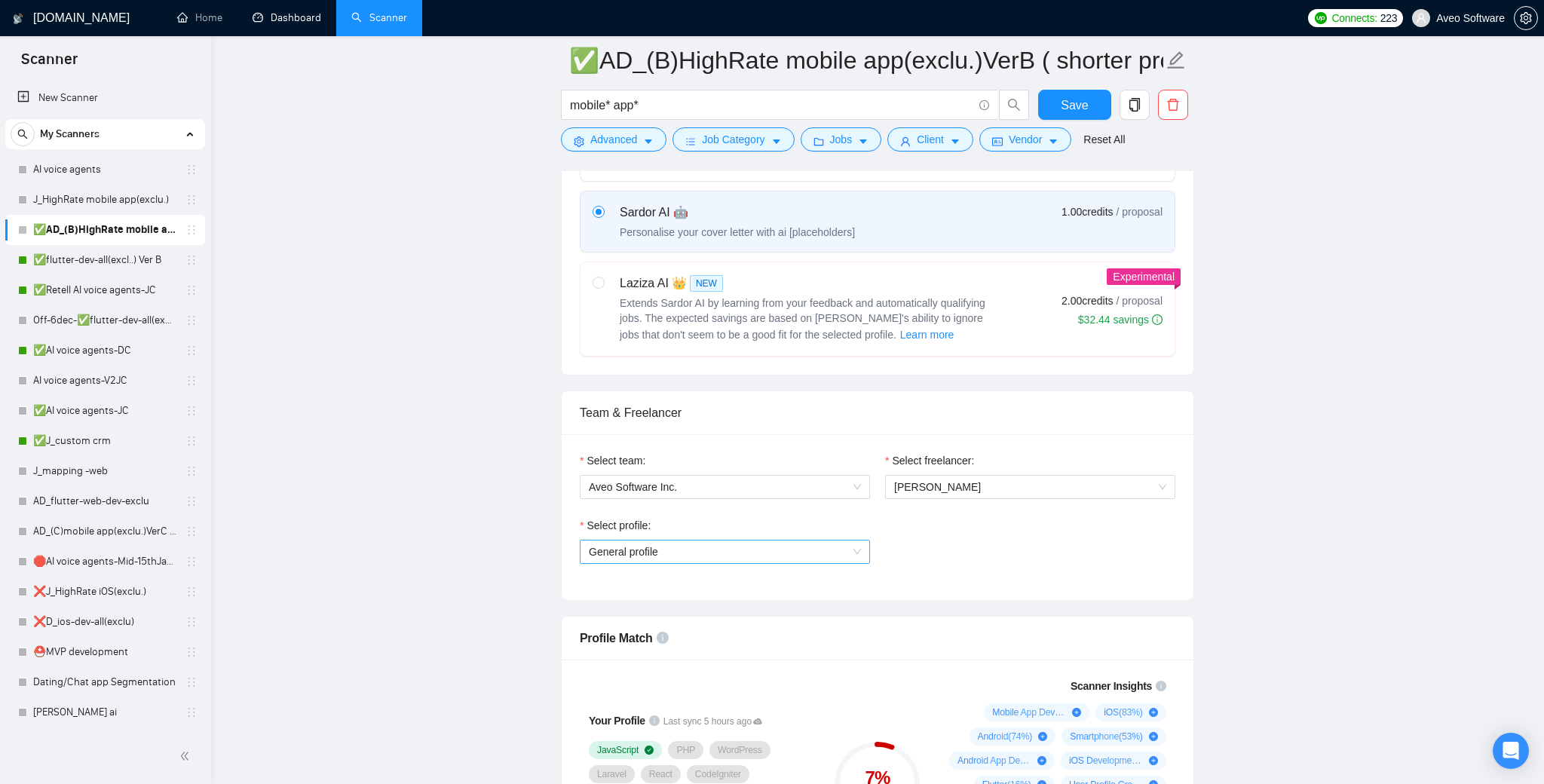
click at [821, 560] on span "General profile" at bounding box center [725, 551] width 272 height 22
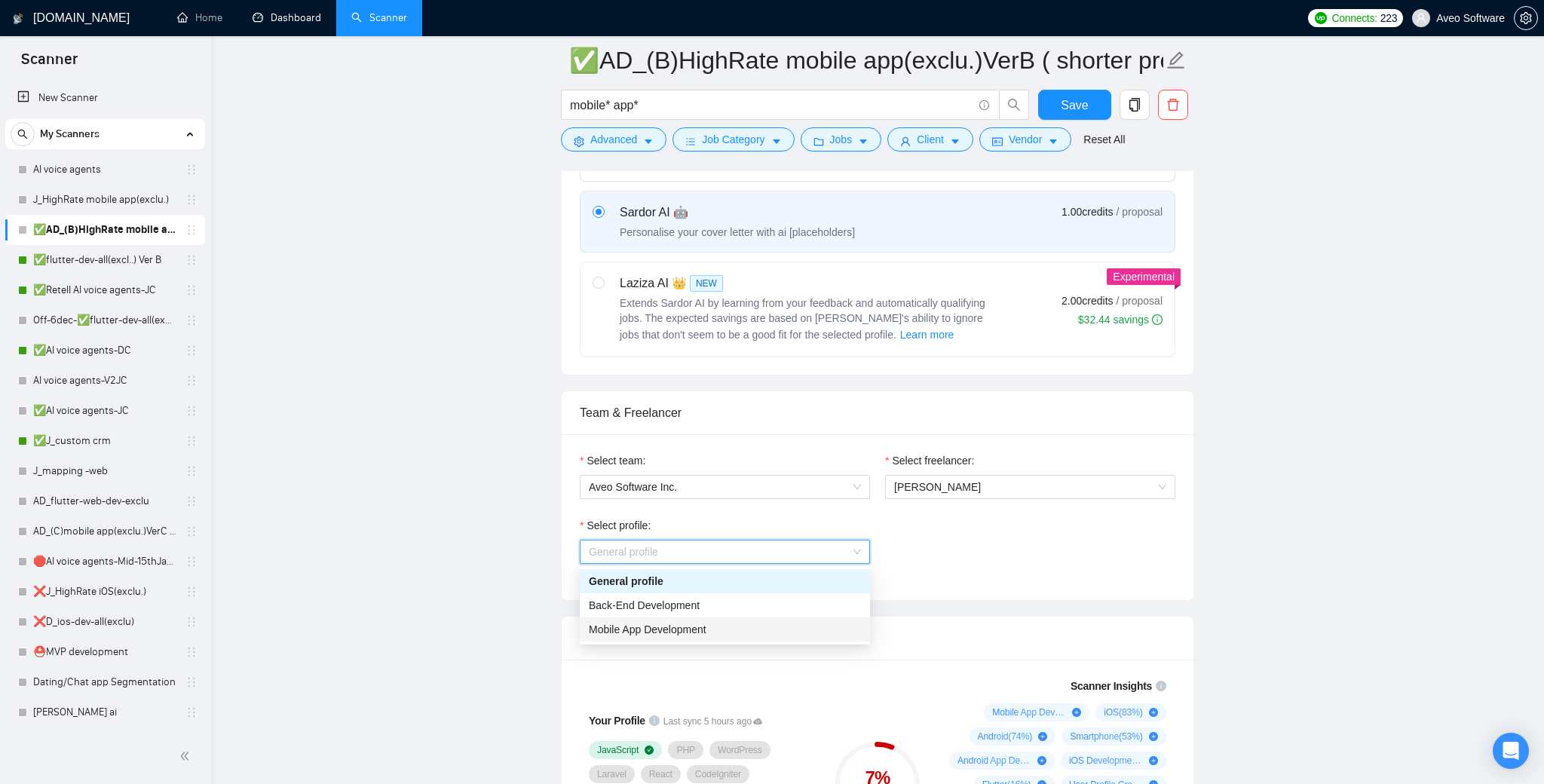
drag, startPoint x: 804, startPoint y: 616, endPoint x: 808, endPoint y: 630, distance: 14.6
click at [808, 630] on div "General profile Back-End Development Mobile App Development" at bounding box center [724, 605] width 290 height 72
click at [808, 629] on div "Mobile App Development" at bounding box center [725, 630] width 272 height 17
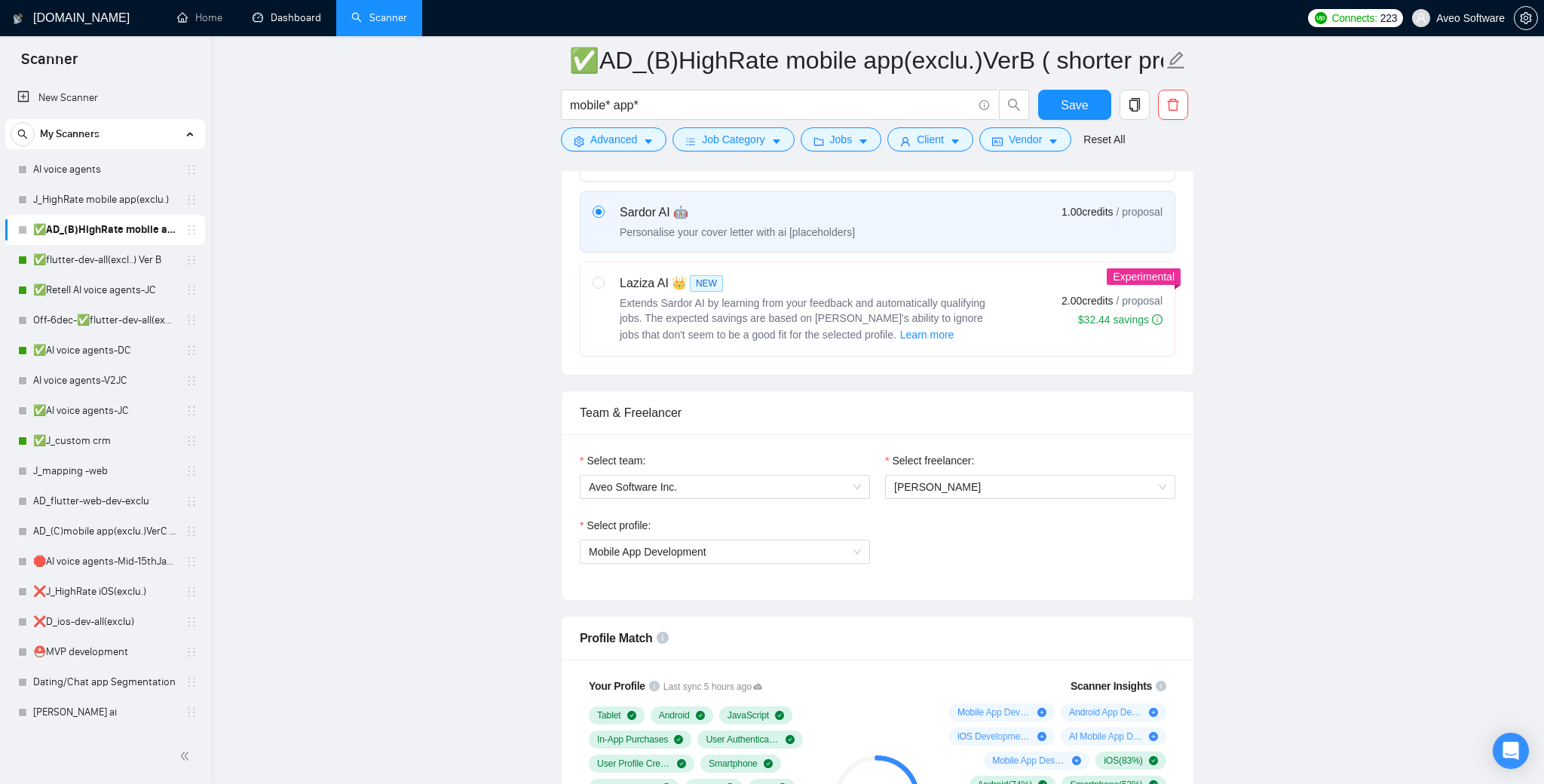
click at [992, 595] on div "Select team: Aveo Software Inc. Select freelancer: [PERSON_NAME] Select profile…" at bounding box center [877, 517] width 632 height 166
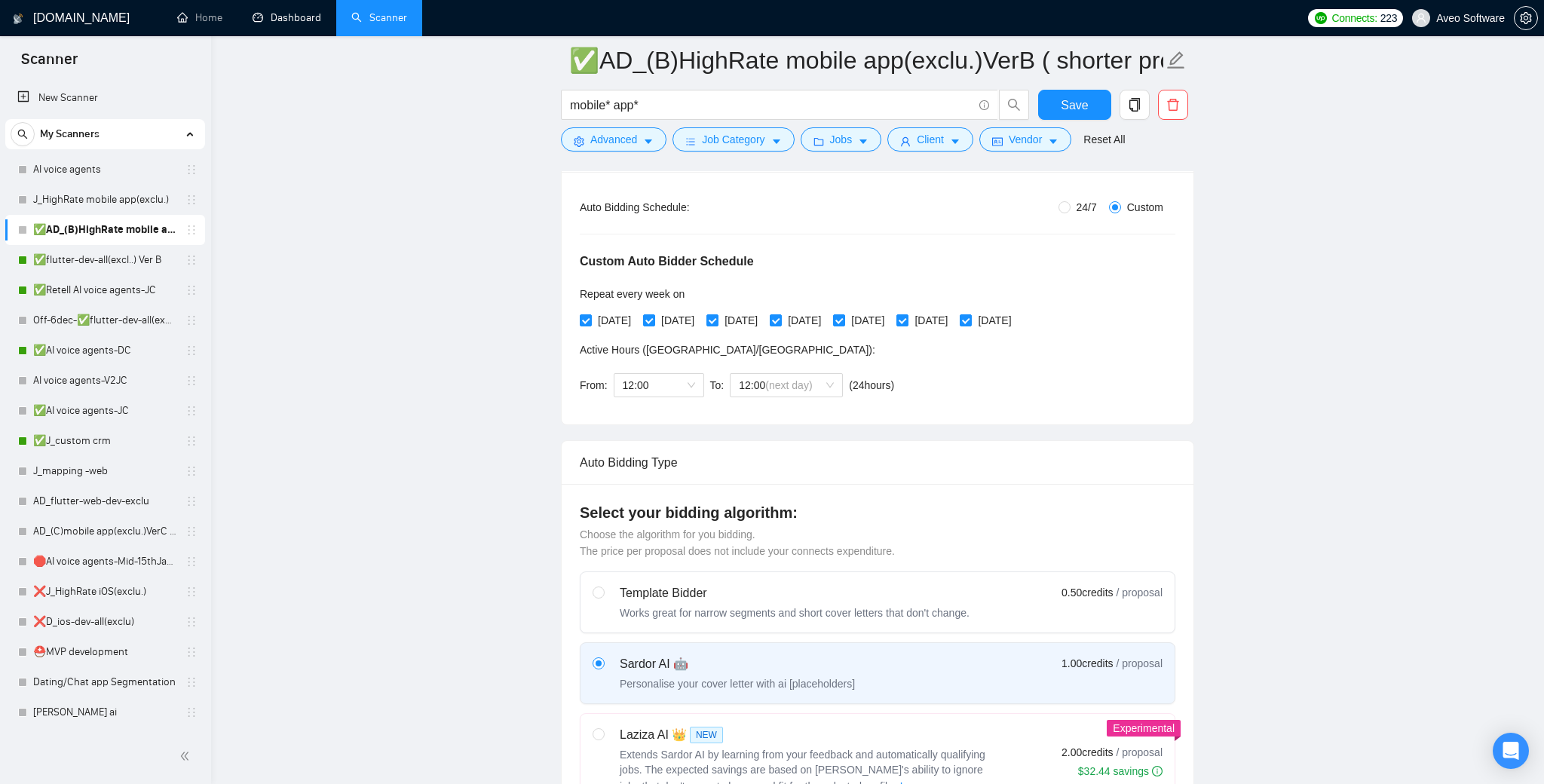
scroll to position [0, 0]
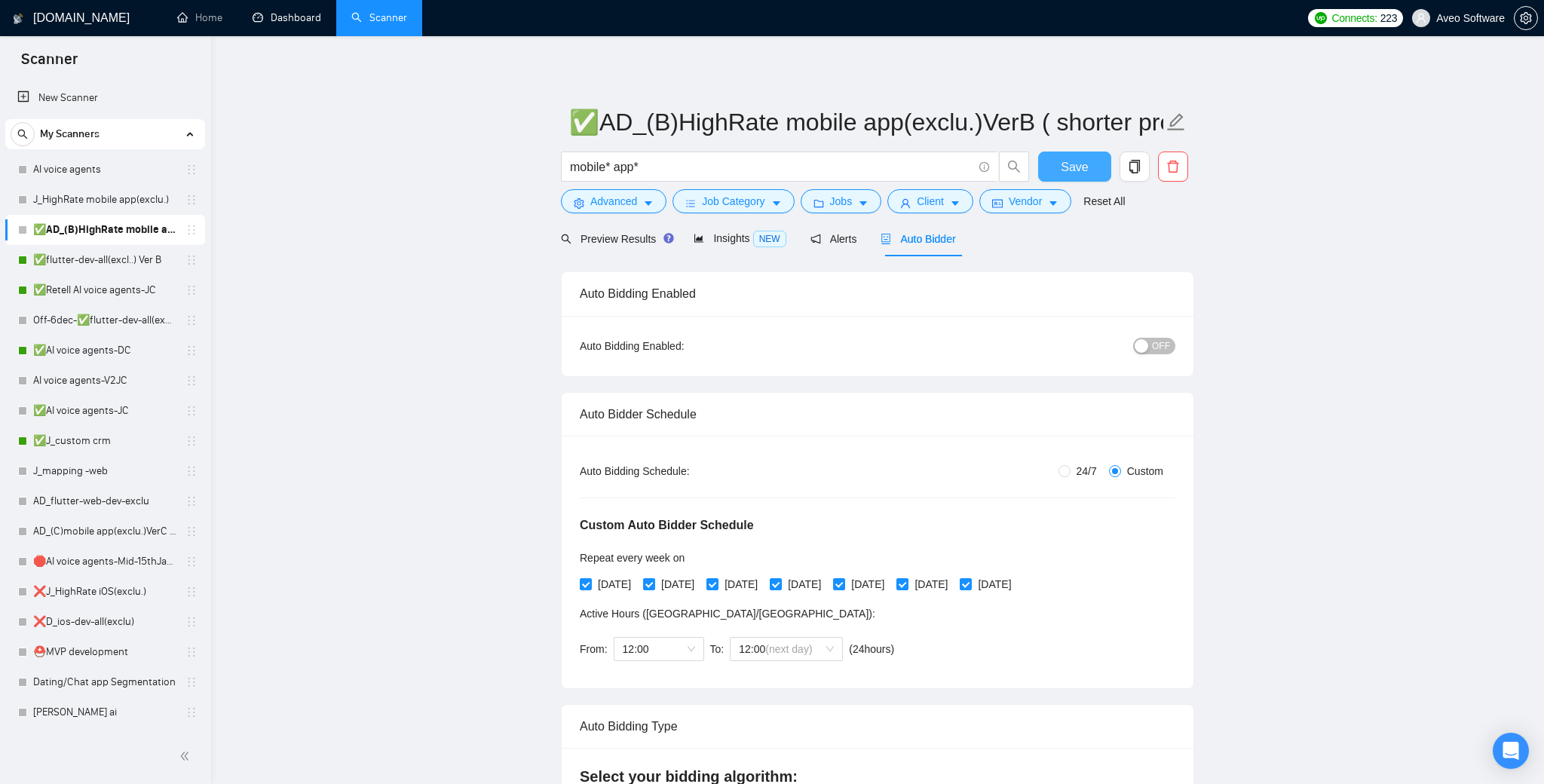
click at [1086, 171] on span "Save" at bounding box center [1074, 167] width 27 height 19
click at [1077, 170] on span "Save" at bounding box center [1074, 167] width 27 height 19
click at [121, 258] on link "✅flutter-dev-all(excl..) Ver B" at bounding box center [105, 260] width 143 height 30
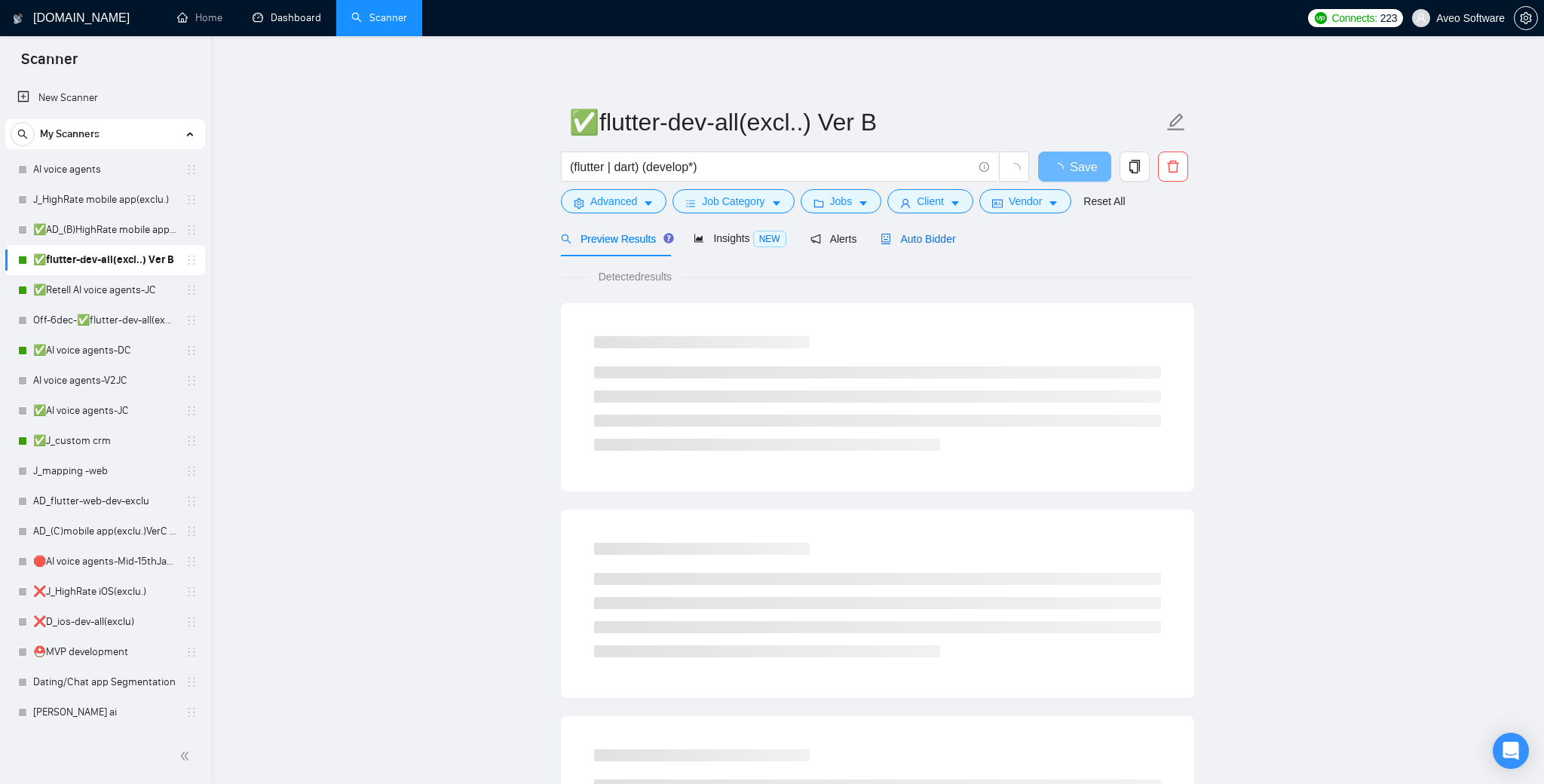
click at [955, 238] on span "Auto Bidder" at bounding box center [917, 239] width 75 height 12
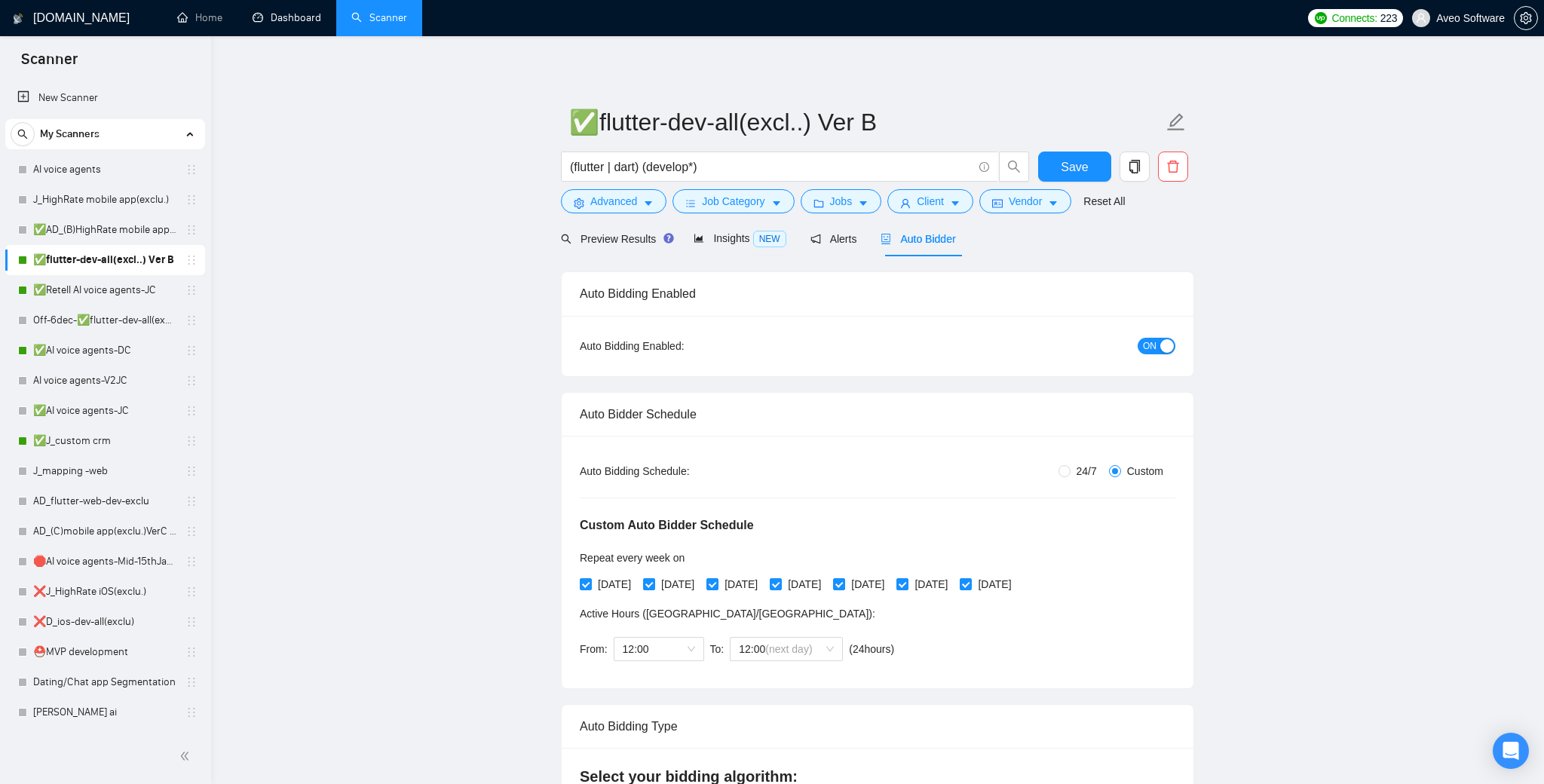
radio input "false"
radio input "true"
click at [98, 288] on link "✅Retell AI voice agents-JC" at bounding box center [105, 290] width 143 height 30
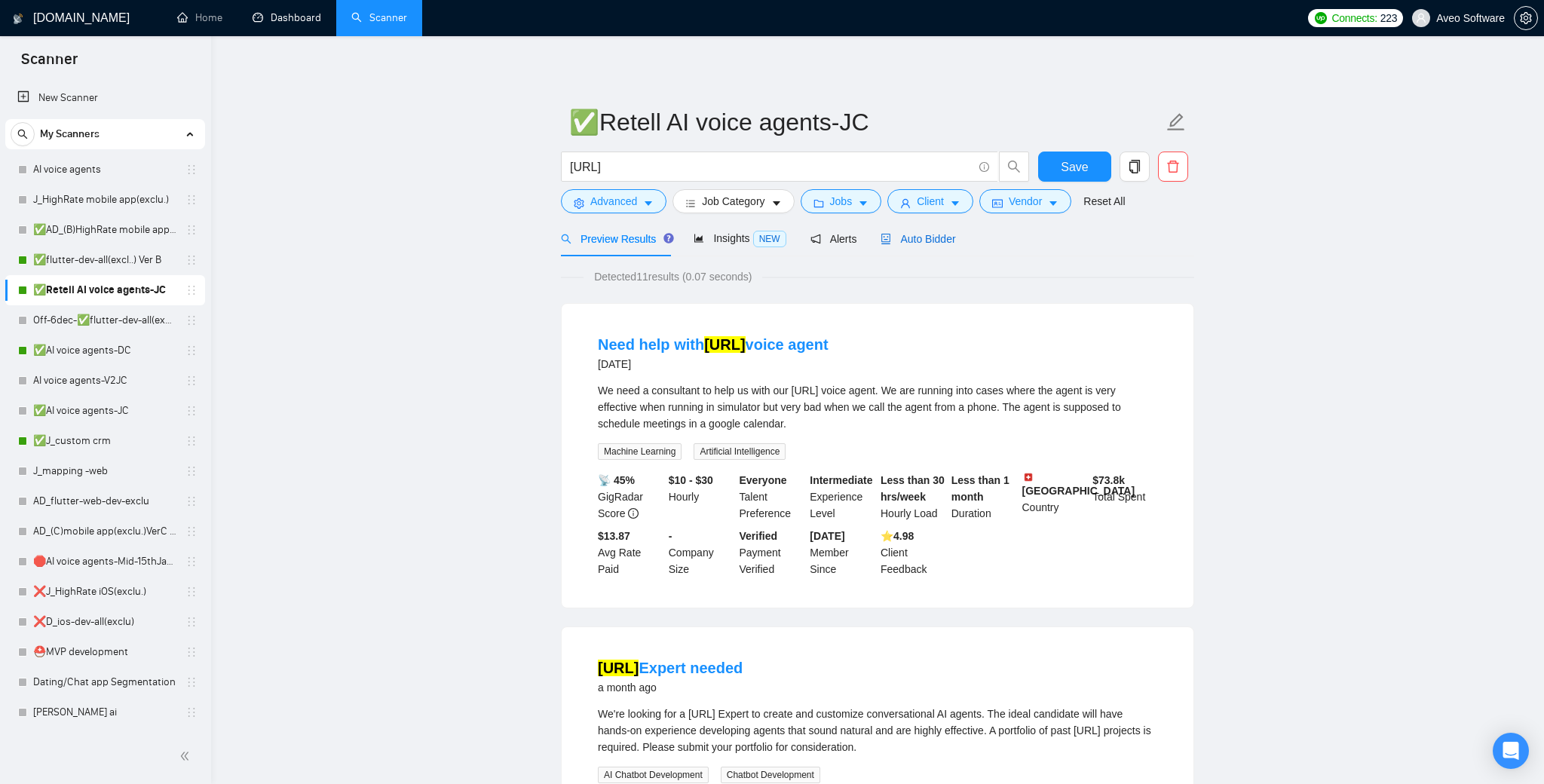
click at [920, 231] on div "Auto Bidder" at bounding box center [917, 239] width 75 height 17
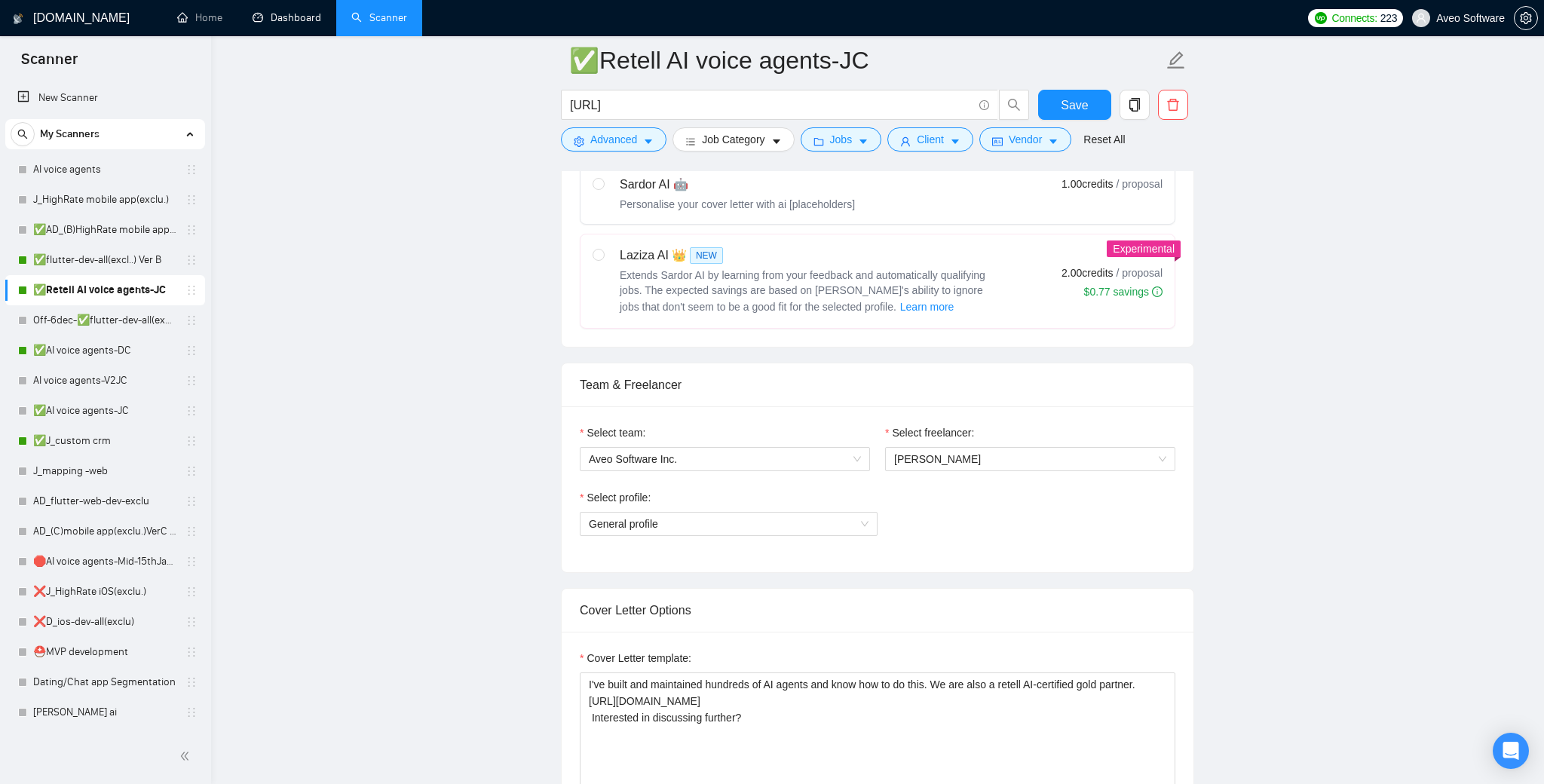
scroll to position [577, 0]
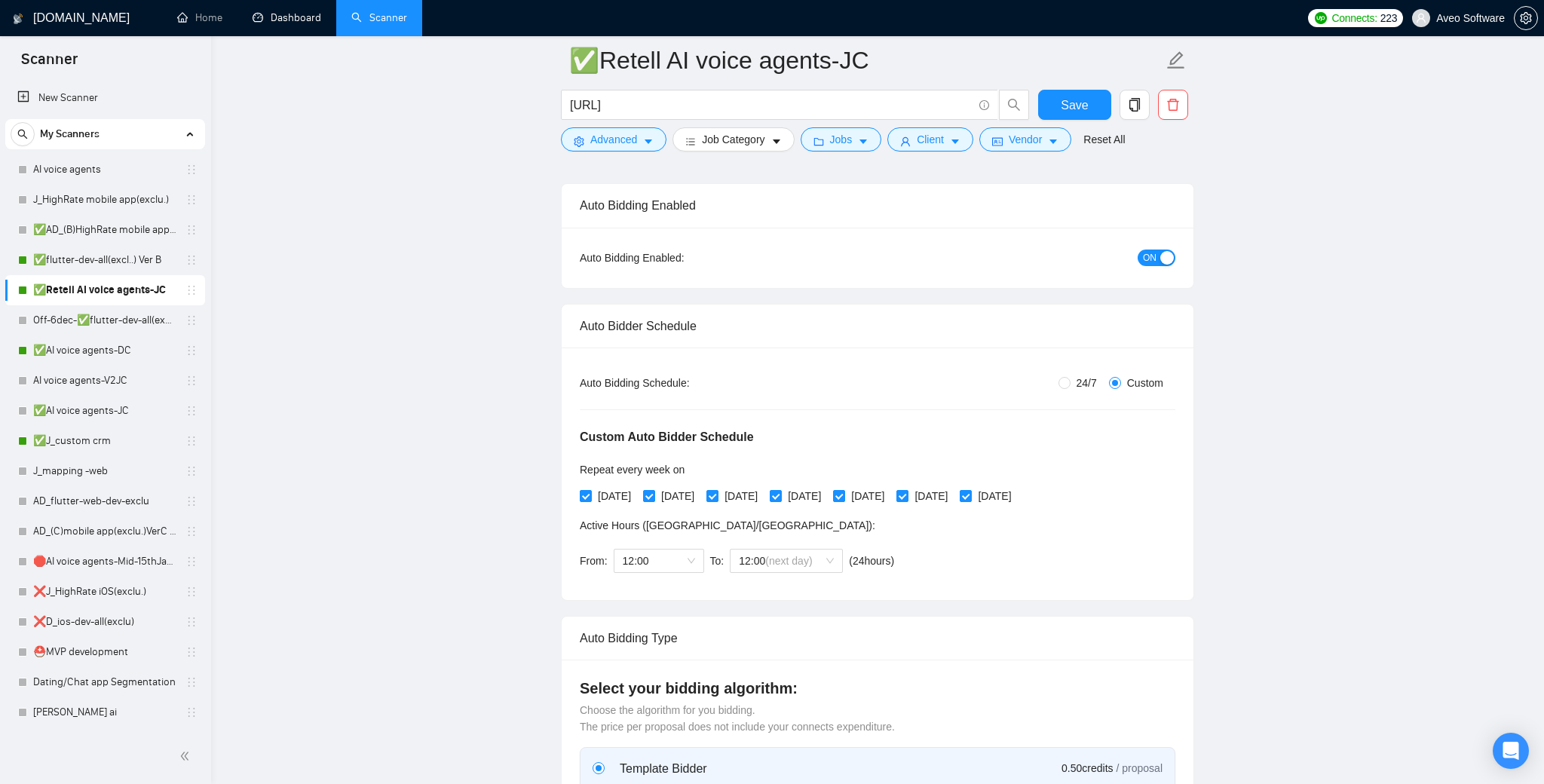
scroll to position [0, 0]
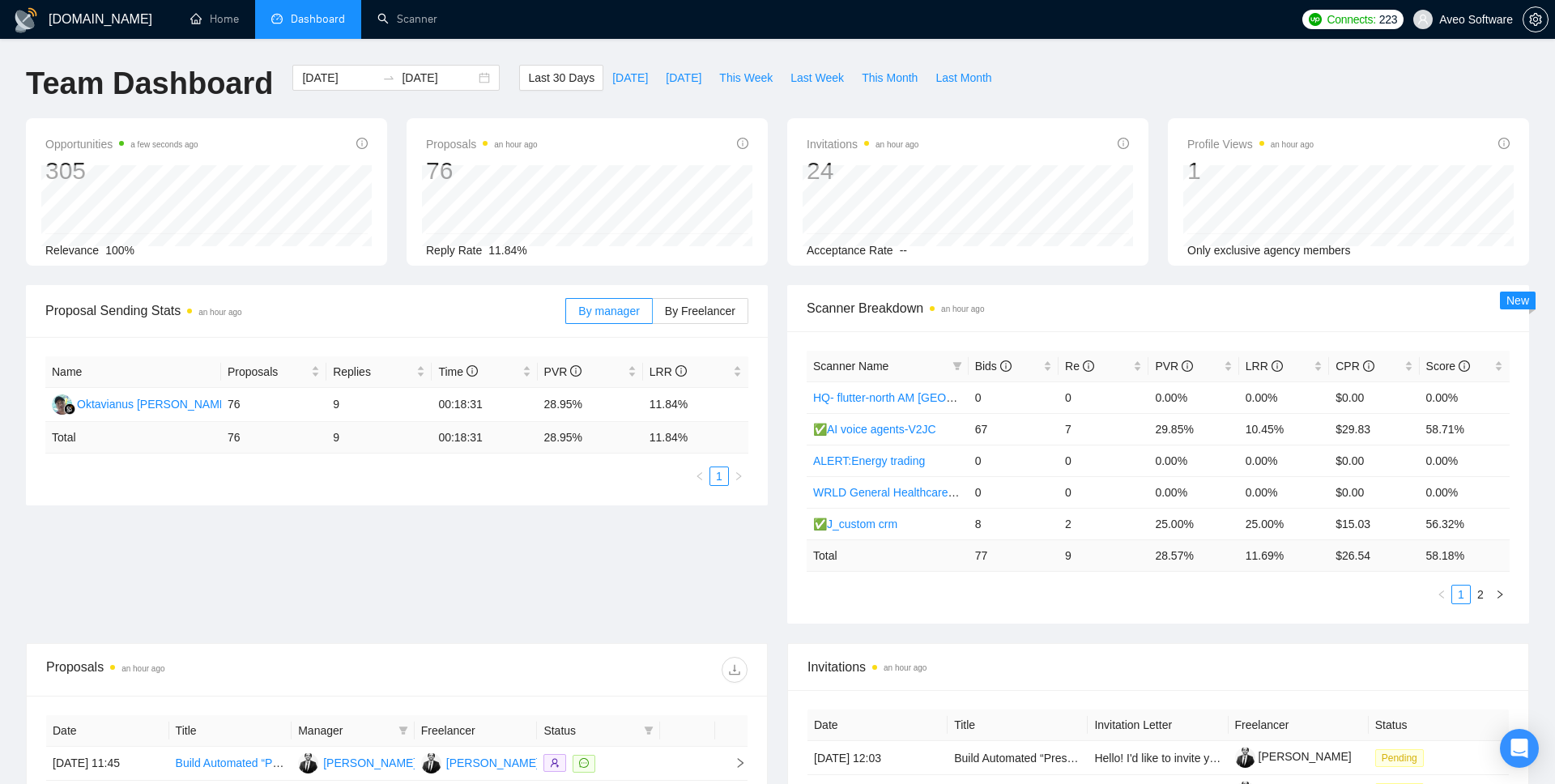
click at [889, 363] on span "Scanner Name" at bounding box center [850, 366] width 75 height 13
click at [989, 361] on span "Bids" at bounding box center [993, 366] width 36 height 13
click at [984, 71] on span "Last Month" at bounding box center [963, 78] width 56 height 18
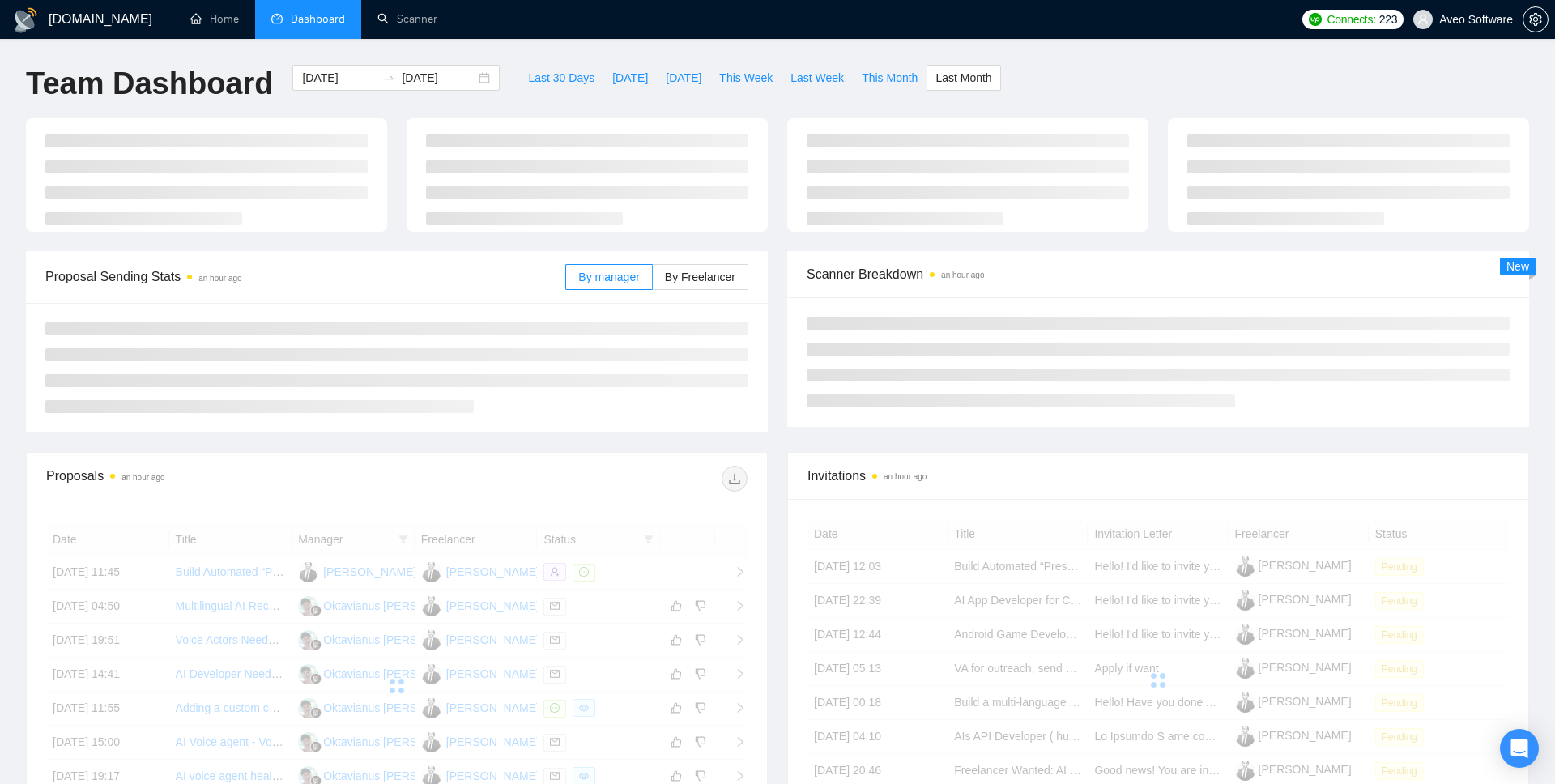
type input "2025-08-01"
type input "2025-08-31"
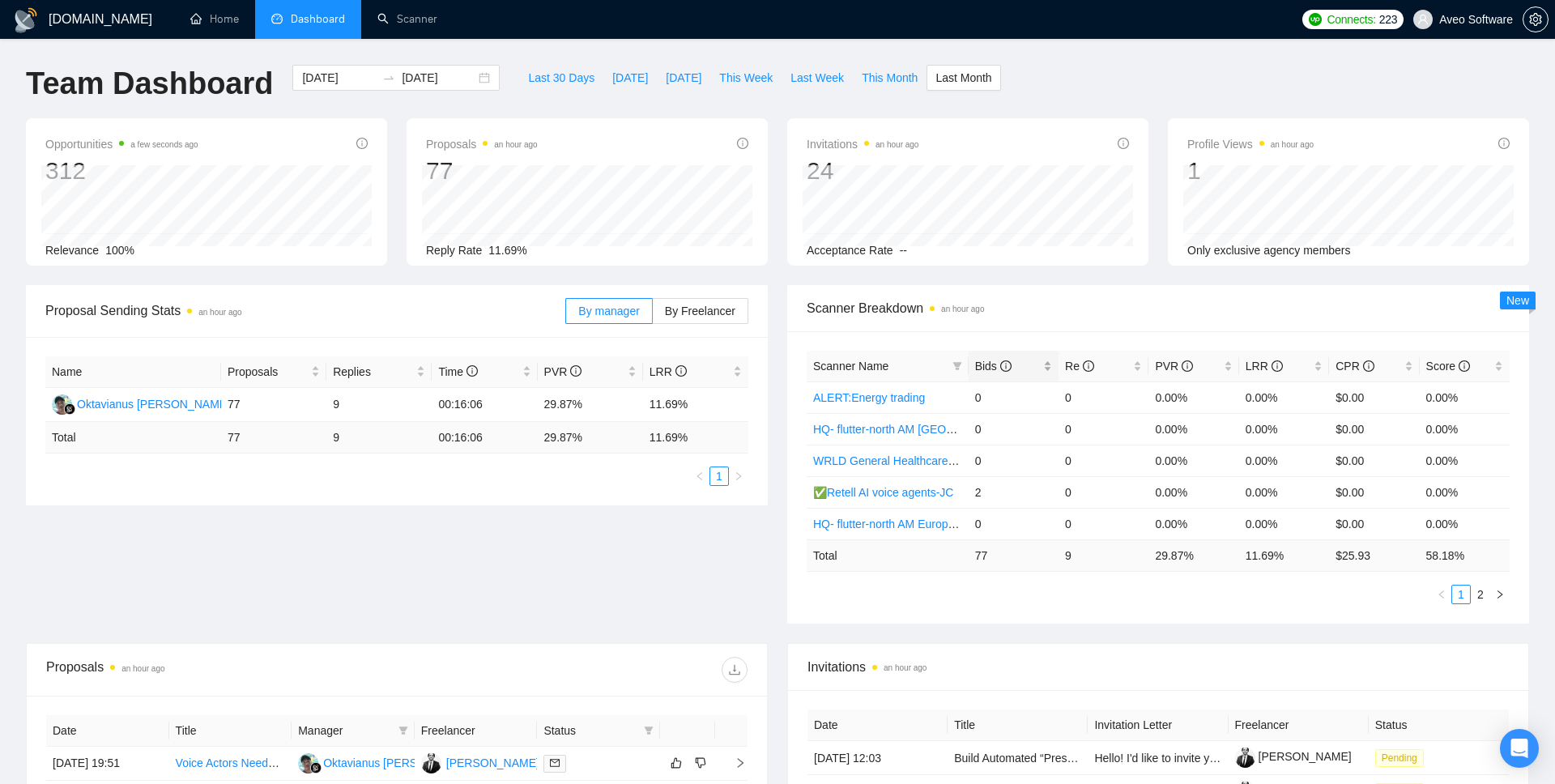
click at [982, 361] on span "Bids" at bounding box center [993, 366] width 36 height 13
click at [475, 83] on div "2025-08-01 2025-08-31" at bounding box center [396, 77] width 207 height 26
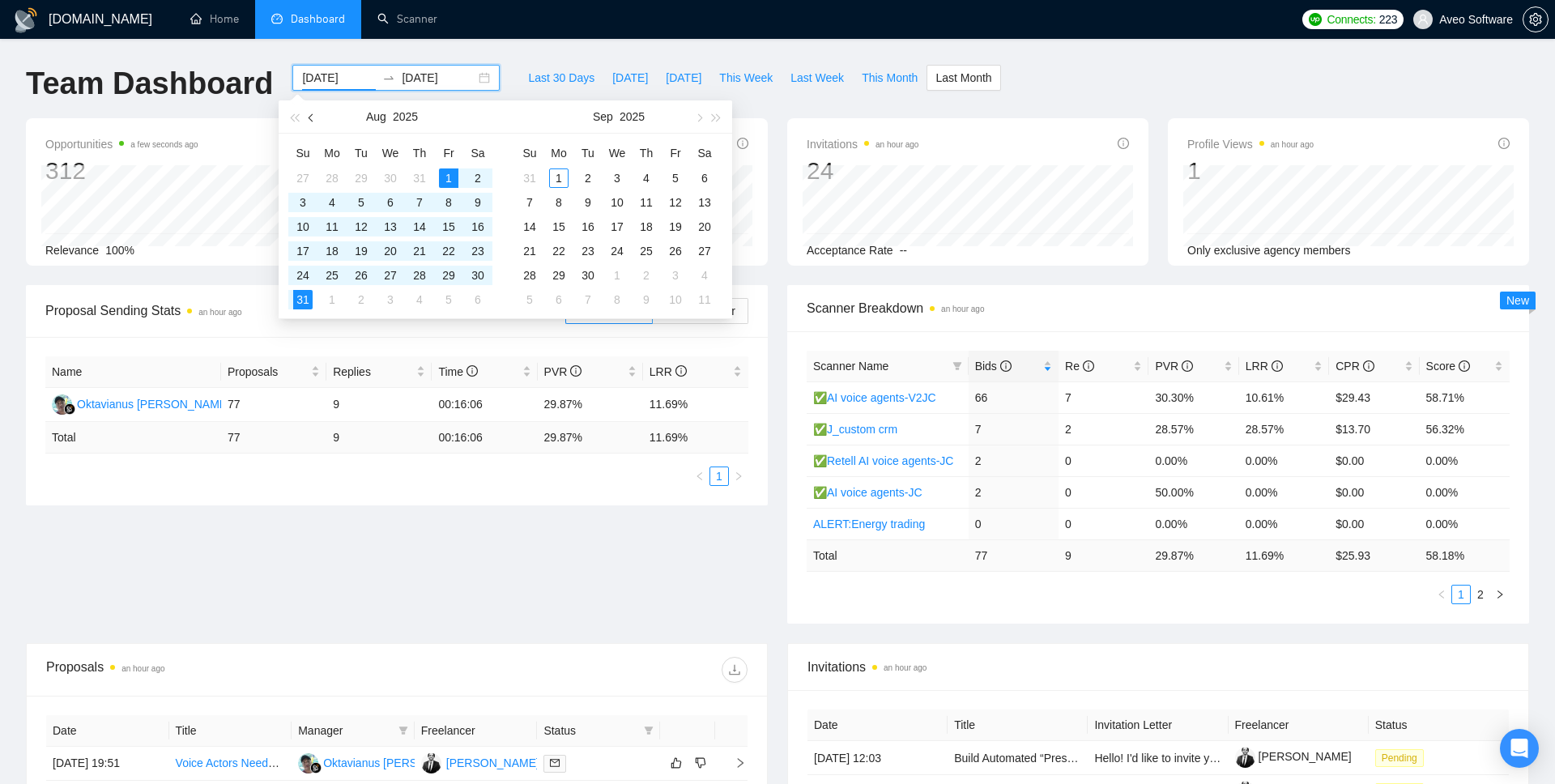
click at [312, 118] on span "button" at bounding box center [313, 117] width 8 height 8
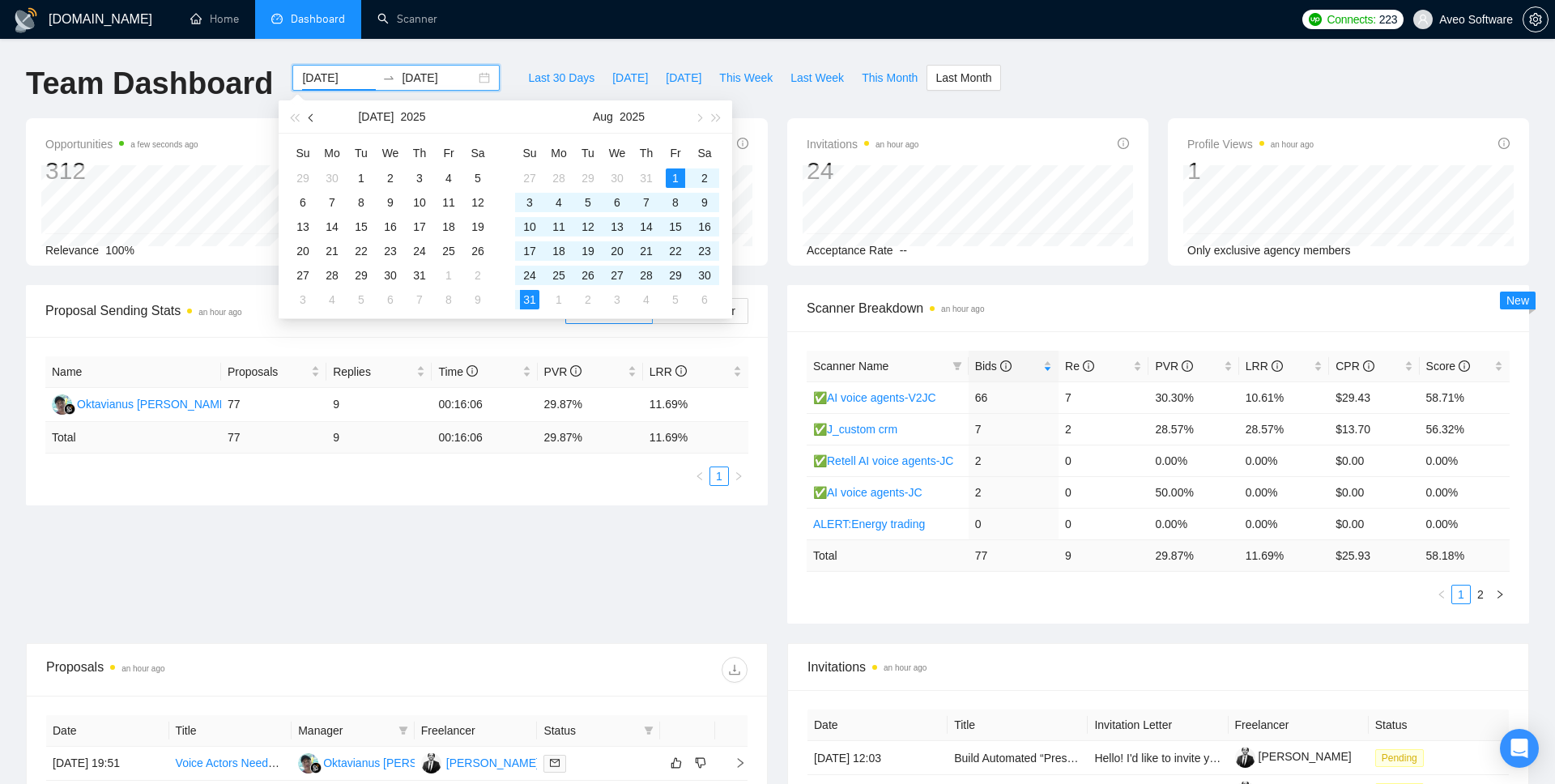
click at [312, 118] on span "button" at bounding box center [313, 117] width 8 height 8
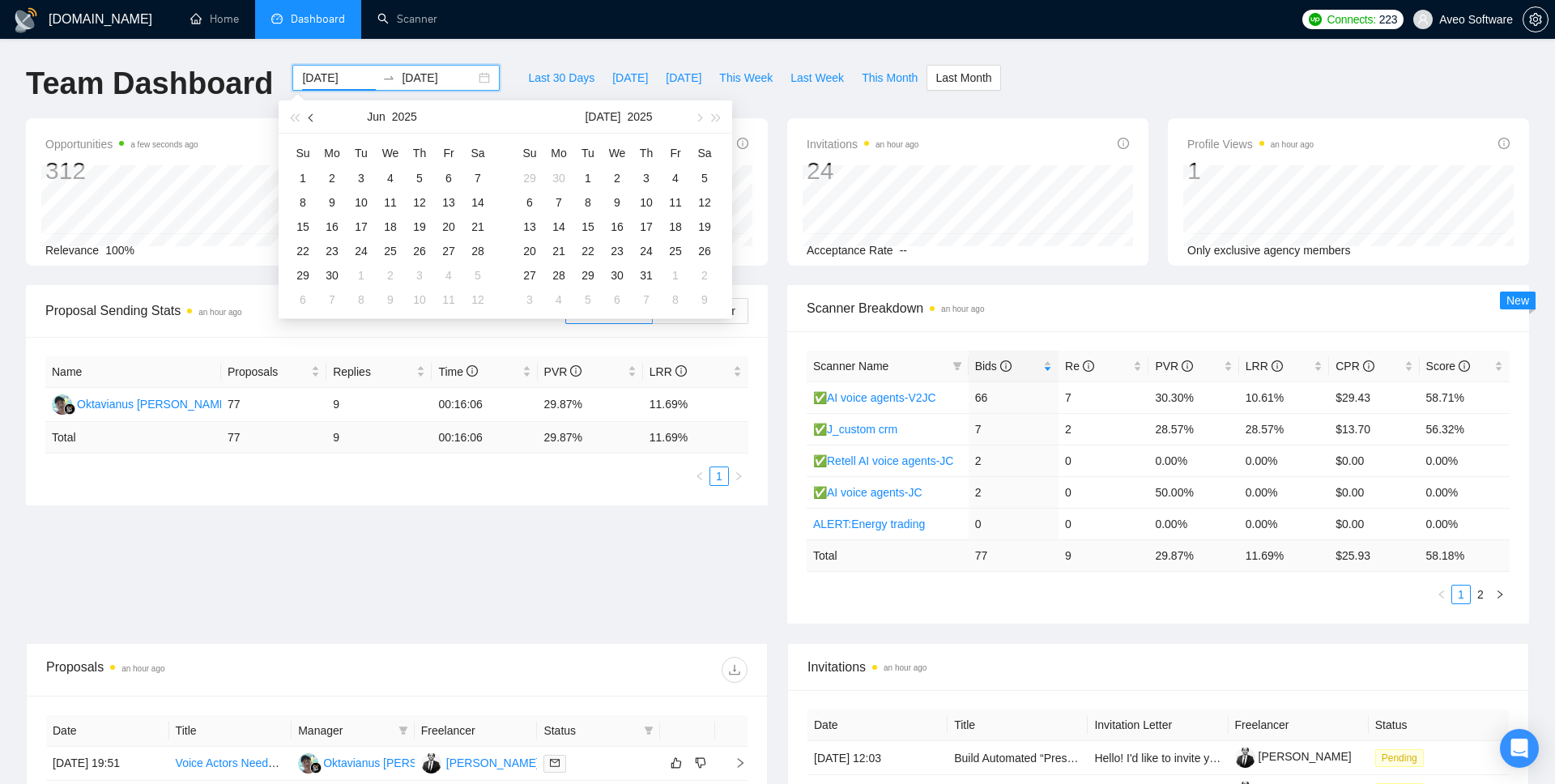
click at [308, 112] on button "button" at bounding box center [312, 116] width 18 height 32
type input "2025-04-01"
click at [365, 174] on div "1" at bounding box center [362, 178] width 20 height 20
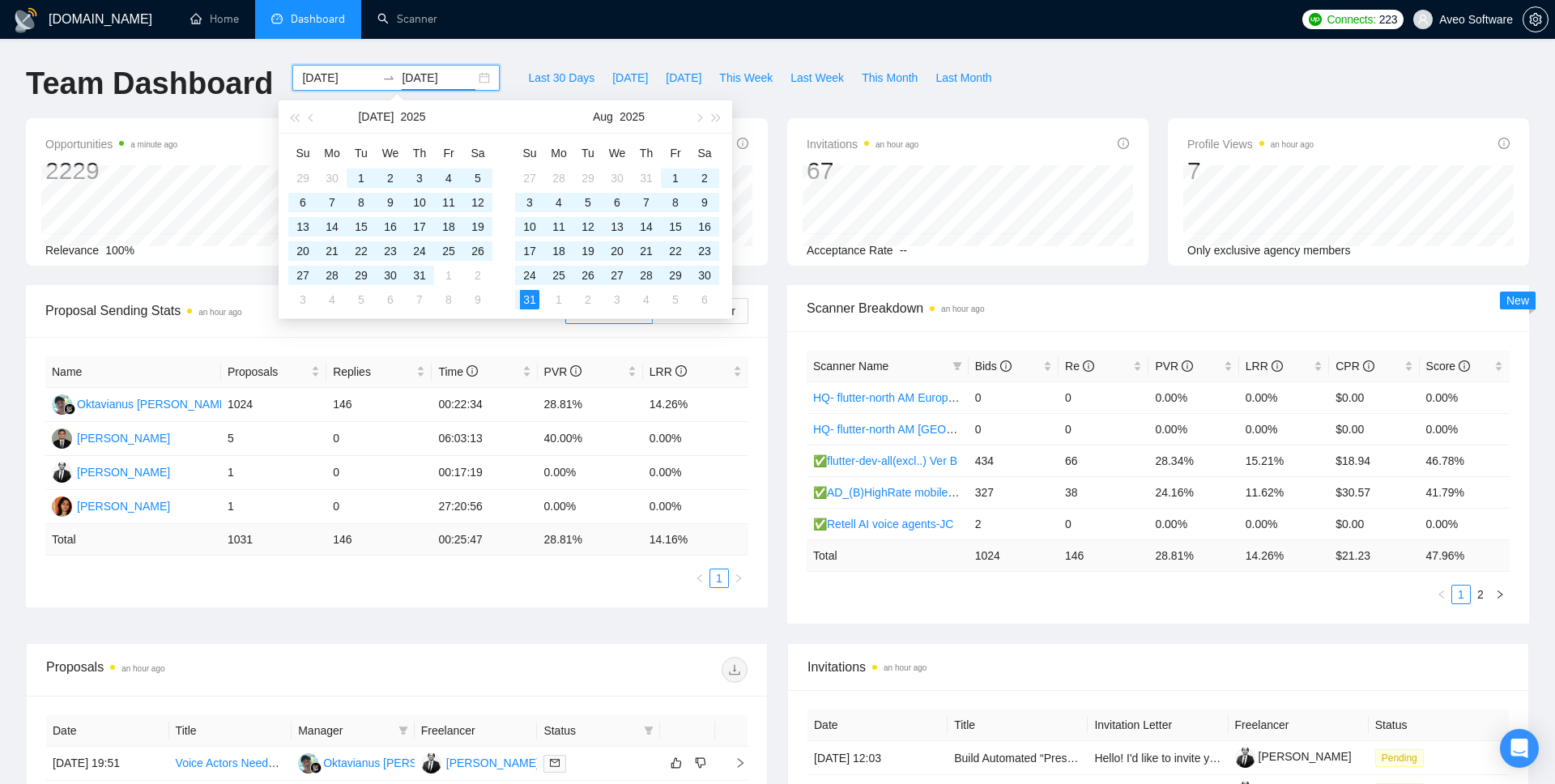
click at [1099, 72] on div "Team Dashboard 2025-04-01 2025-08-31 Last 30 Days Today Yesterday This Week Las…" at bounding box center [778, 91] width 1523 height 54
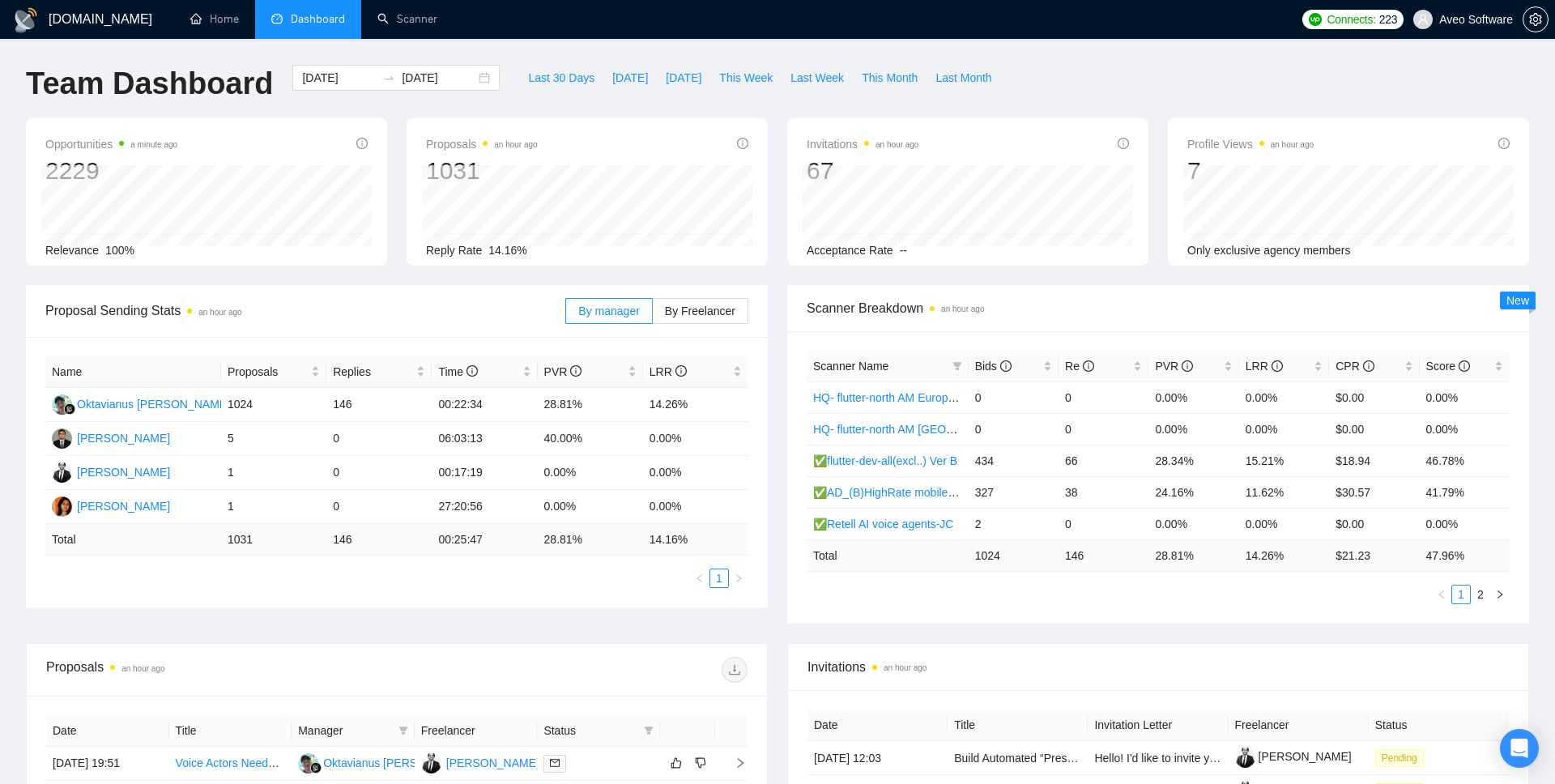
click at [868, 373] on span "Scanner Name" at bounding box center [879, 366] width 133 height 18
click at [864, 369] on span "Scanner Name" at bounding box center [850, 366] width 75 height 13
click at [987, 363] on span "Bids" at bounding box center [993, 366] width 36 height 13
click at [1180, 457] on td "41.30%" at bounding box center [1193, 460] width 90 height 31
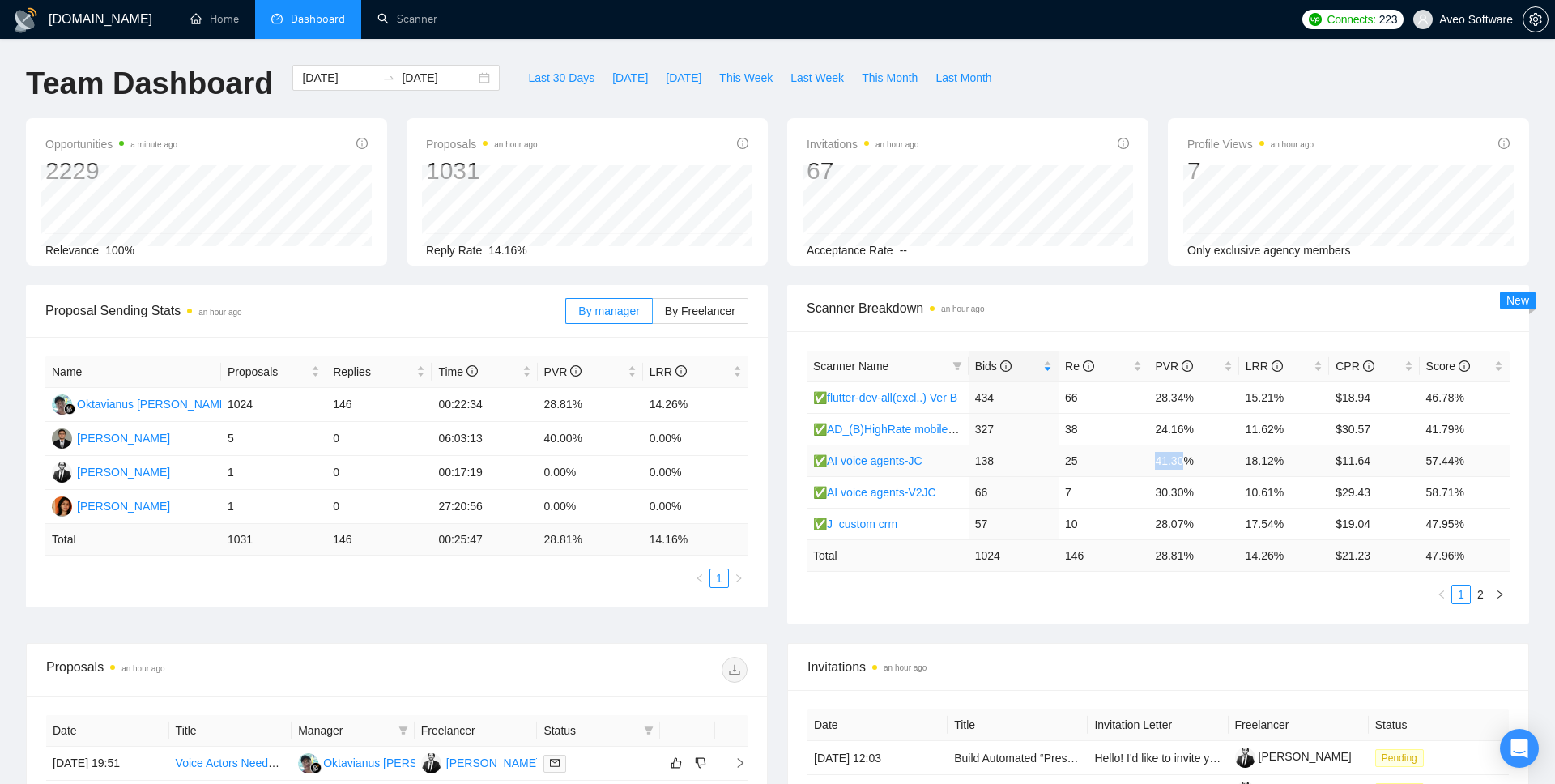
click at [1180, 457] on td "41.30%" at bounding box center [1193, 460] width 90 height 31
click at [1177, 496] on td "30.30%" at bounding box center [1193, 492] width 90 height 31
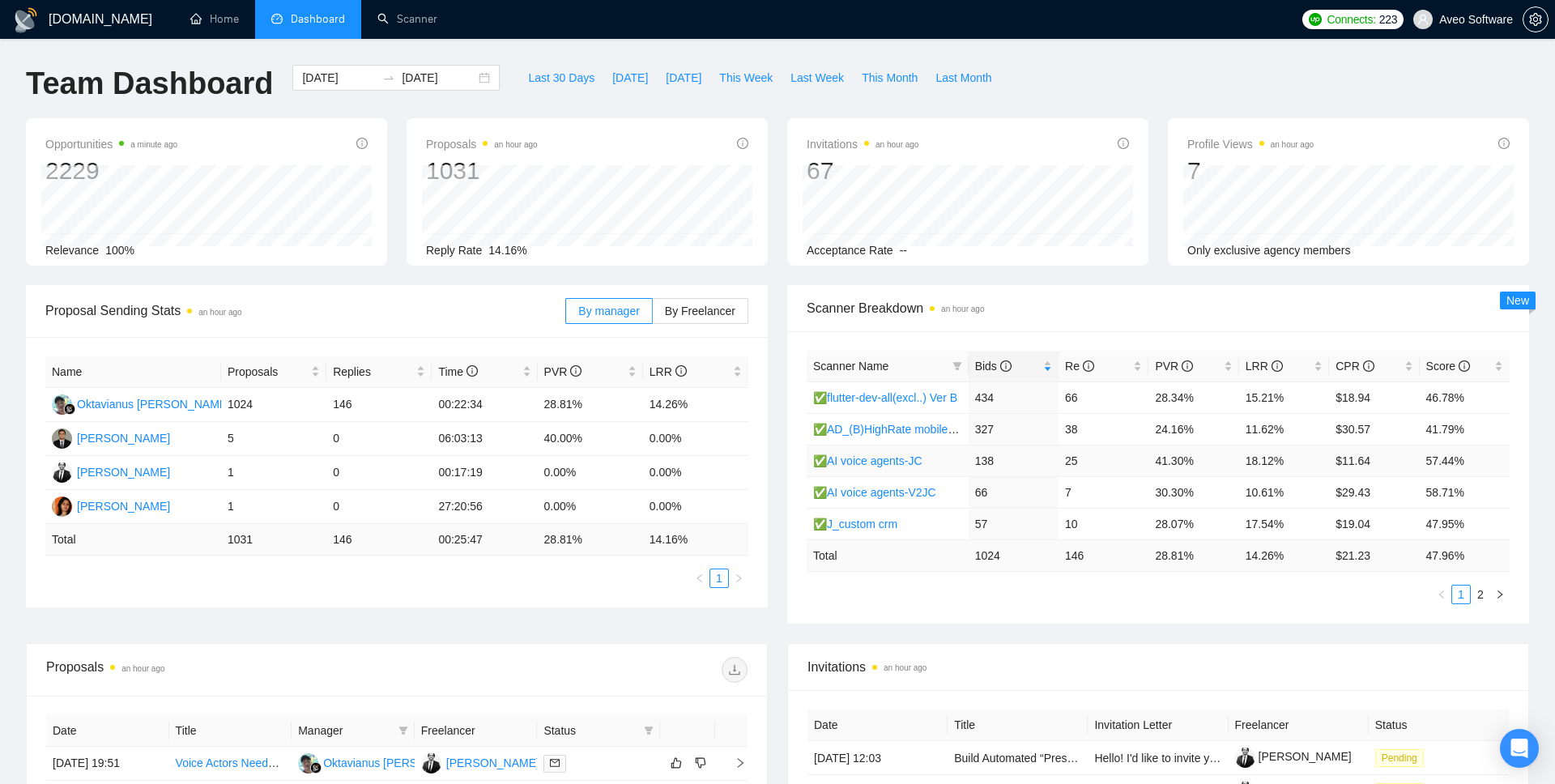
click at [1178, 473] on td "41.30%" at bounding box center [1193, 460] width 90 height 31
click at [1259, 461] on td "18.12%" at bounding box center [1284, 460] width 90 height 31
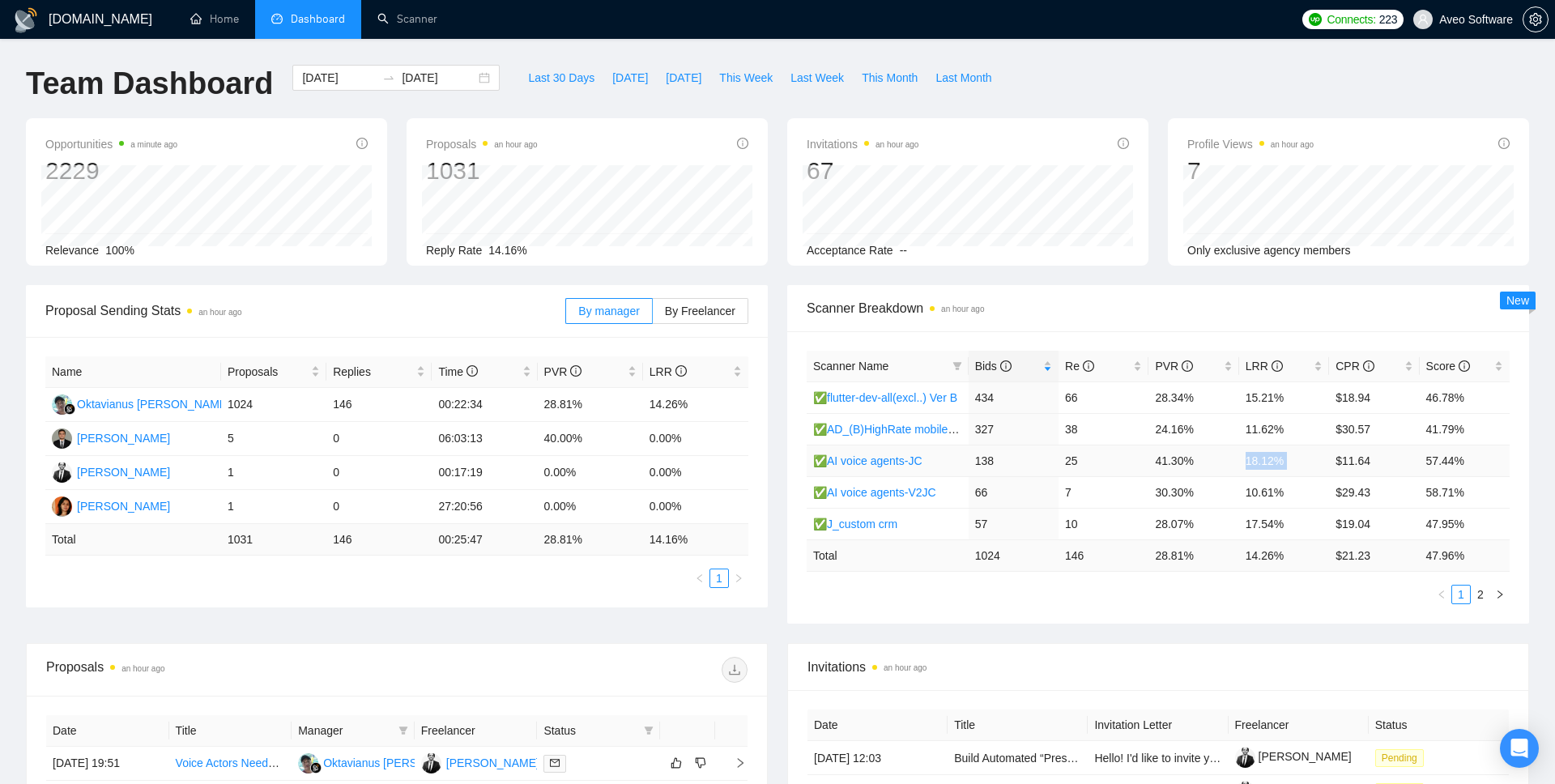
click at [1259, 461] on td "18.12%" at bounding box center [1284, 460] width 90 height 31
click at [1333, 470] on td "$11.64" at bounding box center [1374, 460] width 90 height 31
click at [1070, 459] on td "25" at bounding box center [1103, 460] width 90 height 31
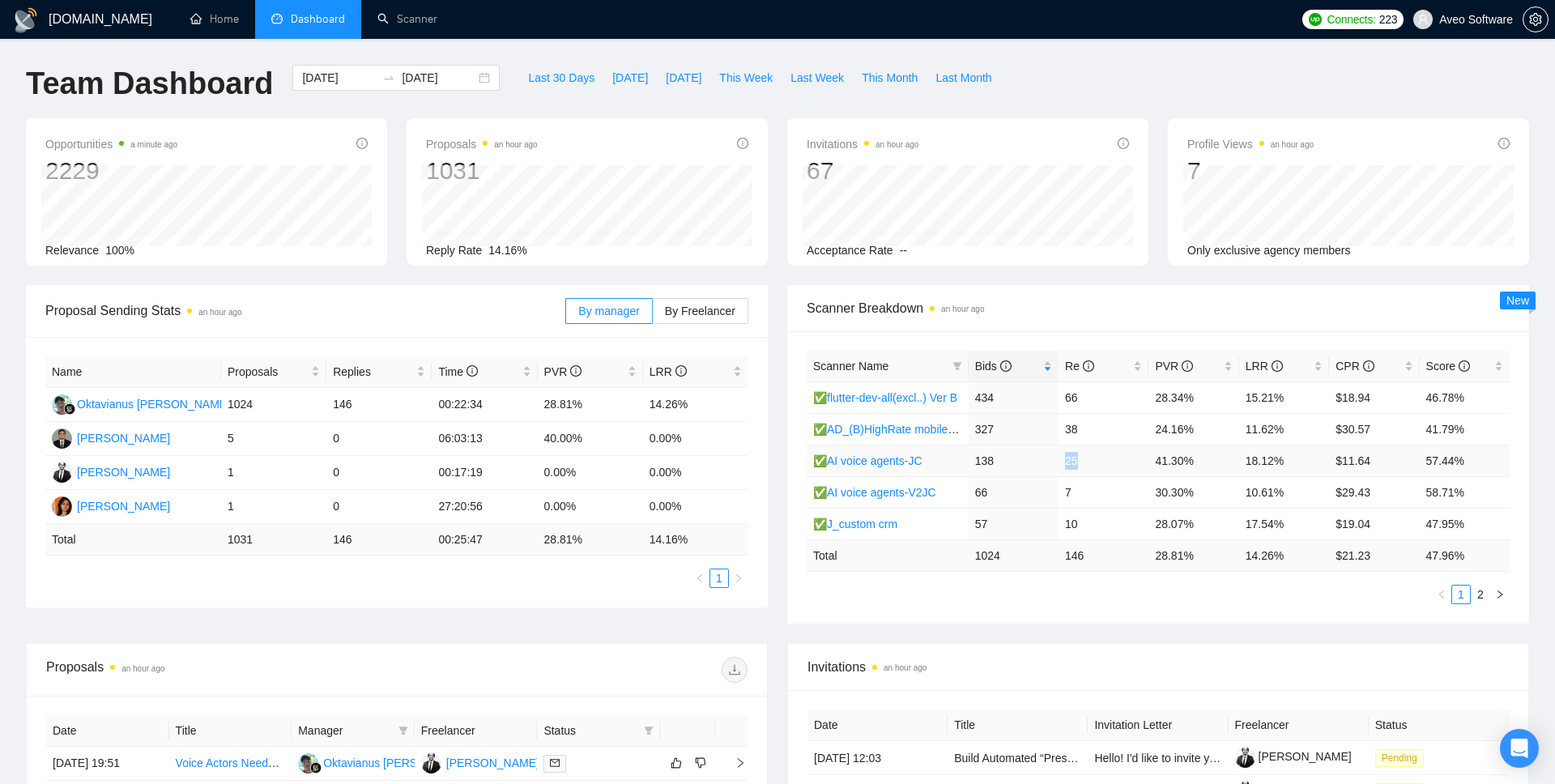
click at [1070, 459] on td "25" at bounding box center [1103, 460] width 90 height 31
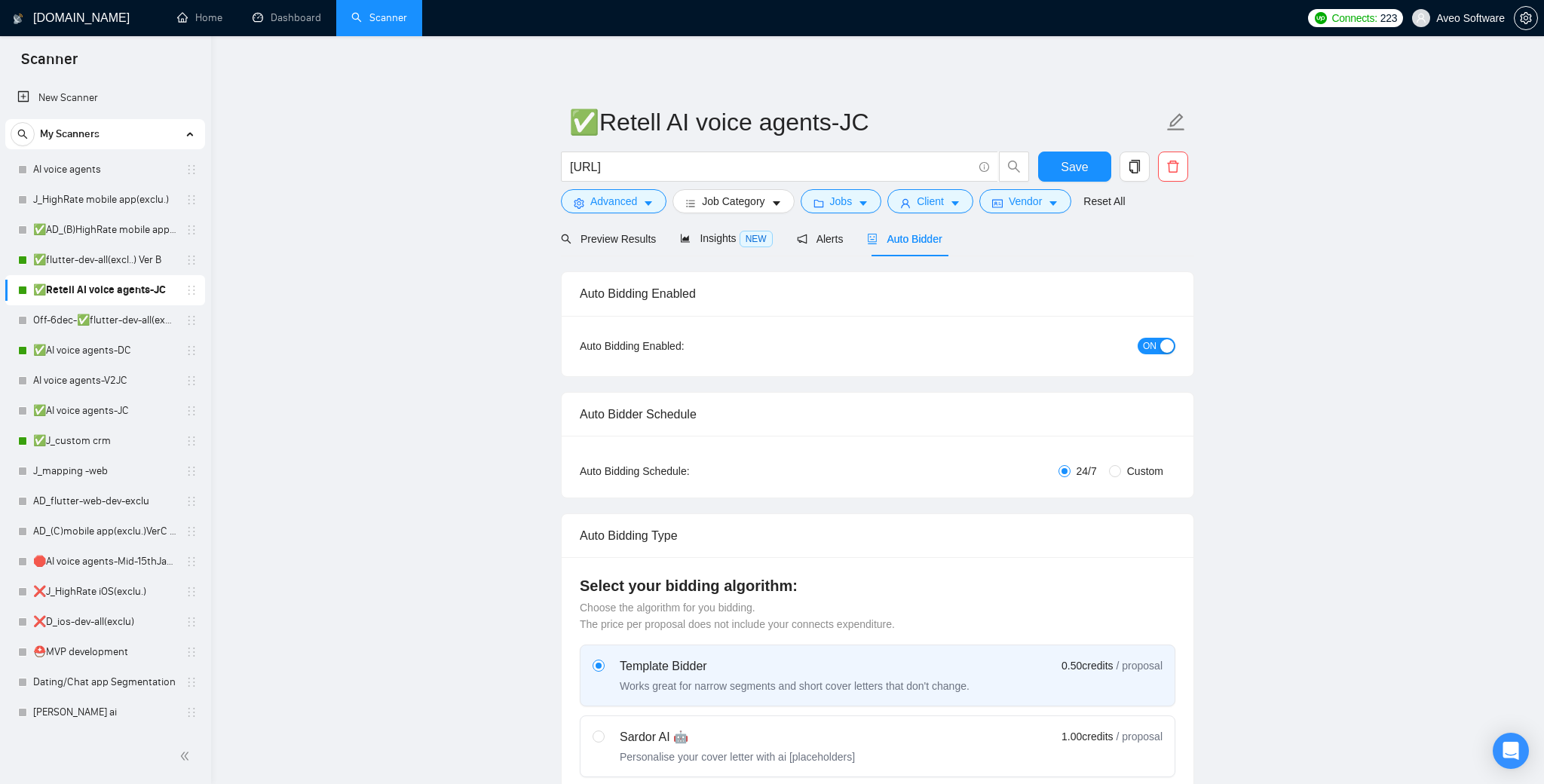
radio input "false"
radio input "true"
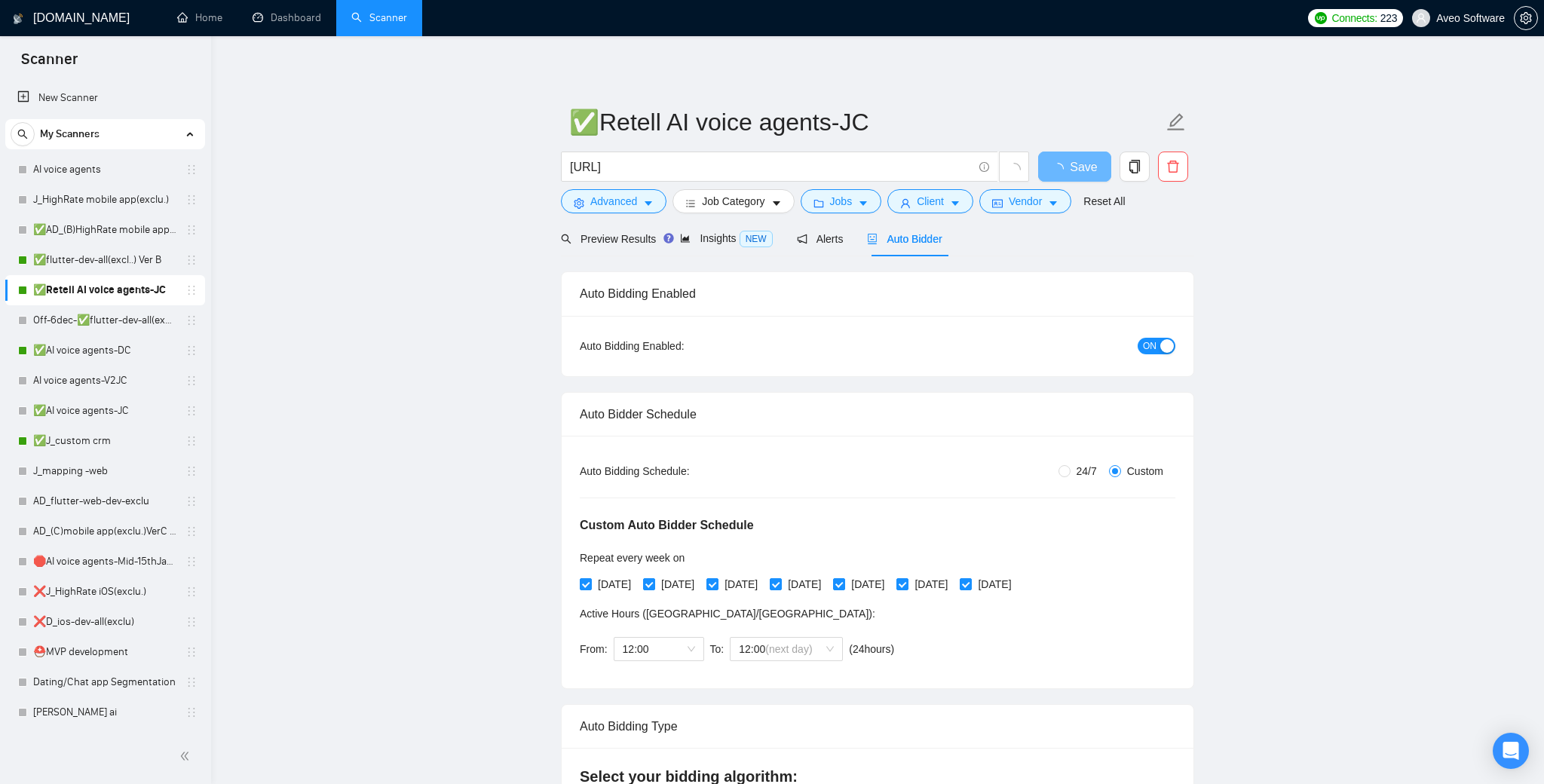
click at [153, 231] on link "✅AD_(B)HighRate mobile app(exclu.)VerB ( shorter prop [DATE])" at bounding box center [105, 229] width 143 height 30
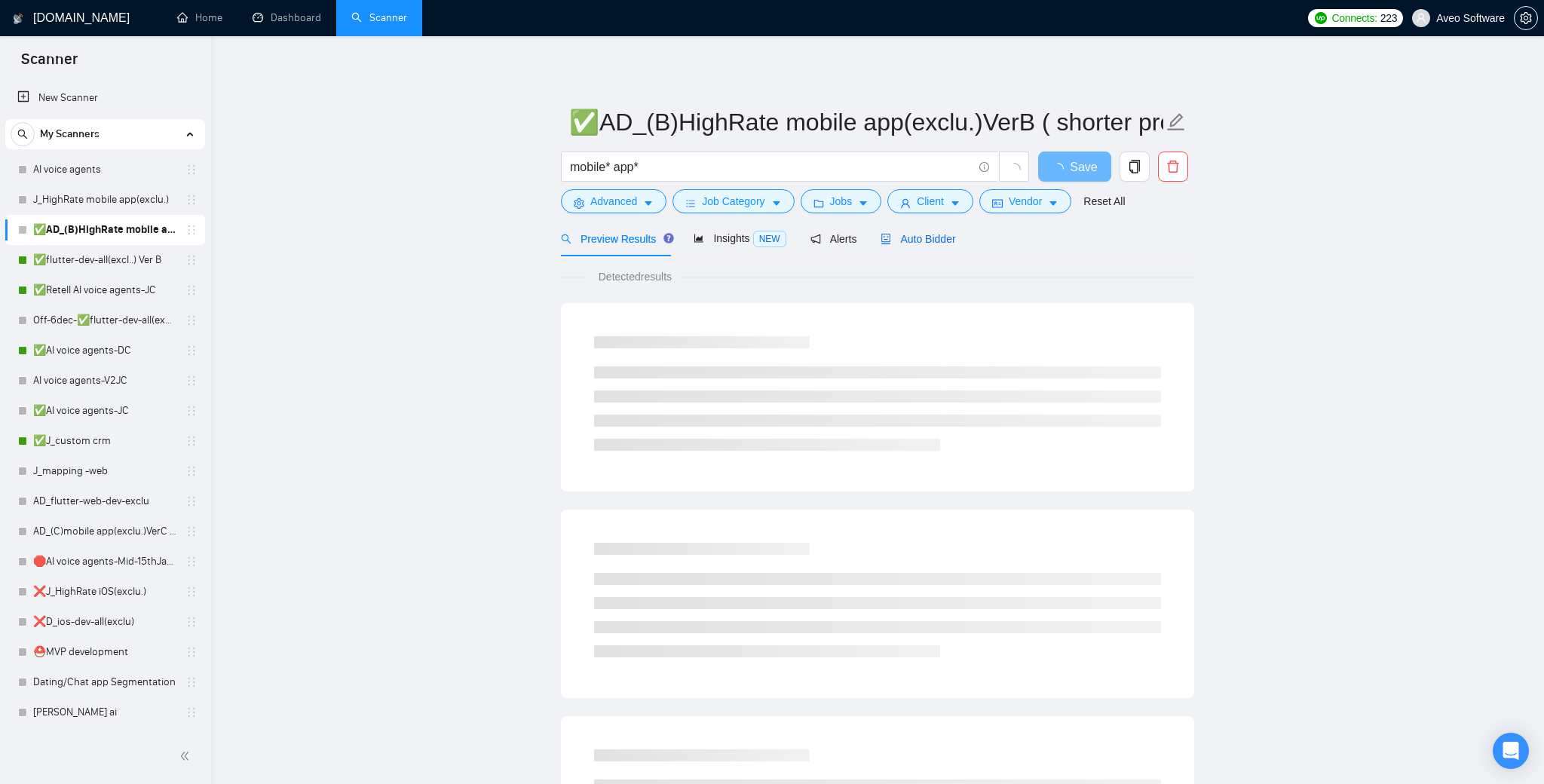
click at [955, 236] on span "Auto Bidder" at bounding box center [917, 239] width 75 height 12
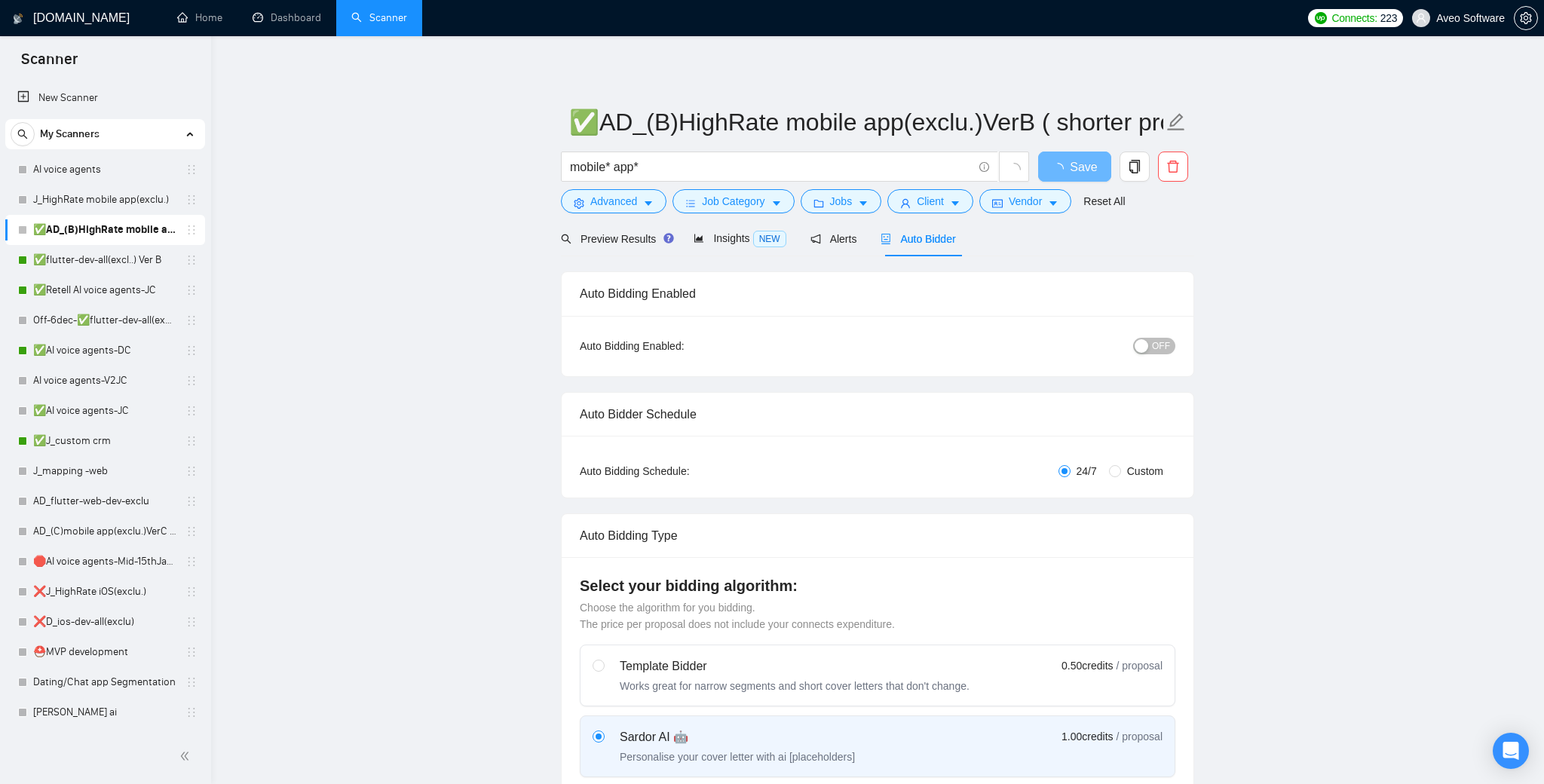
radio input "false"
radio input "true"
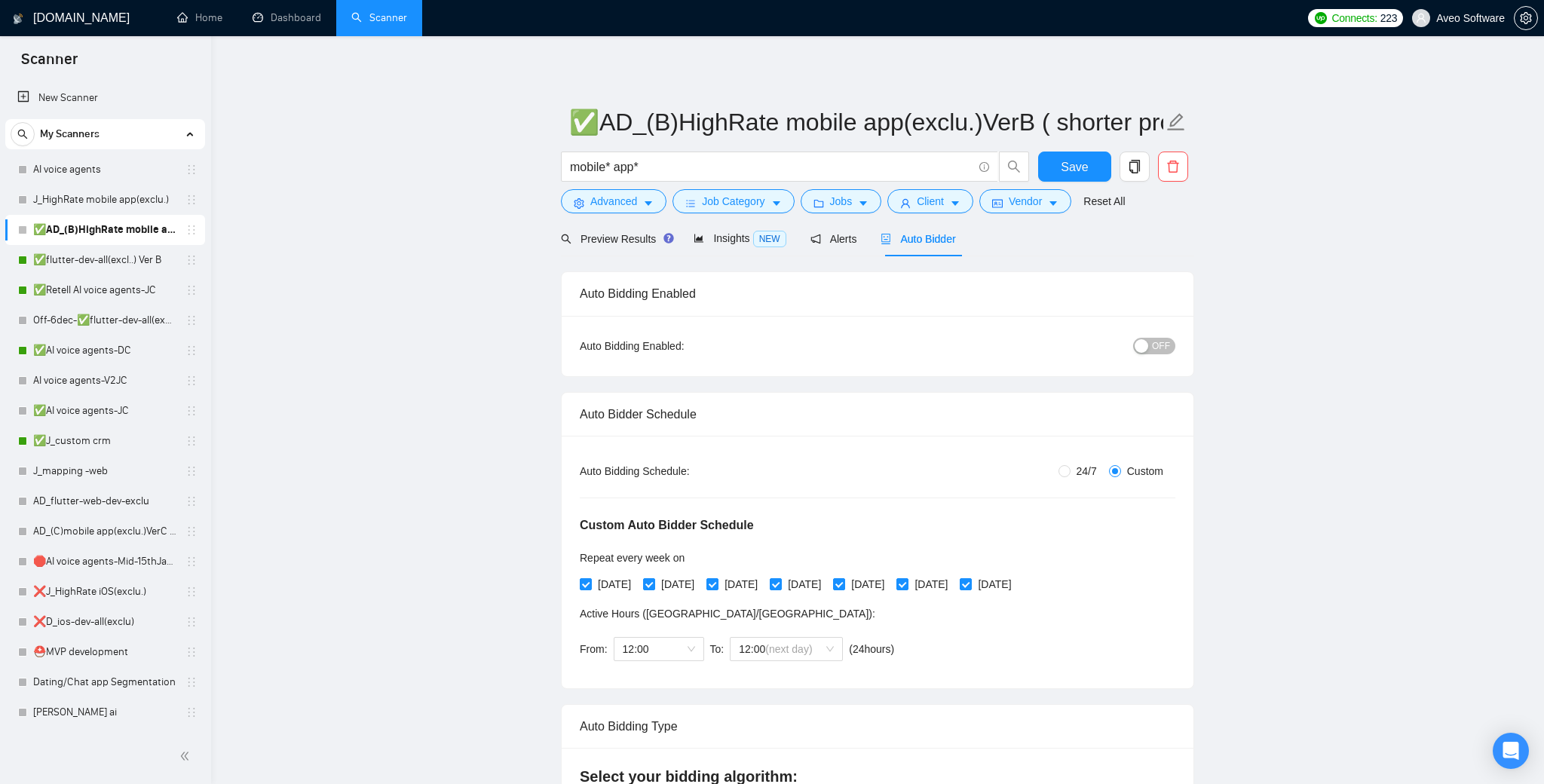
click at [1143, 344] on div "button" at bounding box center [1142, 346] width 14 height 14
click at [1068, 160] on span "Save" at bounding box center [1074, 167] width 27 height 19
